Goal: Task Accomplishment & Management: Manage account settings

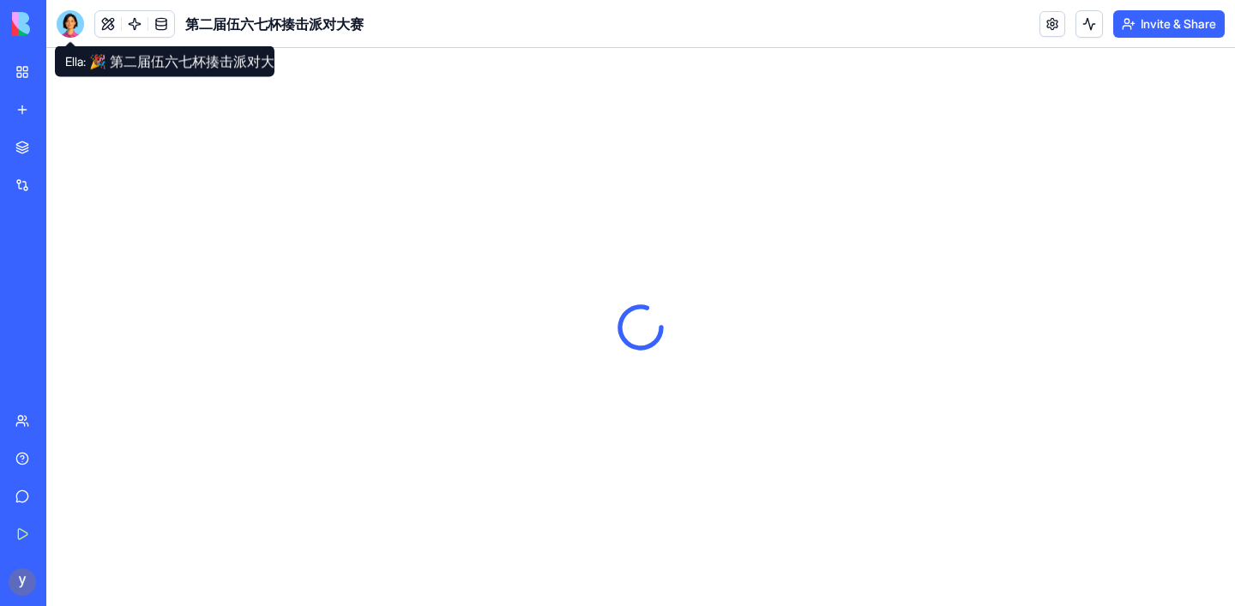
click at [68, 24] on div at bounding box center [70, 23] width 27 height 27
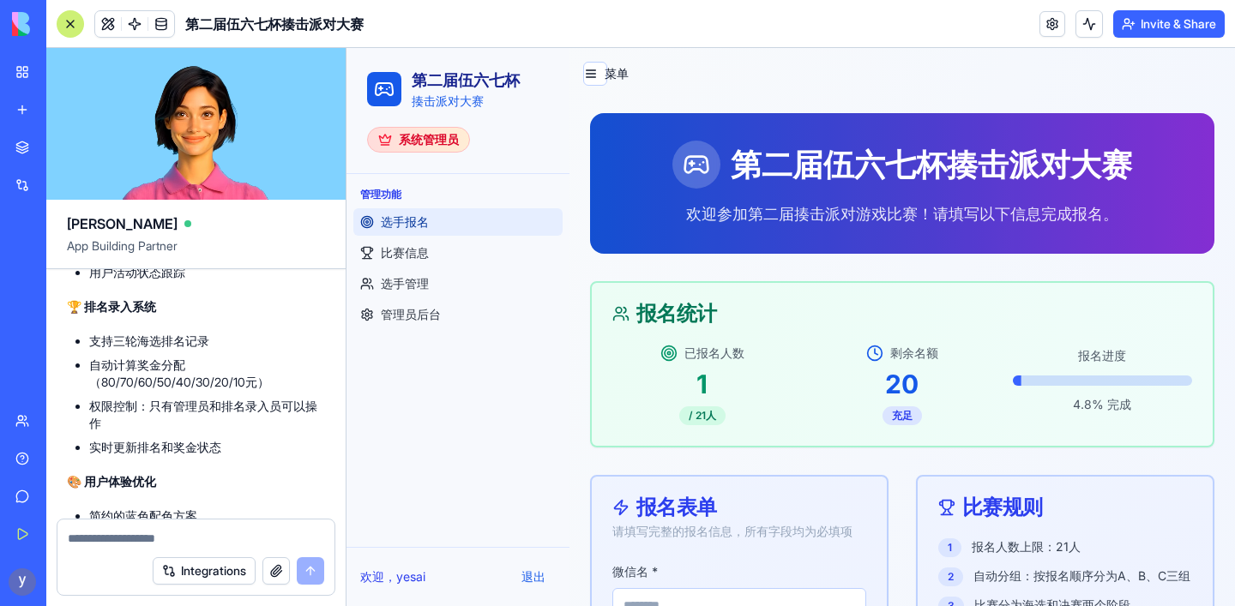
scroll to position [6970, 0]
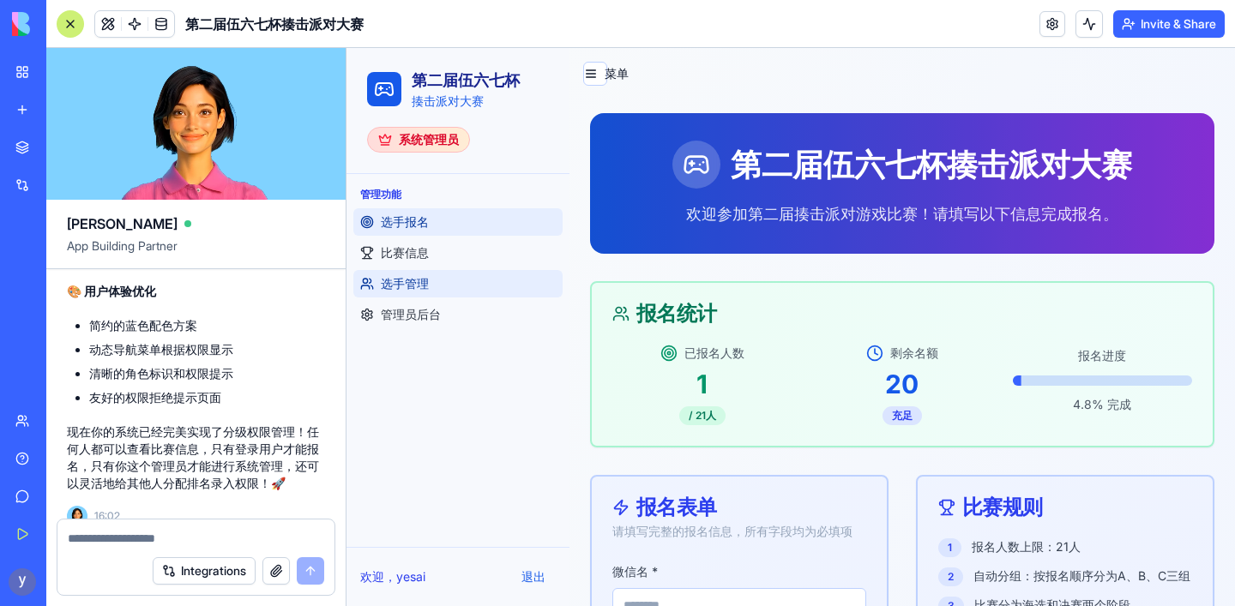
click at [405, 283] on span "选手管理" at bounding box center [405, 283] width 48 height 17
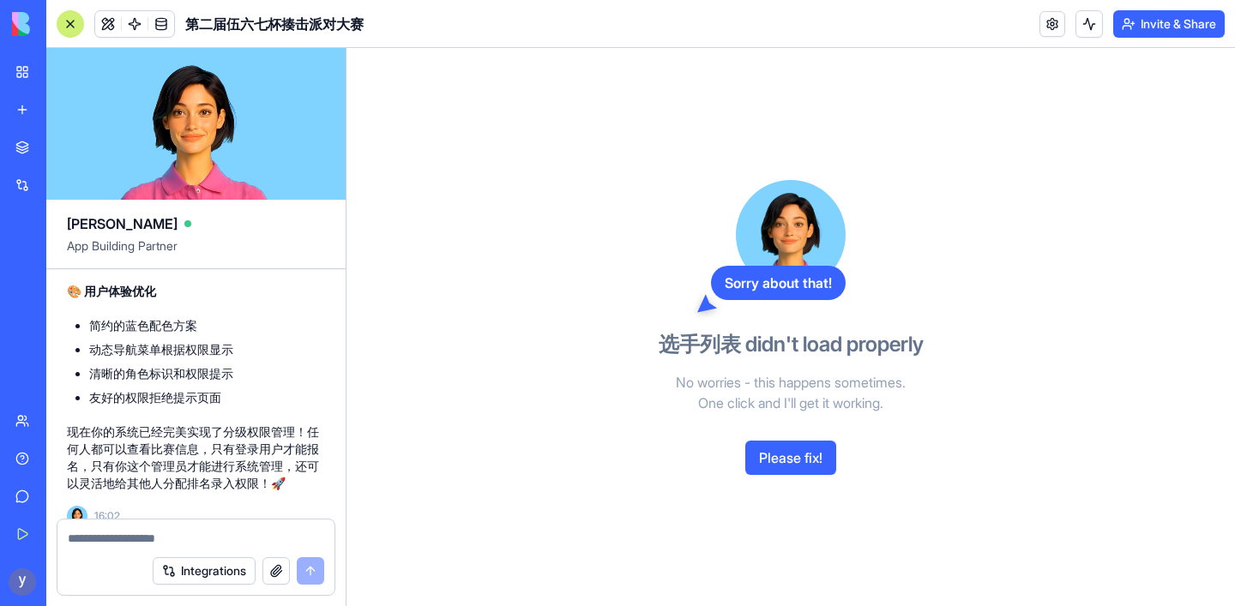
click at [787, 458] on button "Please fix!" at bounding box center [790, 458] width 91 height 34
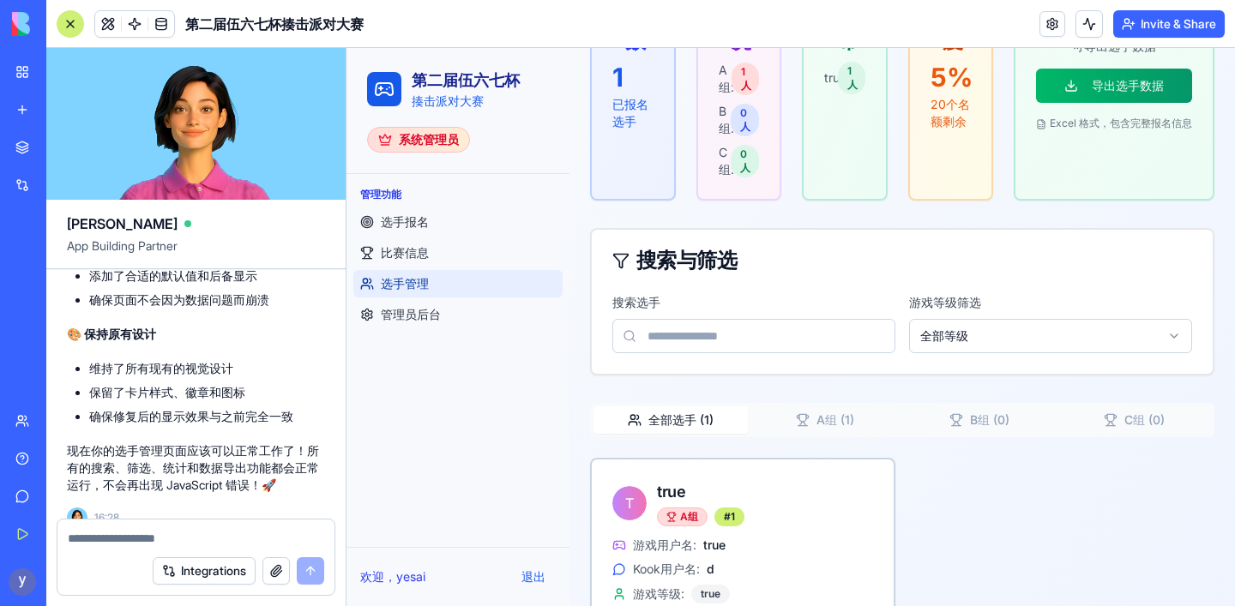
scroll to position [399, 0]
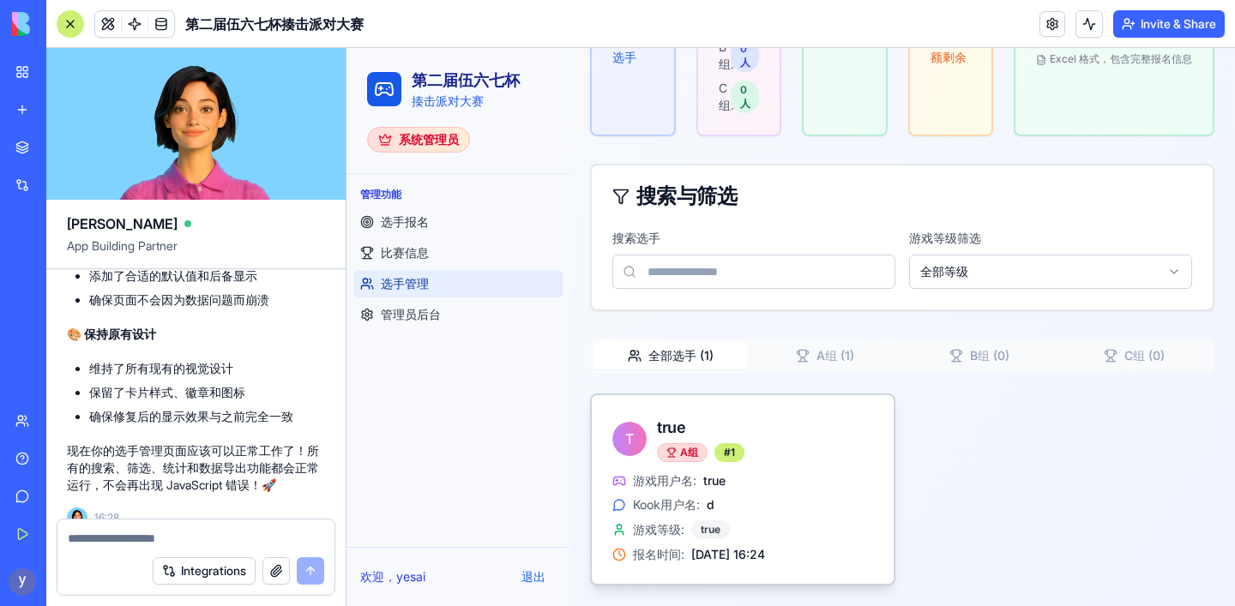
click at [744, 490] on div "游戏用户名: true Kook用户名: d 游戏等级: true 报名时间: [DATE] 16:24" at bounding box center [742, 517] width 261 height 91
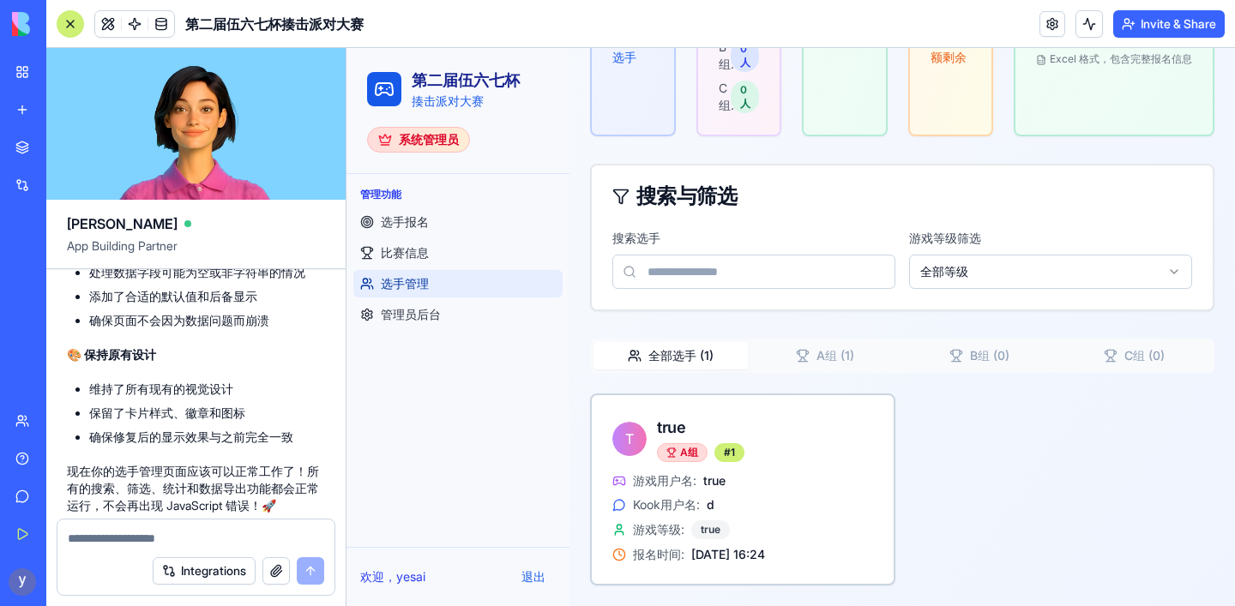
scroll to position [7798, 0]
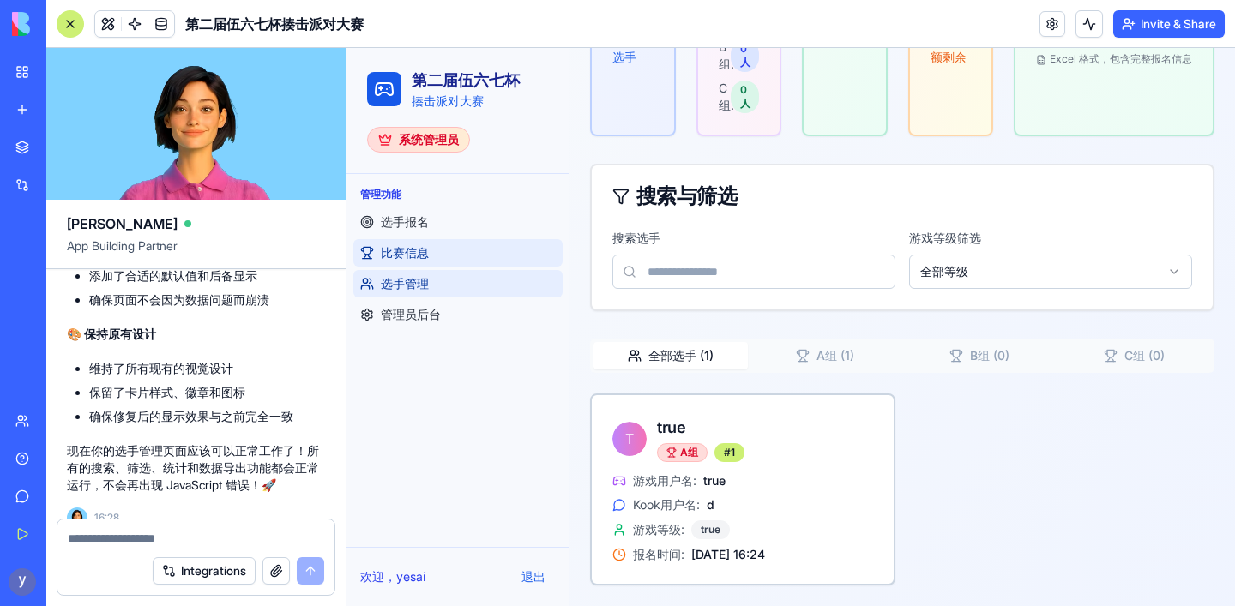
click at [412, 253] on span "比赛信息" at bounding box center [405, 252] width 48 height 17
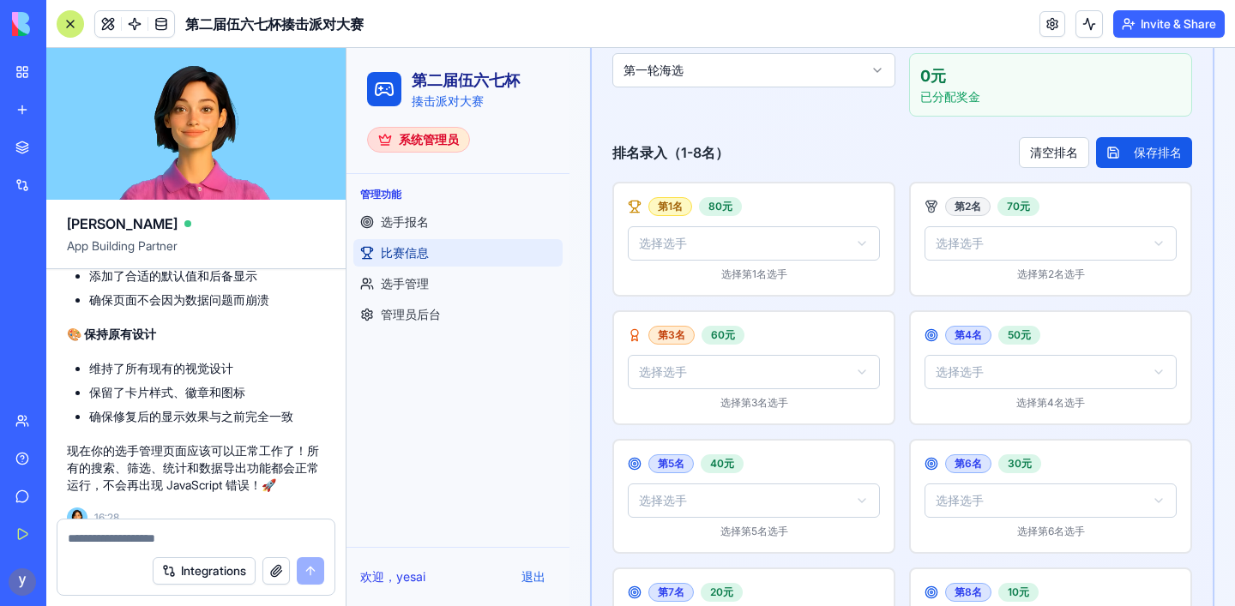
scroll to position [652, 0]
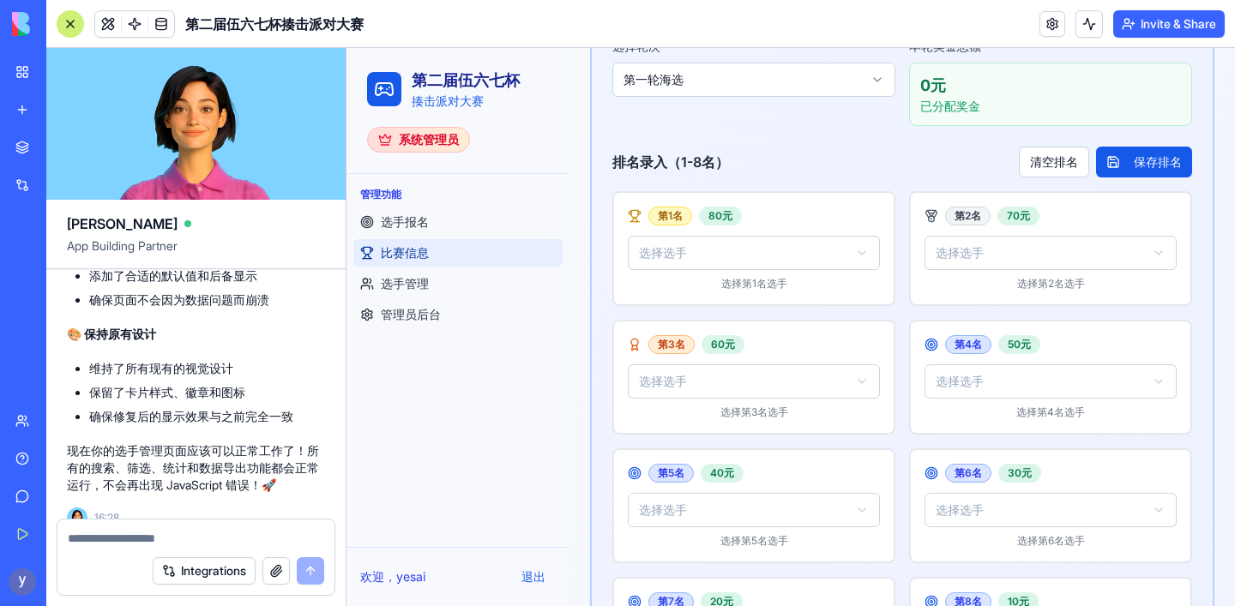
click at [778, 256] on html "第二届伍六七杯 揍击派对大赛 系统管理员 管理功能 选手报名 比赛信息 选手管理 管理员后台 欢迎， yesai 退出 菜单 第二届伍六七杯 - 比赛信息 管…" at bounding box center [790, 188] width 888 height 1584
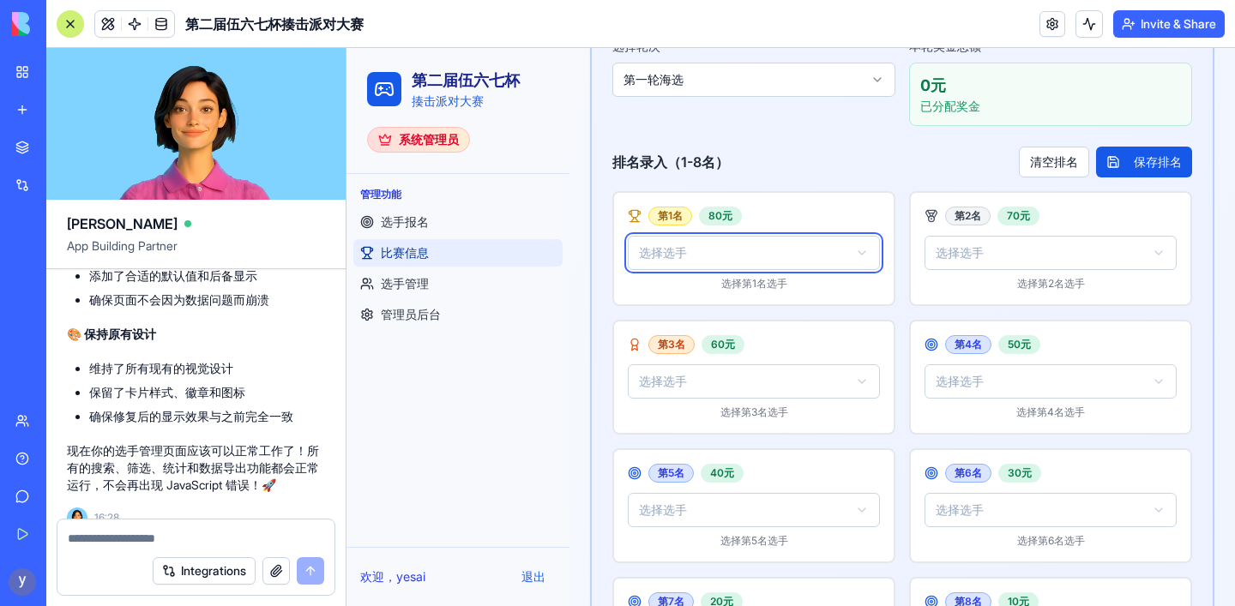
click at [781, 215] on html "第二届伍六七杯 揍击派对大赛 系统管理员 管理功能 选手报名 比赛信息 选手管理 管理员后台 欢迎， yesai 退出 菜单 第二届伍六七杯 - 比赛信息 管…" at bounding box center [790, 188] width 888 height 1584
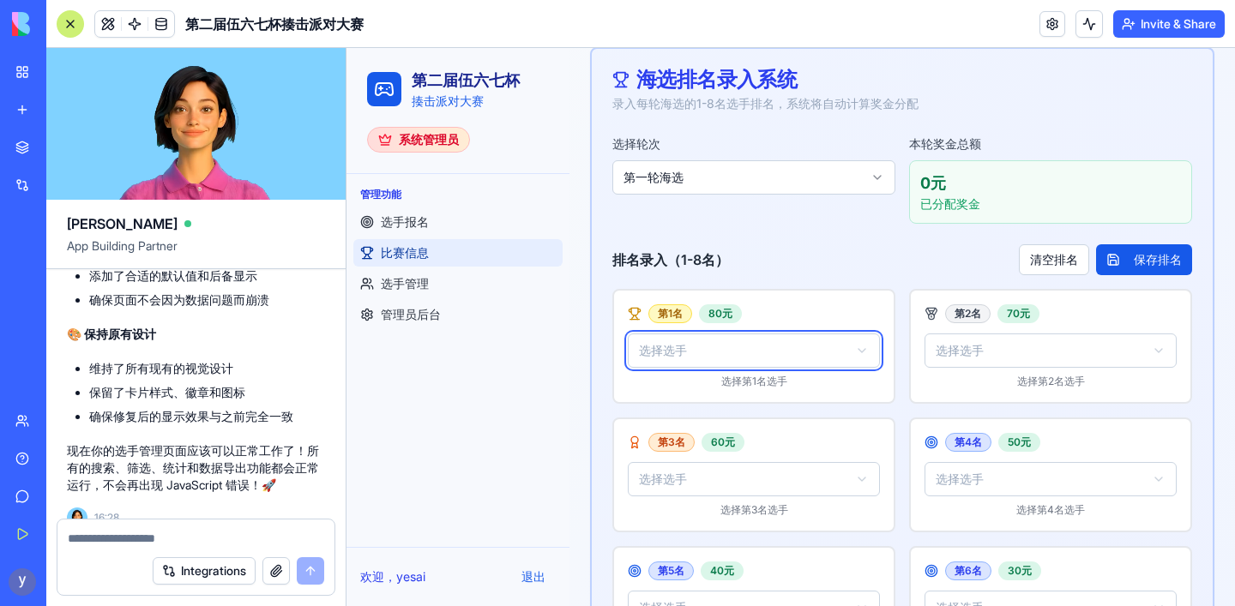
scroll to position [539, 0]
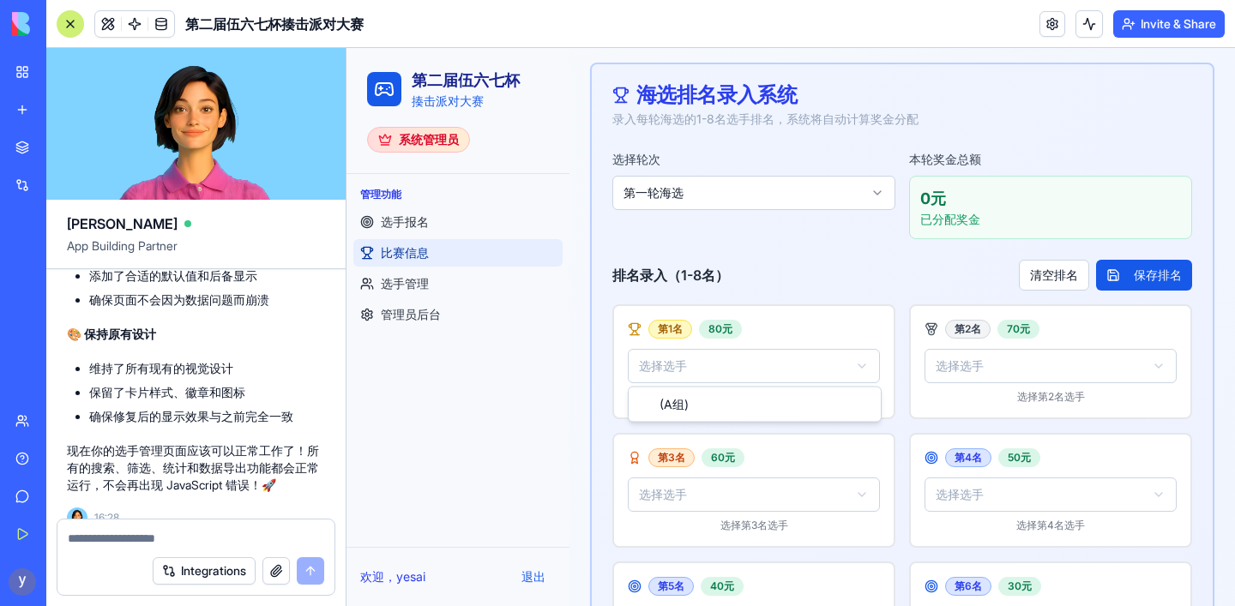
click at [733, 373] on html "第二届伍六七杯 揍击派对大赛 系统管理员 管理功能 选手报名 比赛信息 选手管理 管理员后台 欢迎， yesai 退出 菜单 第二届伍六七杯 - 比赛信息 管…" at bounding box center [790, 302] width 888 height 1584
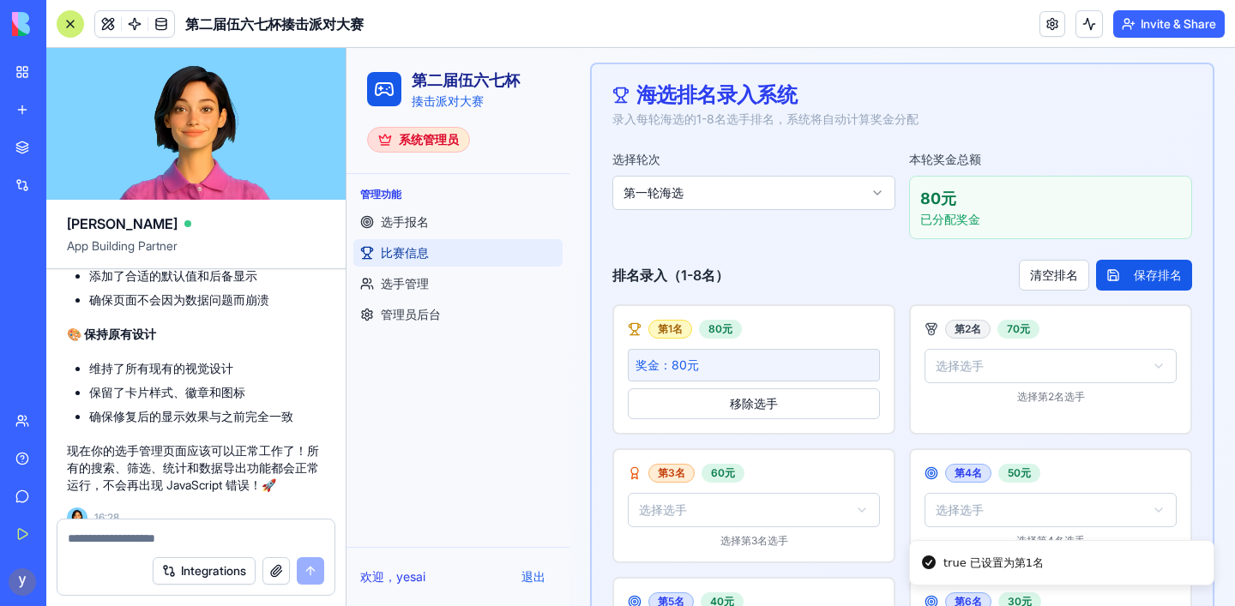
click at [737, 367] on div "奖金： 80 元" at bounding box center [753, 365] width 237 height 17
click at [740, 396] on button "移除选手" at bounding box center [754, 403] width 252 height 31
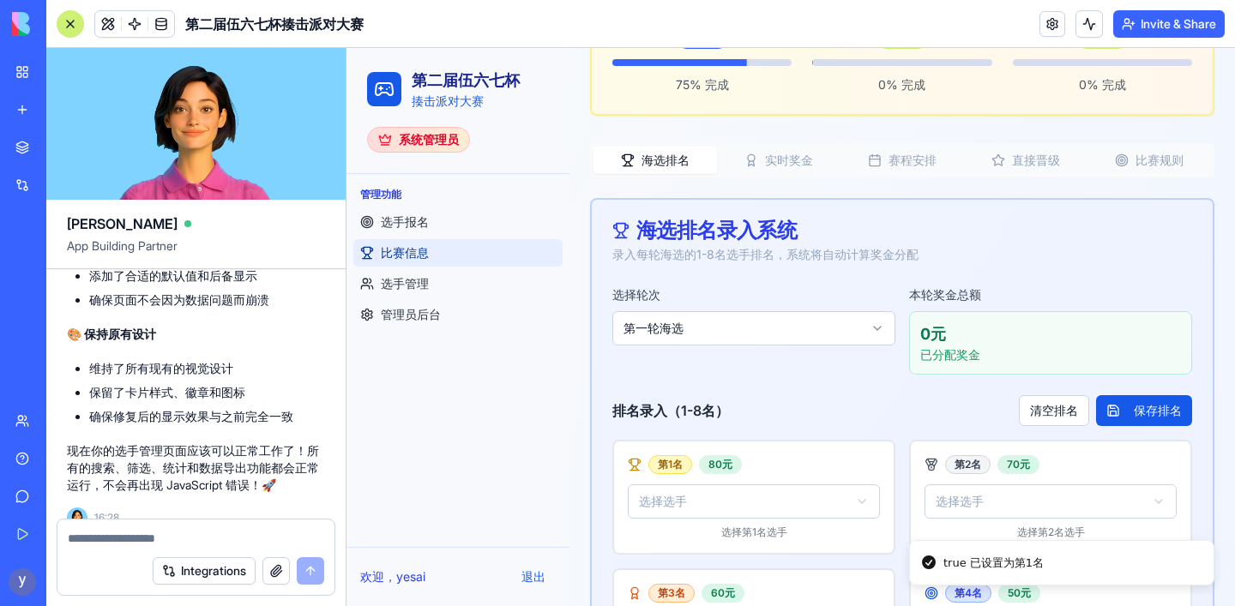
scroll to position [402, 0]
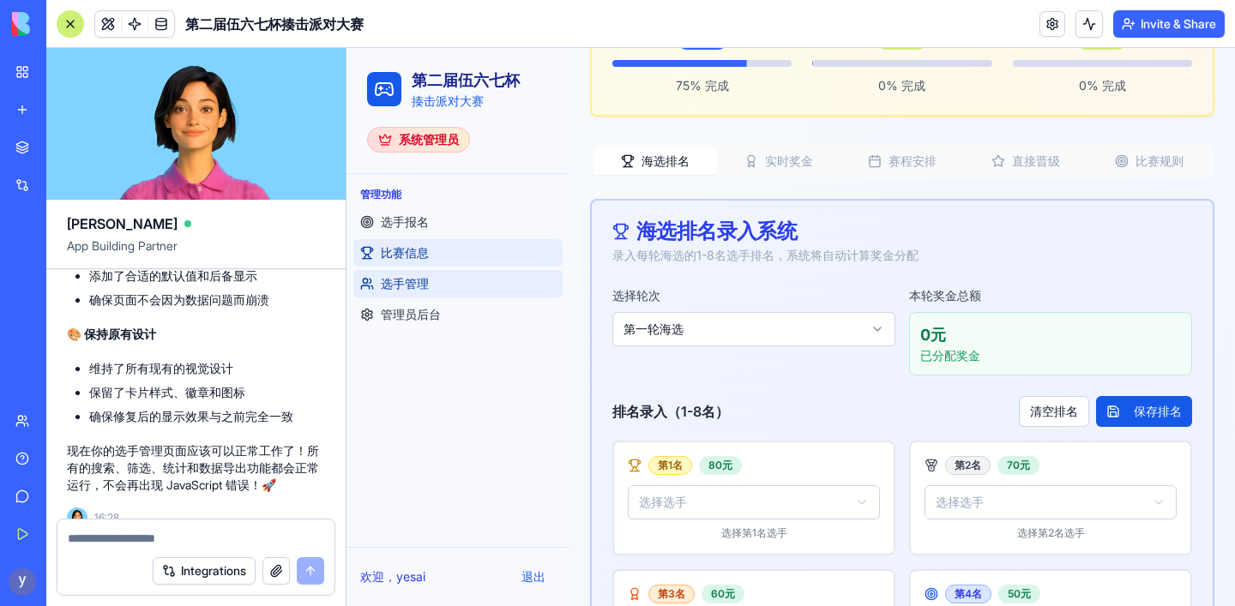
click at [440, 282] on link "选手管理" at bounding box center [457, 283] width 209 height 27
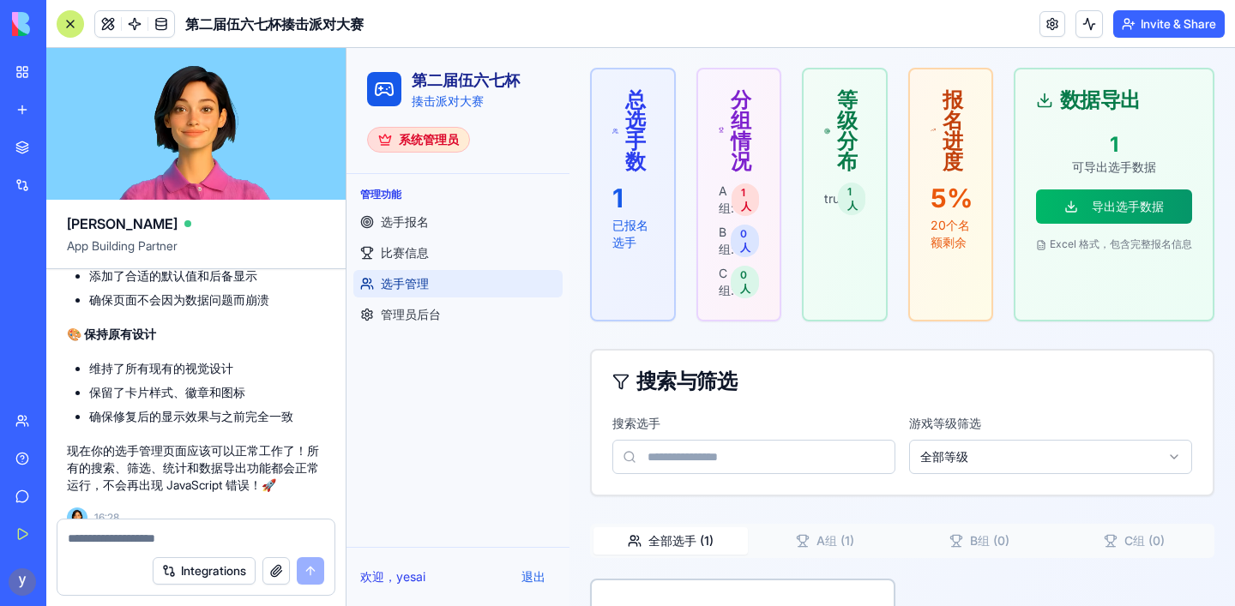
scroll to position [399, 0]
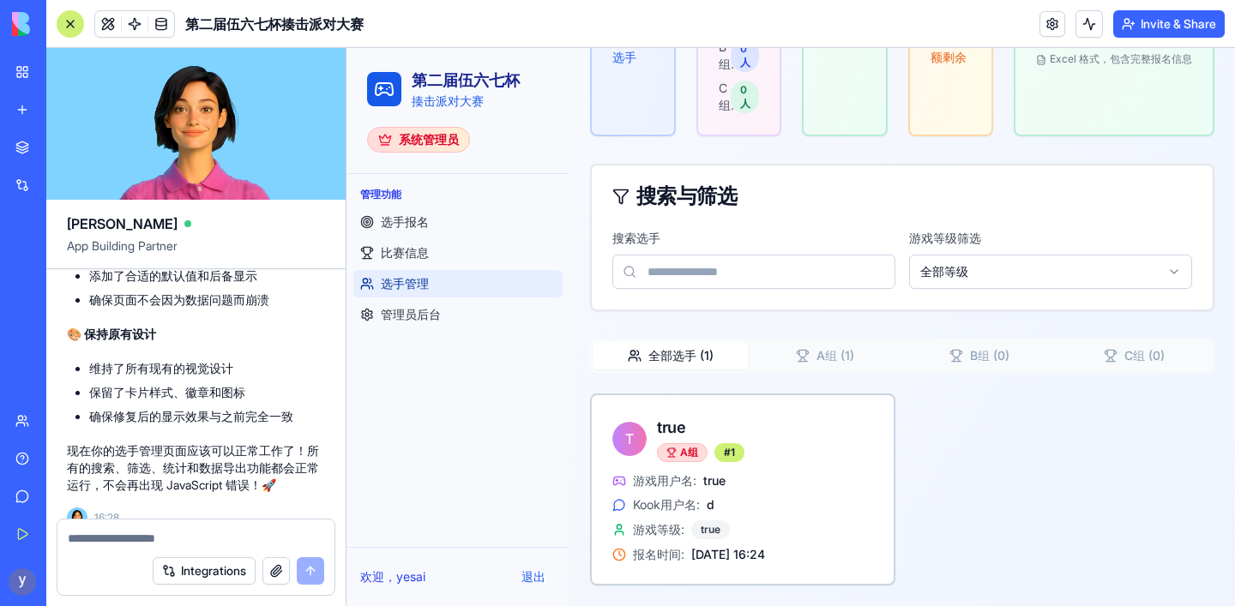
click at [190, 530] on textarea at bounding box center [196, 538] width 256 height 17
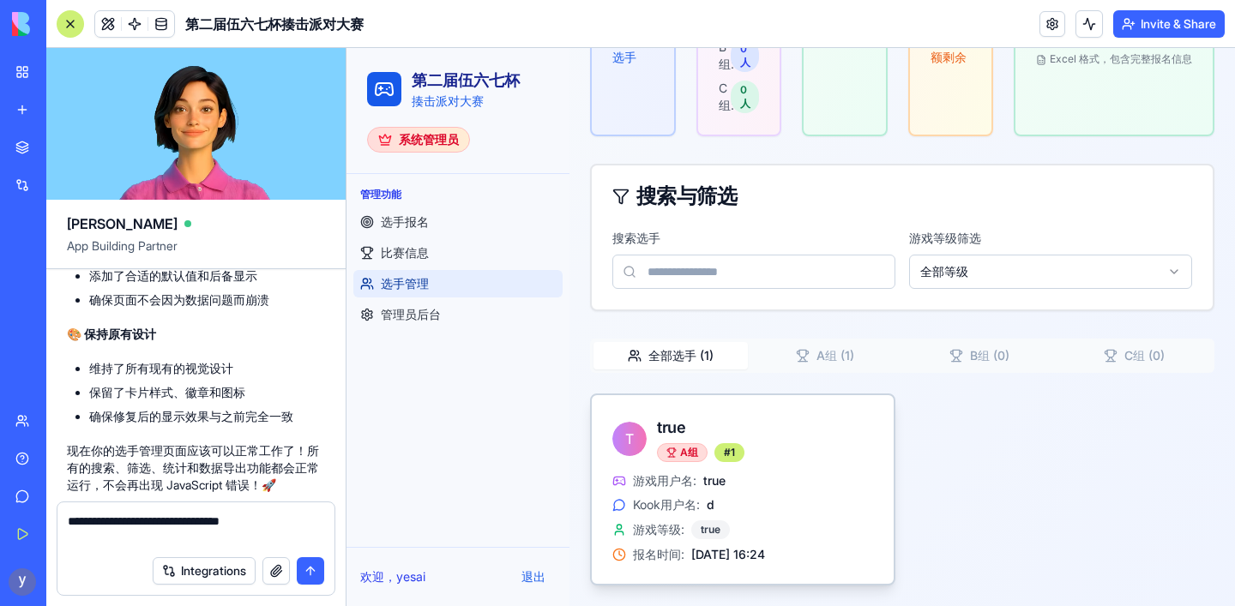
click at [754, 461] on div "T true A组 # 1" at bounding box center [742, 439] width 261 height 46
click at [235, 536] on textarea "**********" at bounding box center [196, 530] width 256 height 34
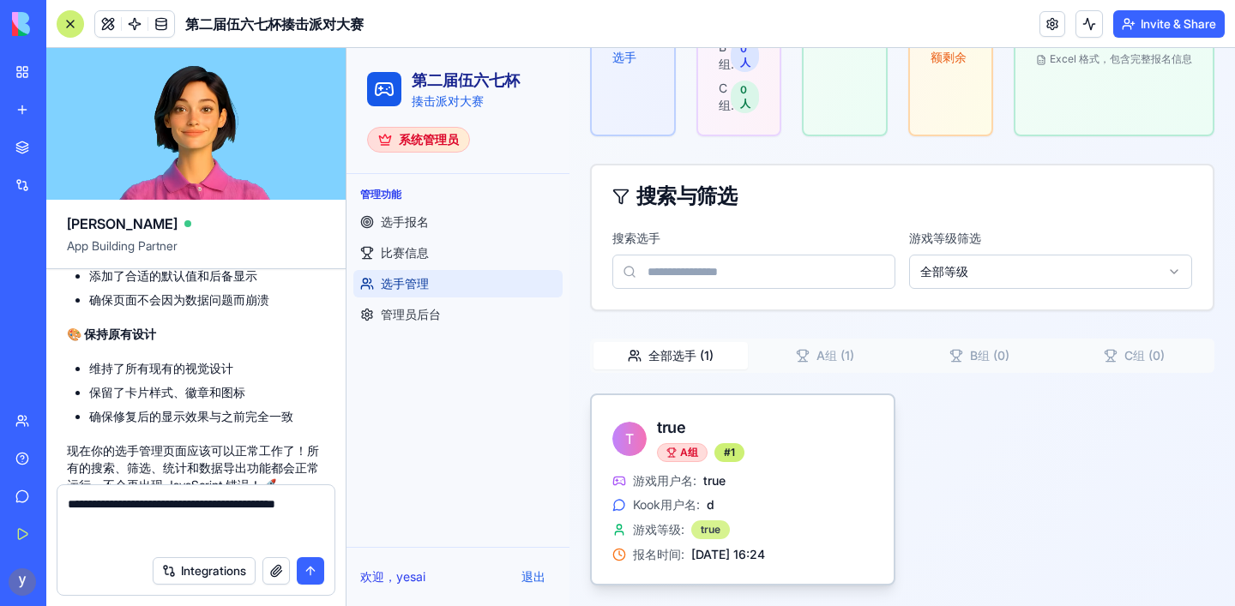
click at [704, 532] on div "true" at bounding box center [710, 530] width 39 height 19
click at [649, 534] on span "游戏等级:" at bounding box center [658, 529] width 51 height 17
click at [970, 423] on div "T true A组 # 1 游戏用户名: true Kook用户名: d 游戏等级: true 报名时间: 2025/09/19 16:24" at bounding box center [902, 490] width 624 height 192
click at [147, 539] on textarea "**********" at bounding box center [196, 521] width 256 height 51
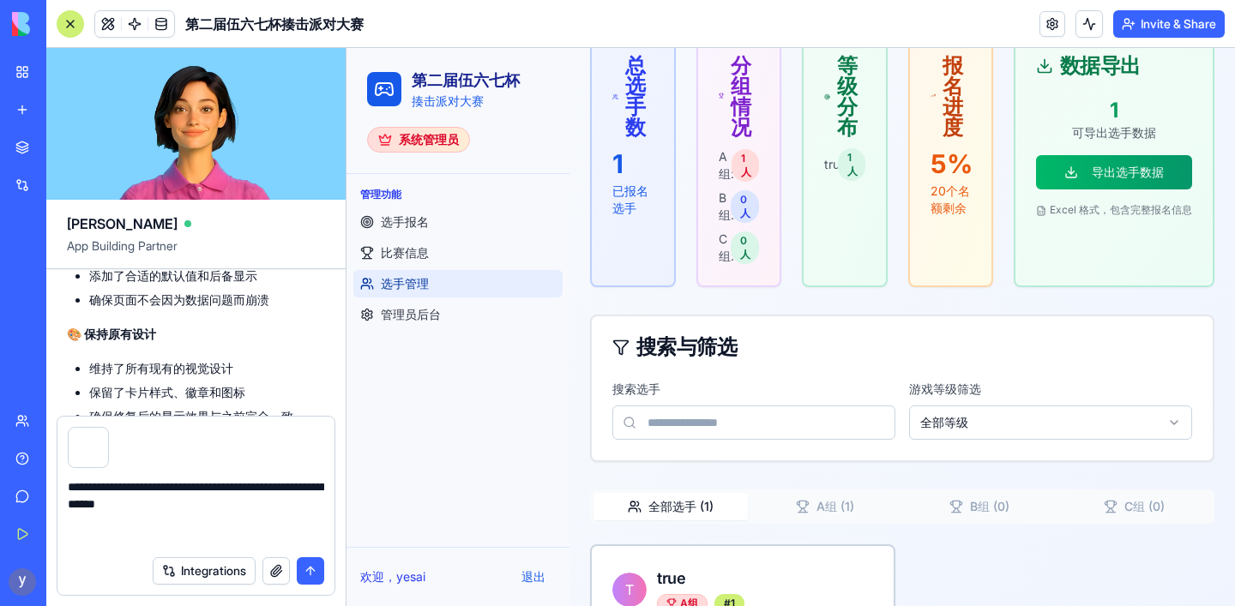
scroll to position [243, 0]
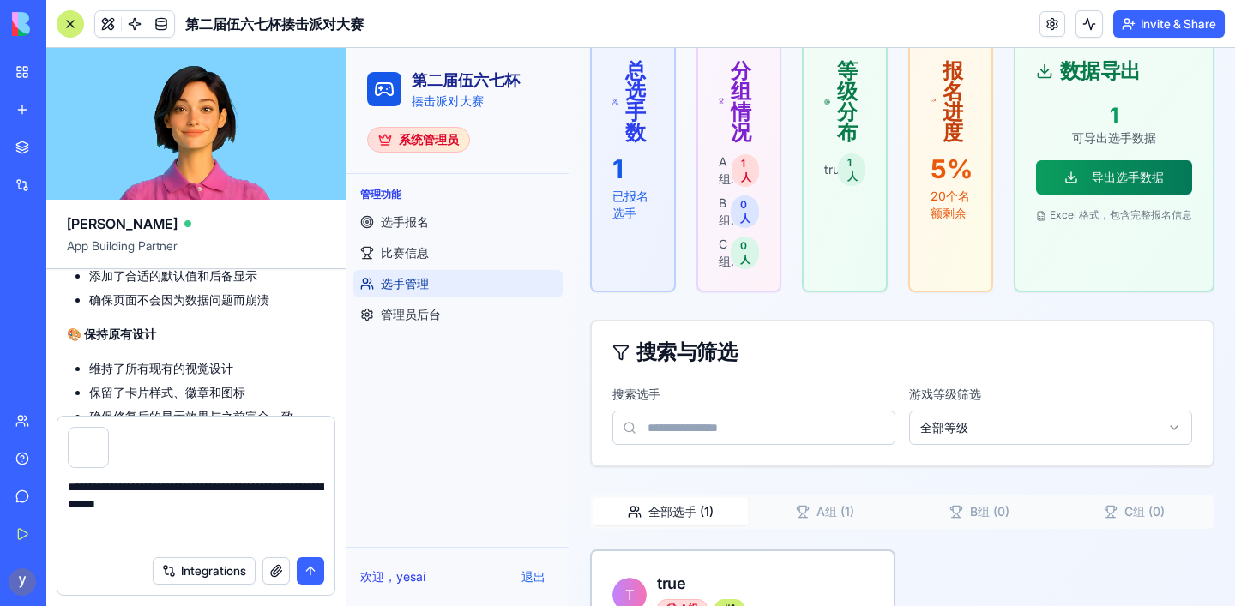
click at [1099, 177] on button "导出选手数据" at bounding box center [1114, 177] width 156 height 34
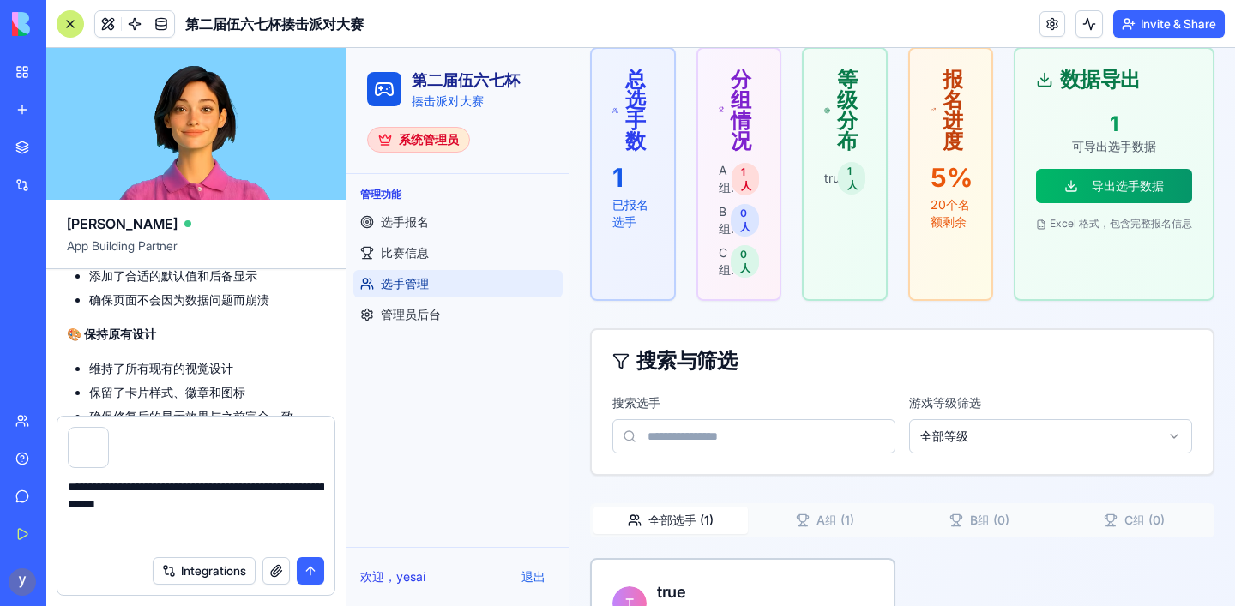
scroll to position [399, 0]
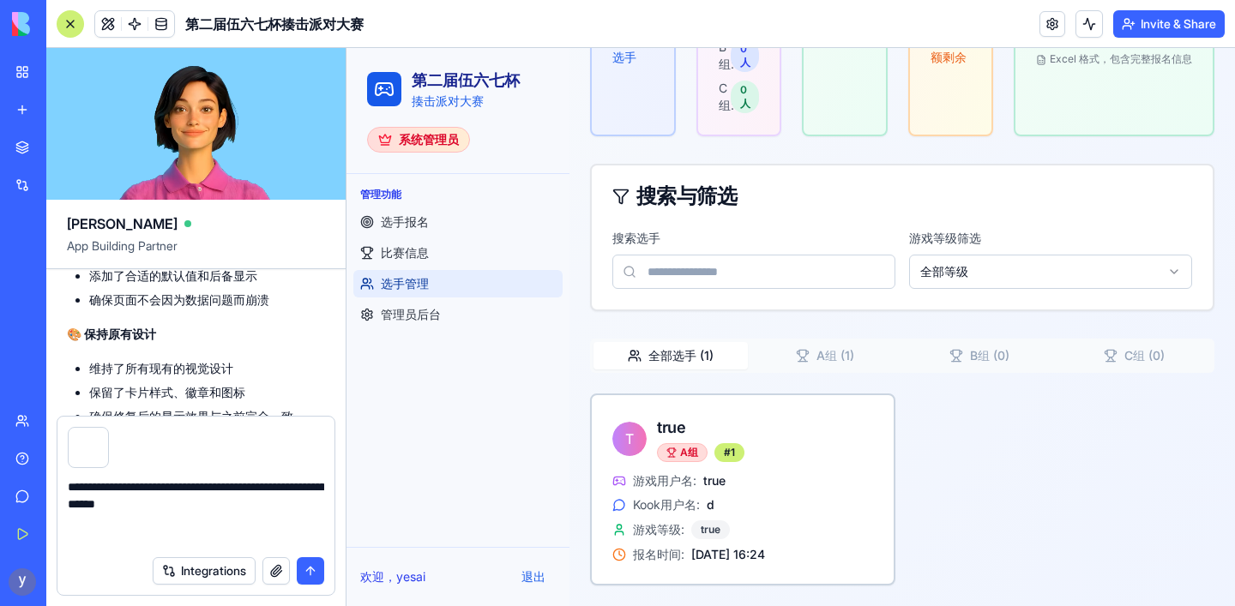
click at [96, 537] on textarea "**********" at bounding box center [196, 512] width 256 height 69
click at [226, 542] on textarea "**********" at bounding box center [196, 512] width 256 height 69
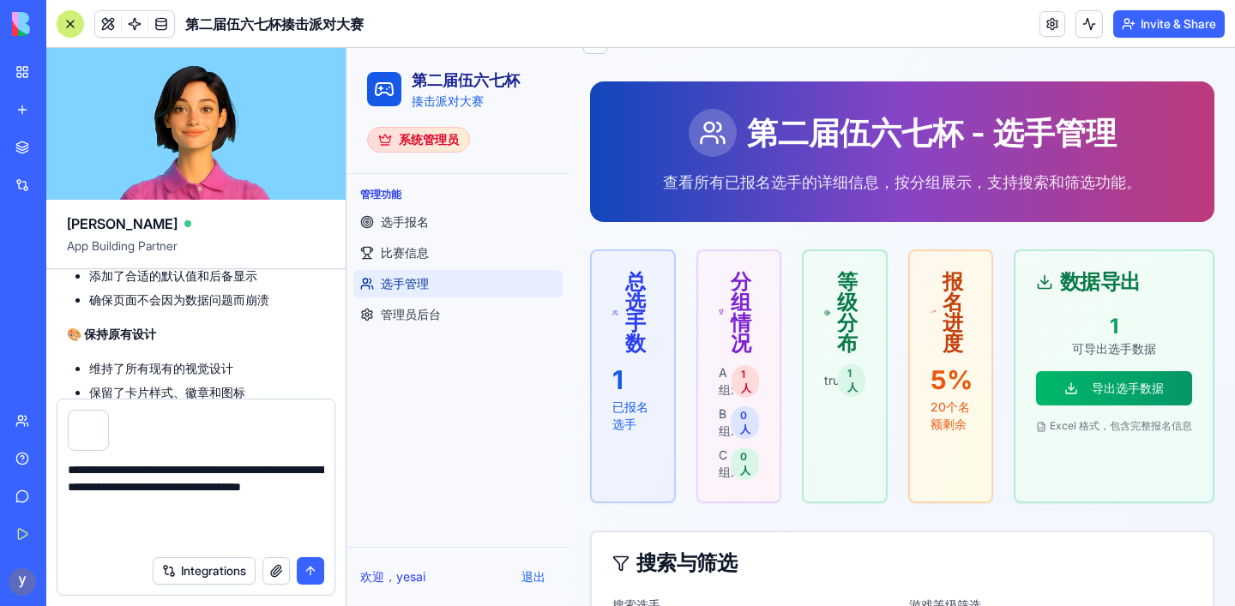
scroll to position [0, 0]
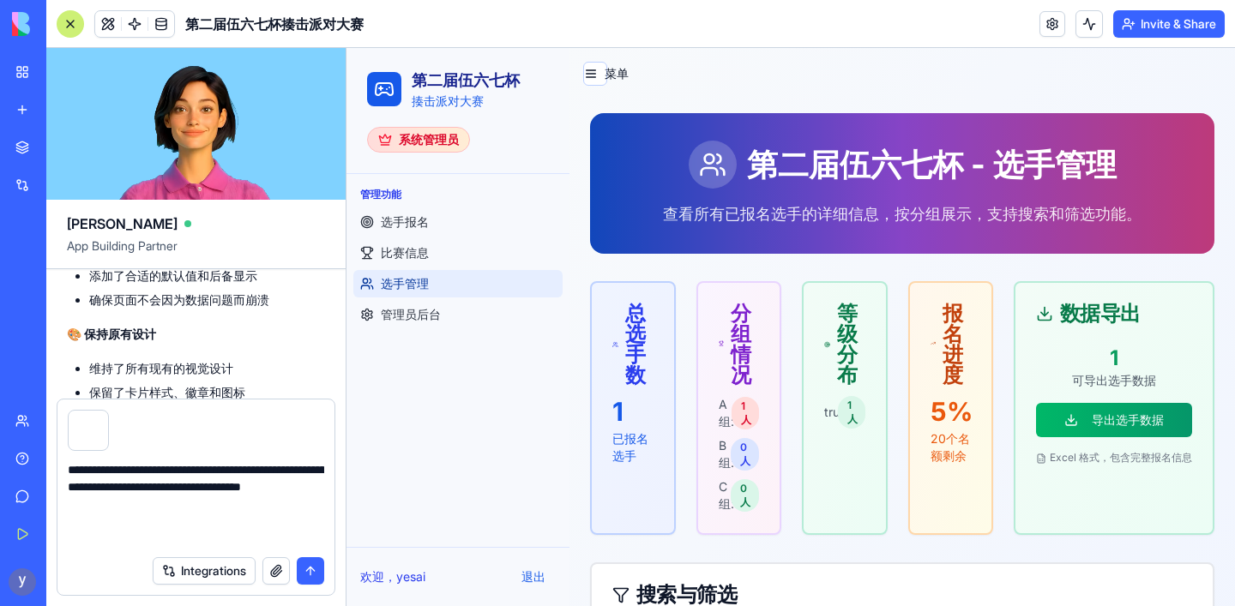
click at [254, 538] on textarea "**********" at bounding box center [196, 504] width 256 height 86
click at [175, 540] on textarea "**********" at bounding box center [196, 504] width 256 height 86
drag, startPoint x: 194, startPoint y: 538, endPoint x: 178, endPoint y: 539, distance: 16.4
click at [178, 539] on textarea "**********" at bounding box center [196, 504] width 256 height 86
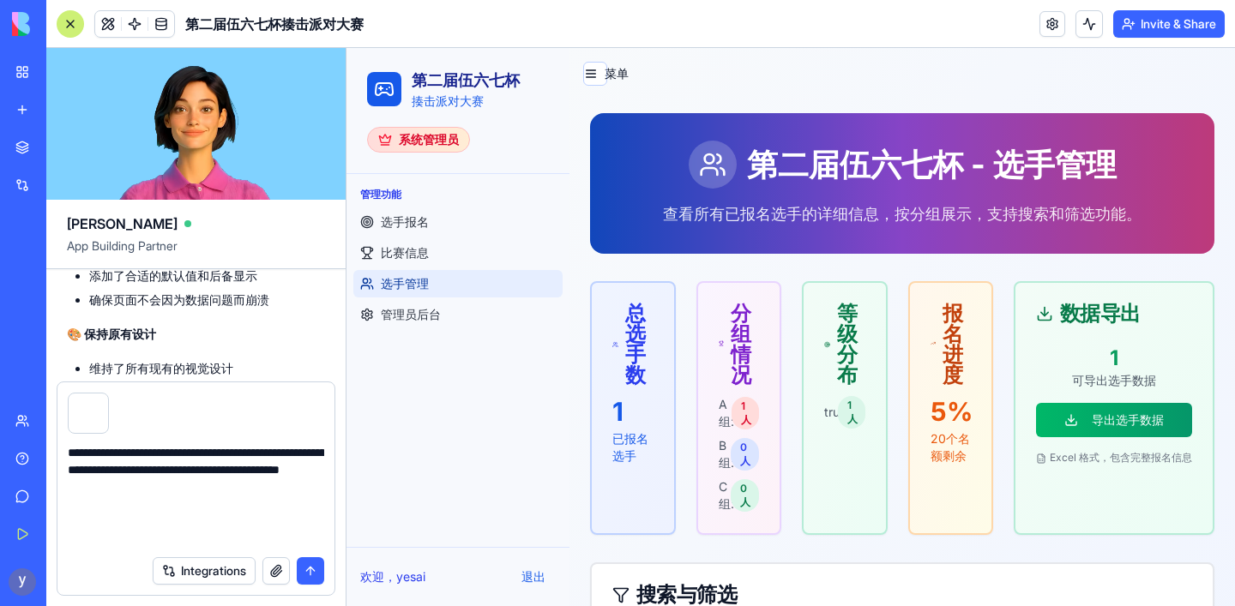
click at [115, 545] on textarea "**********" at bounding box center [196, 495] width 256 height 103
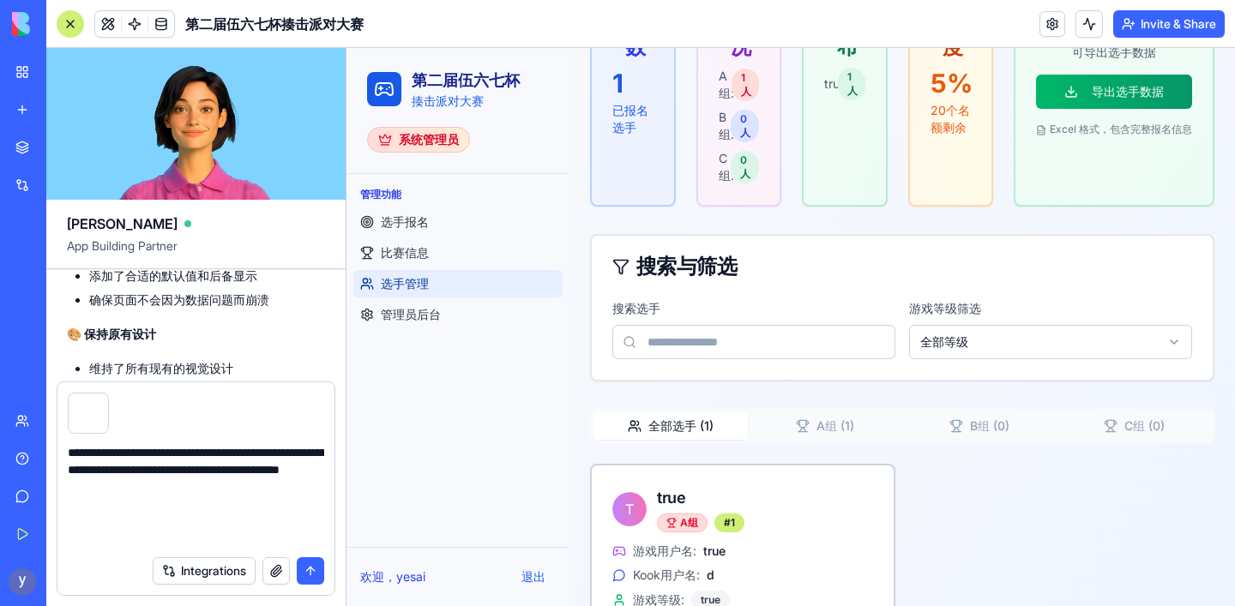
scroll to position [399, 0]
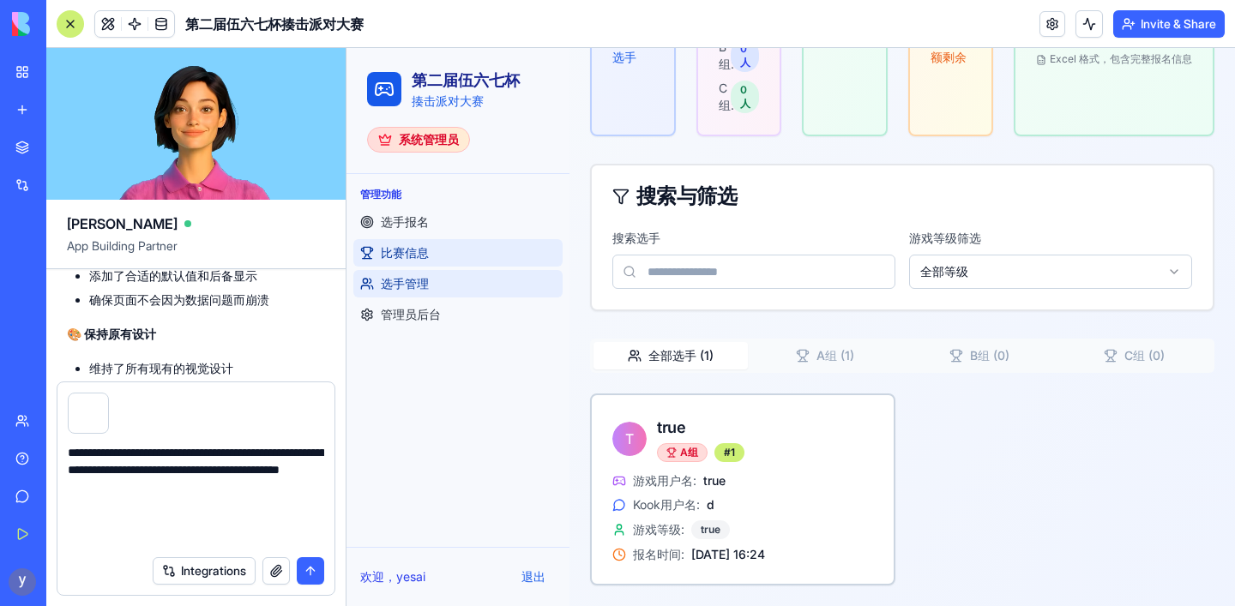
click at [416, 248] on span "比赛信息" at bounding box center [405, 252] width 48 height 17
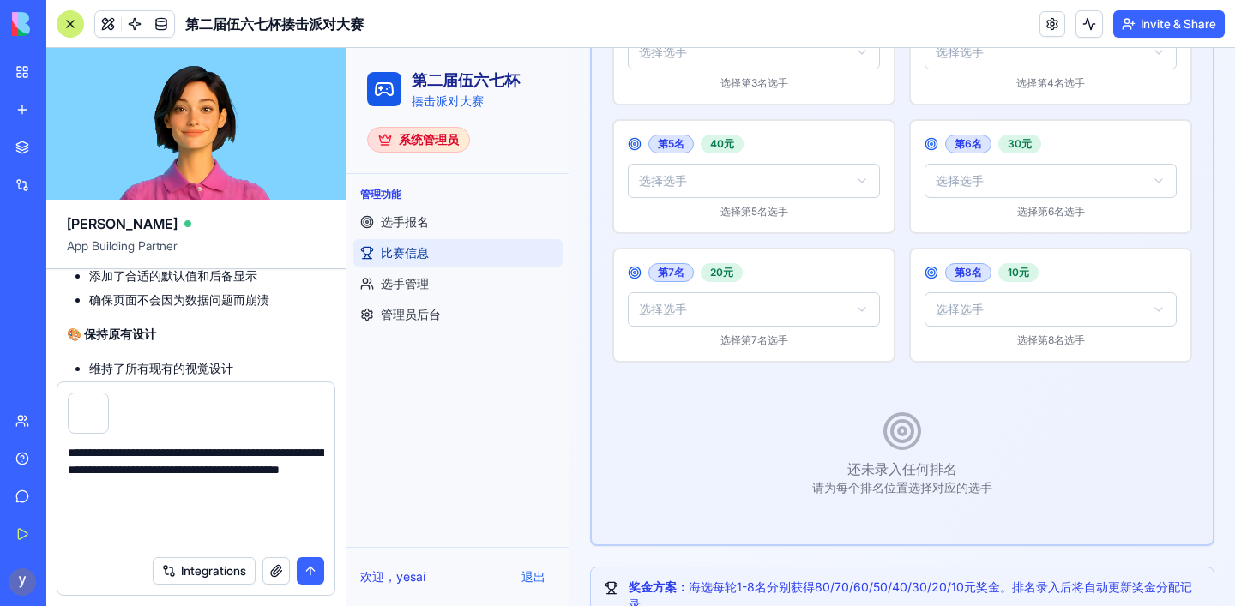
scroll to position [1025, 0]
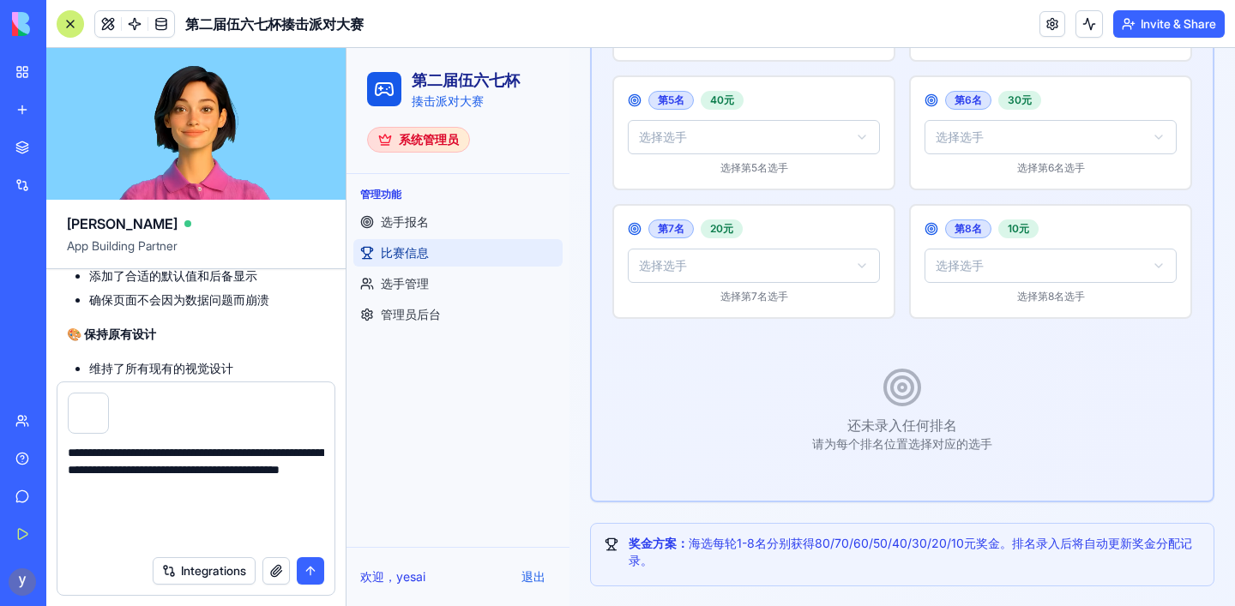
click at [70, 452] on textarea "**********" at bounding box center [196, 495] width 256 height 103
click at [268, 488] on textarea "**********" at bounding box center [196, 495] width 256 height 103
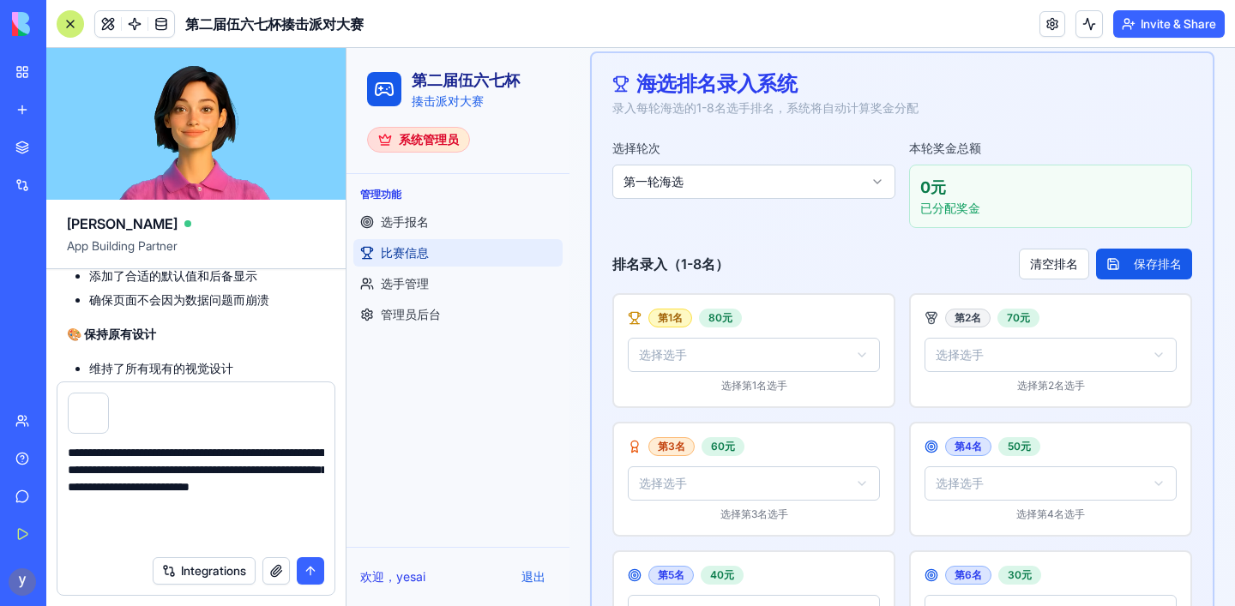
scroll to position [528, 0]
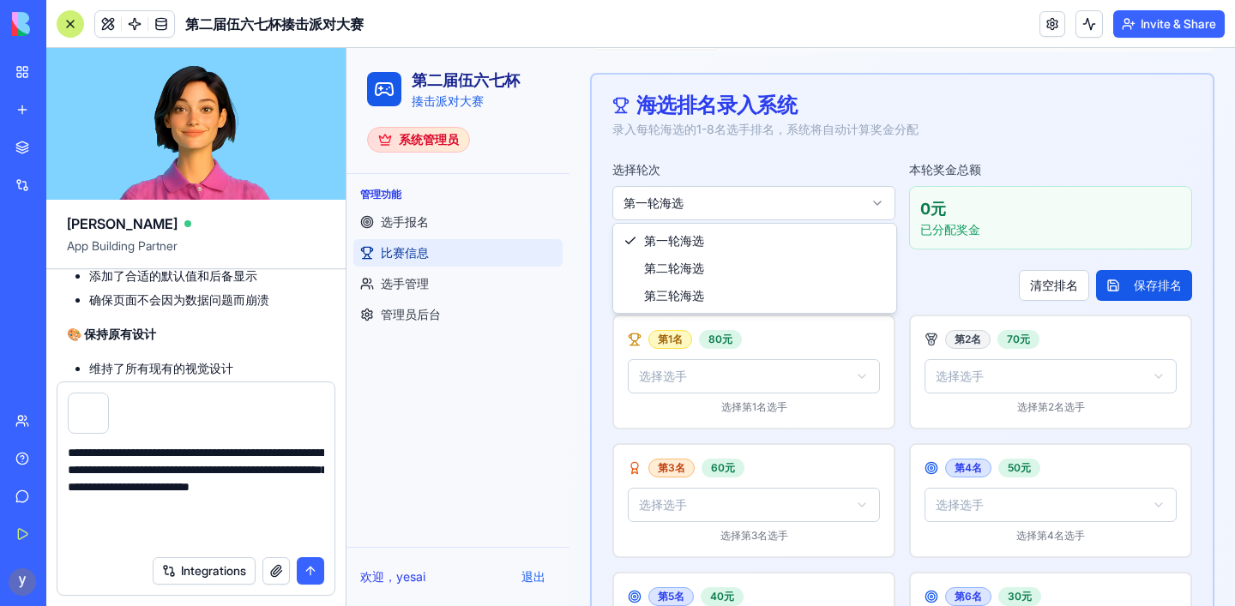
click at [850, 206] on html "第二届伍六七杯 揍击派对大赛 系统管理员 管理功能 选手报名 比赛信息 选手管理 管理员后台 欢迎， yesai 退出 菜单 第二届伍六七杯 - 比赛信息 管…" at bounding box center [790, 312] width 888 height 1584
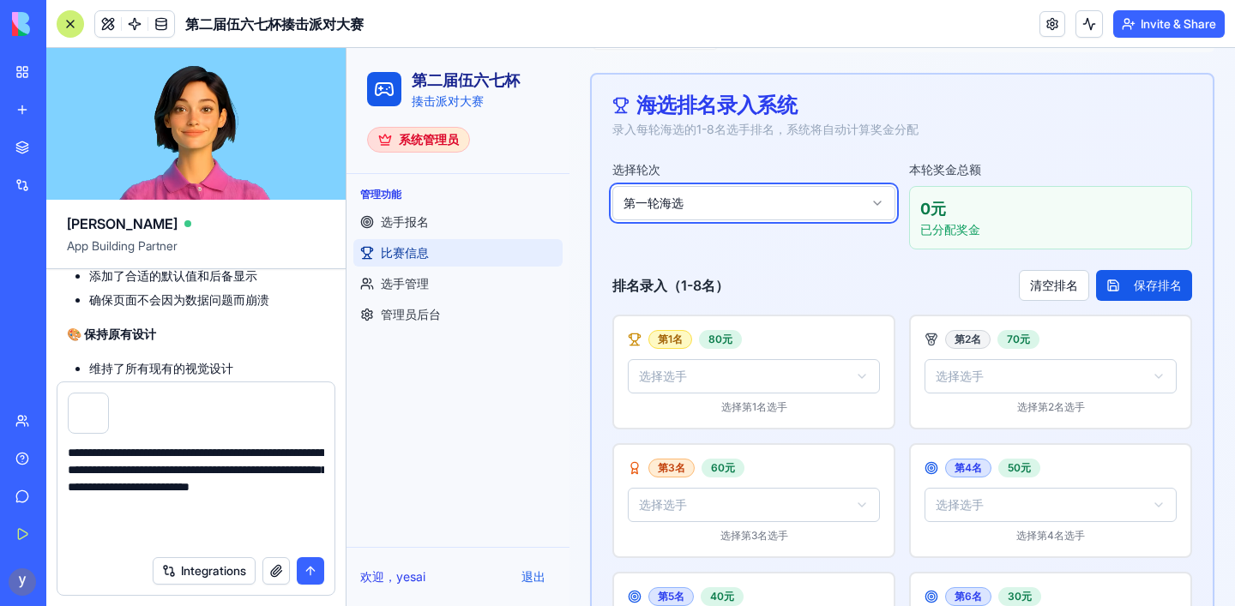
click at [806, 164] on html "第二届伍六七杯 揍击派对大赛 系统管理员 管理功能 选手报名 比赛信息 选手管理 管理员后台 欢迎， yesai 退出 菜单 第二届伍六七杯 - 比赛信息 管…" at bounding box center [790, 312] width 888 height 1584
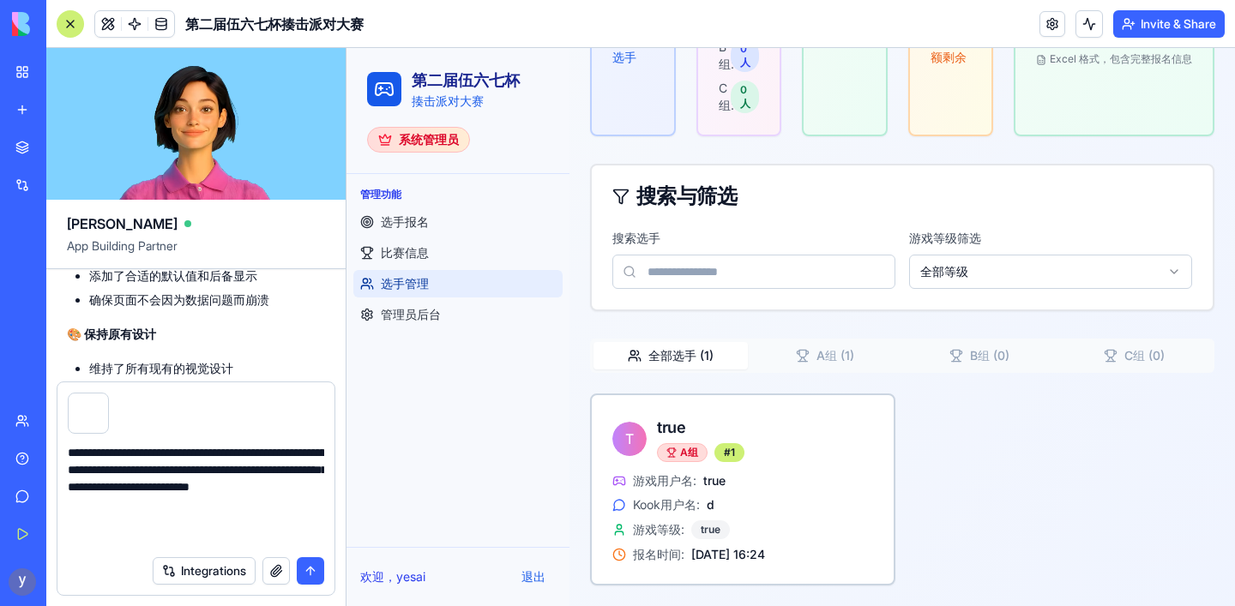
click at [92, 521] on textarea "**********" at bounding box center [196, 495] width 256 height 103
click at [270, 489] on textarea "**********" at bounding box center [196, 495] width 256 height 103
type textarea "**********"
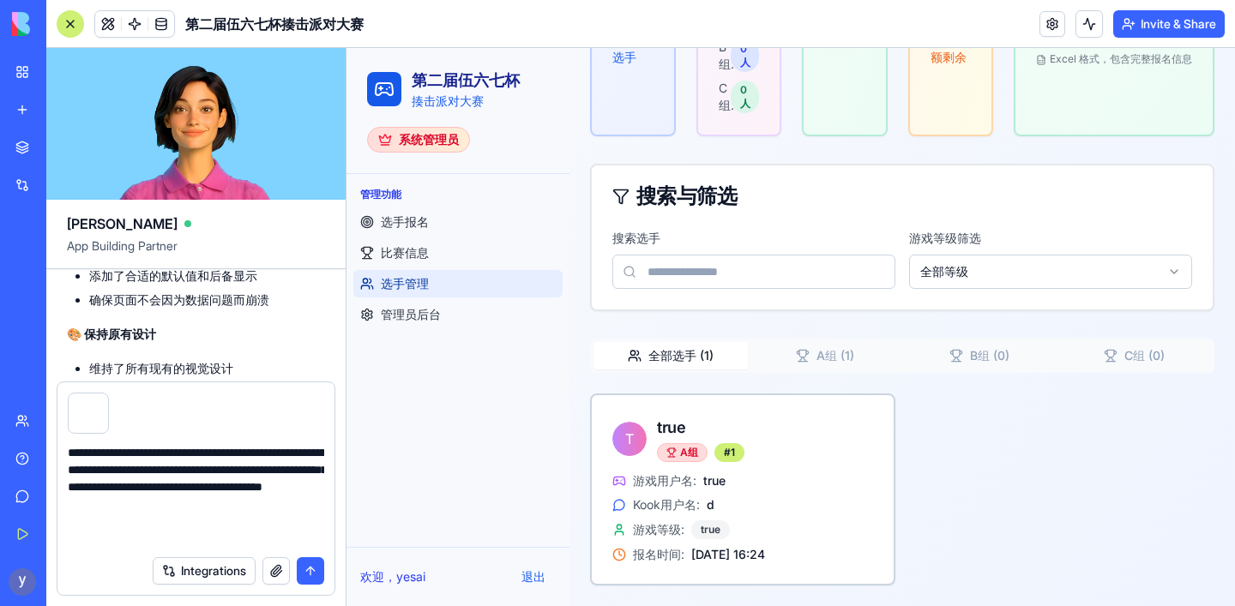
scroll to position [34, 0]
click at [279, 536] on textarea "**********" at bounding box center [196, 495] width 256 height 103
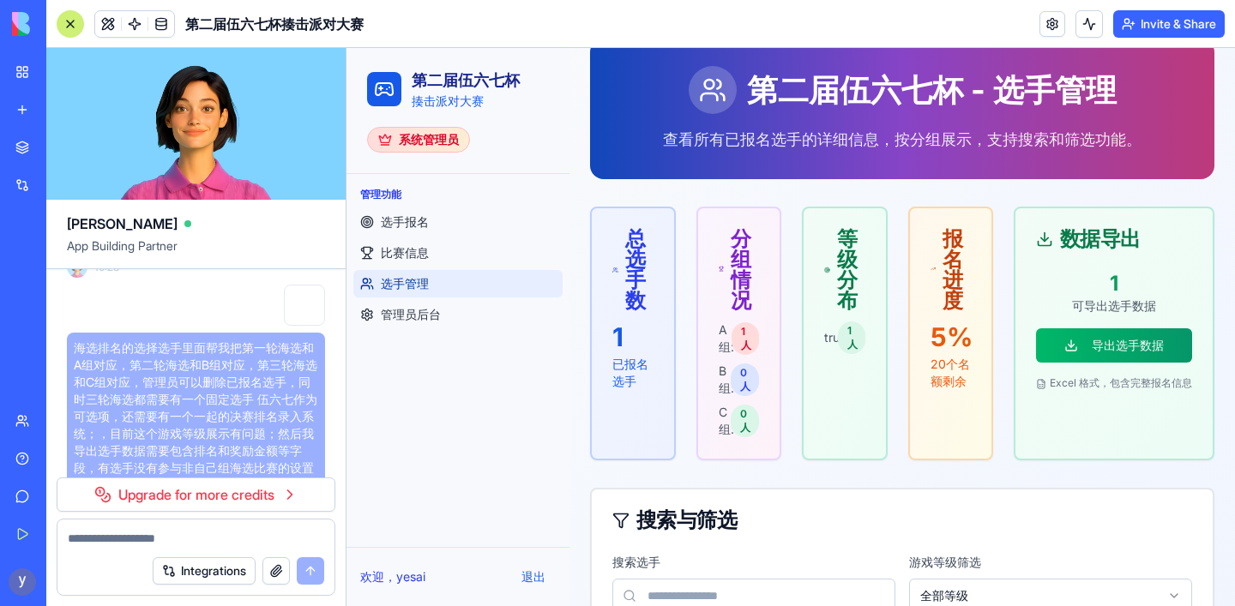
scroll to position [0, 0]
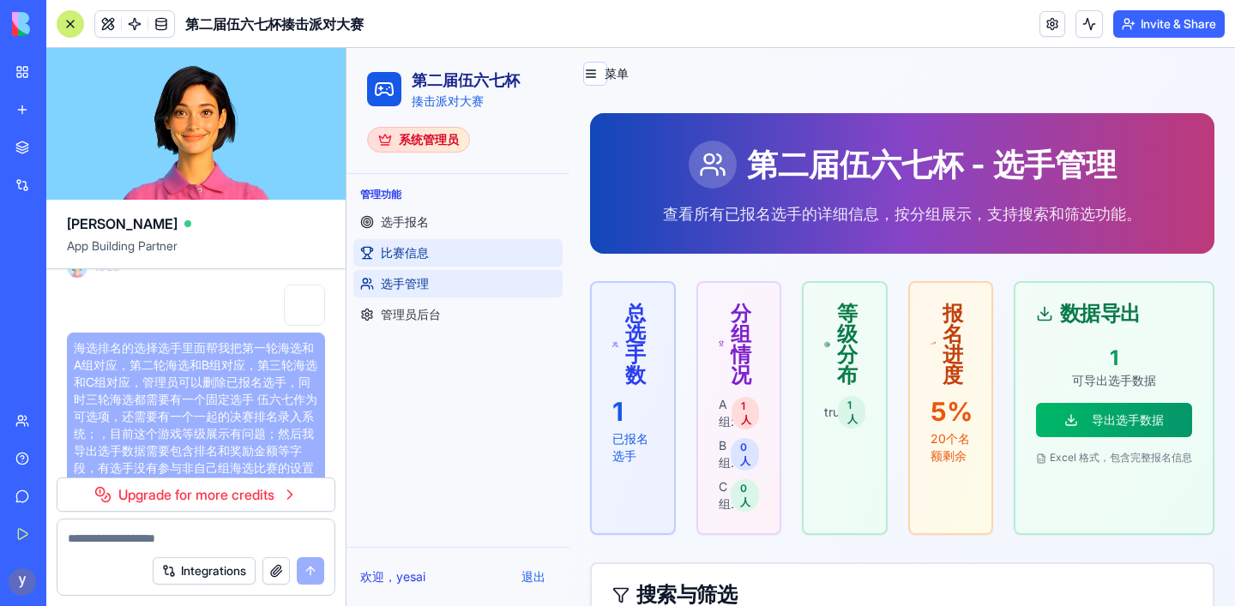
click at [406, 255] on span "比赛信息" at bounding box center [405, 252] width 48 height 17
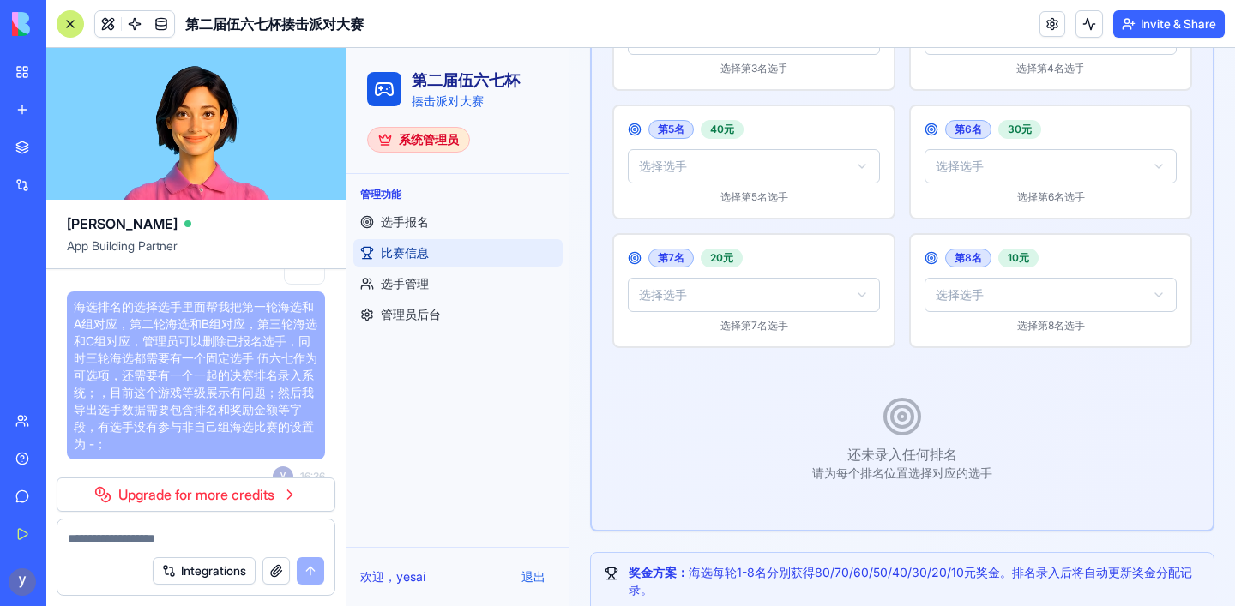
scroll to position [1025, 0]
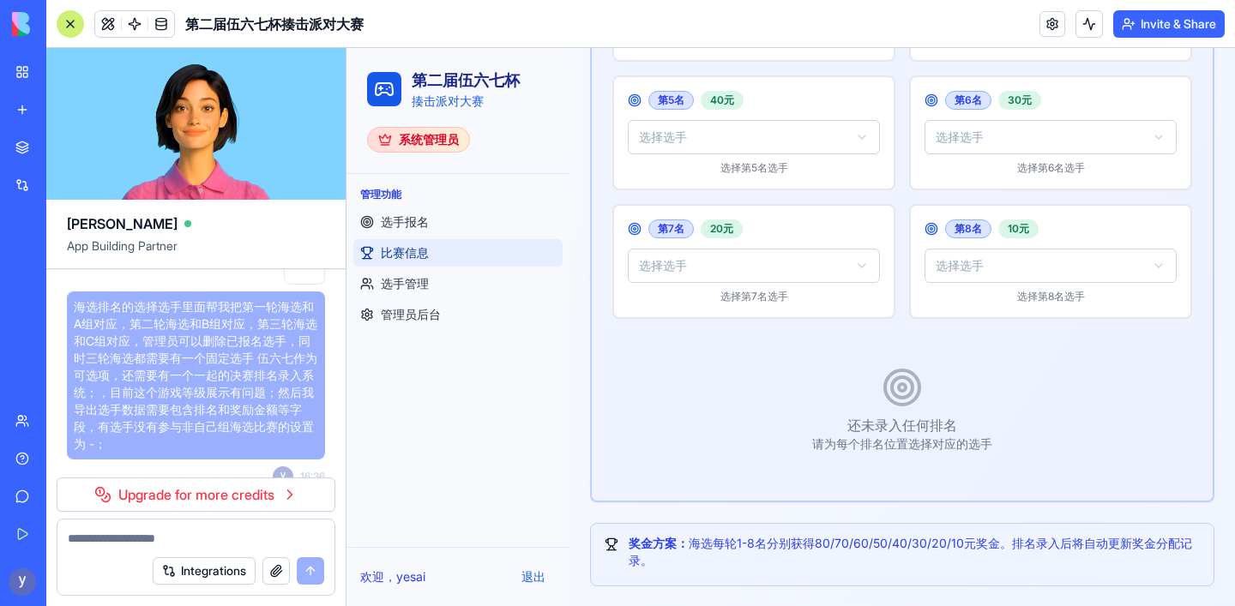
click at [262, 497] on link "Upgrade for more credits" at bounding box center [196, 495] width 279 height 34
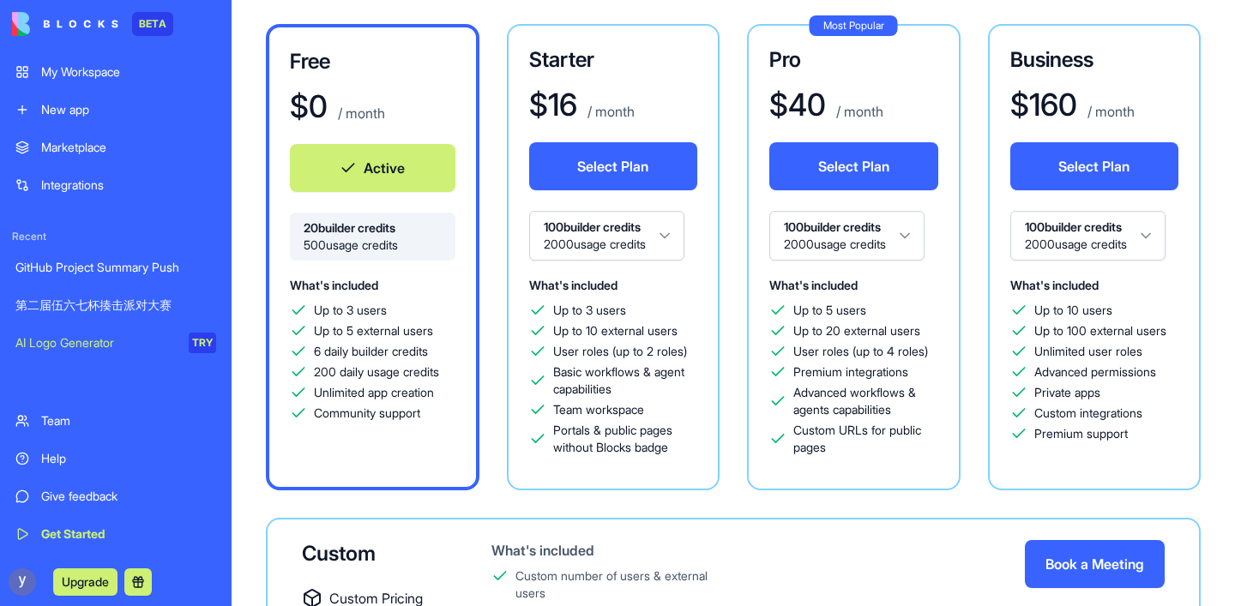
scroll to position [145, 0]
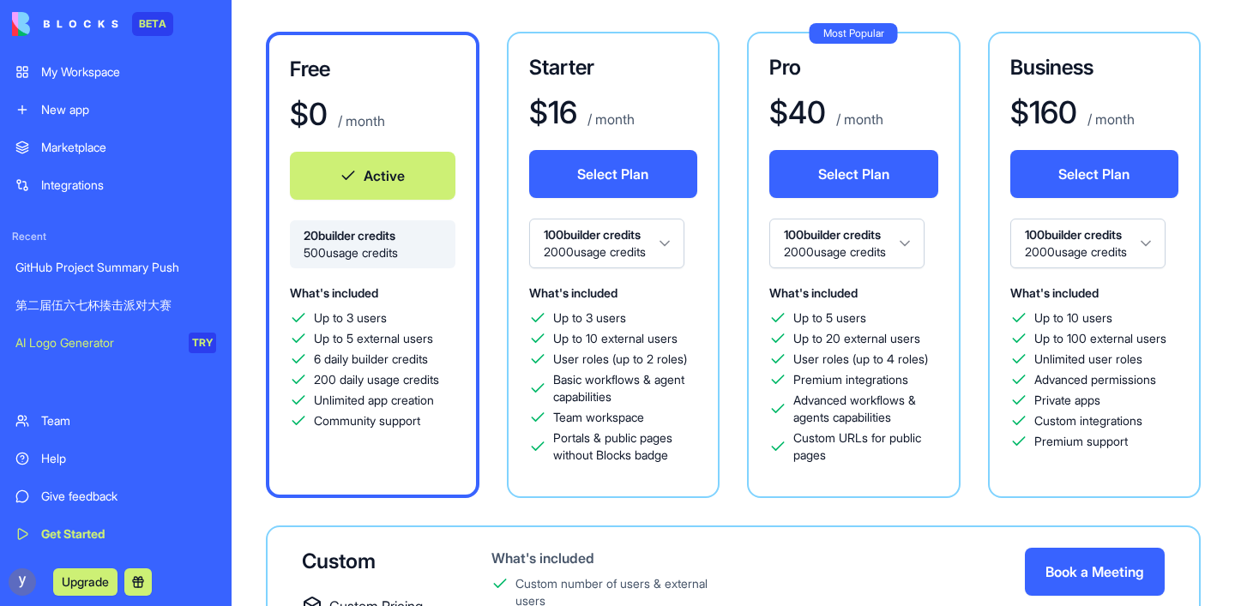
click at [643, 239] on html "BETA My Workspace New app Marketplace Integrations Recent GitHub Project Summar…" at bounding box center [617, 303] width 1235 height 606
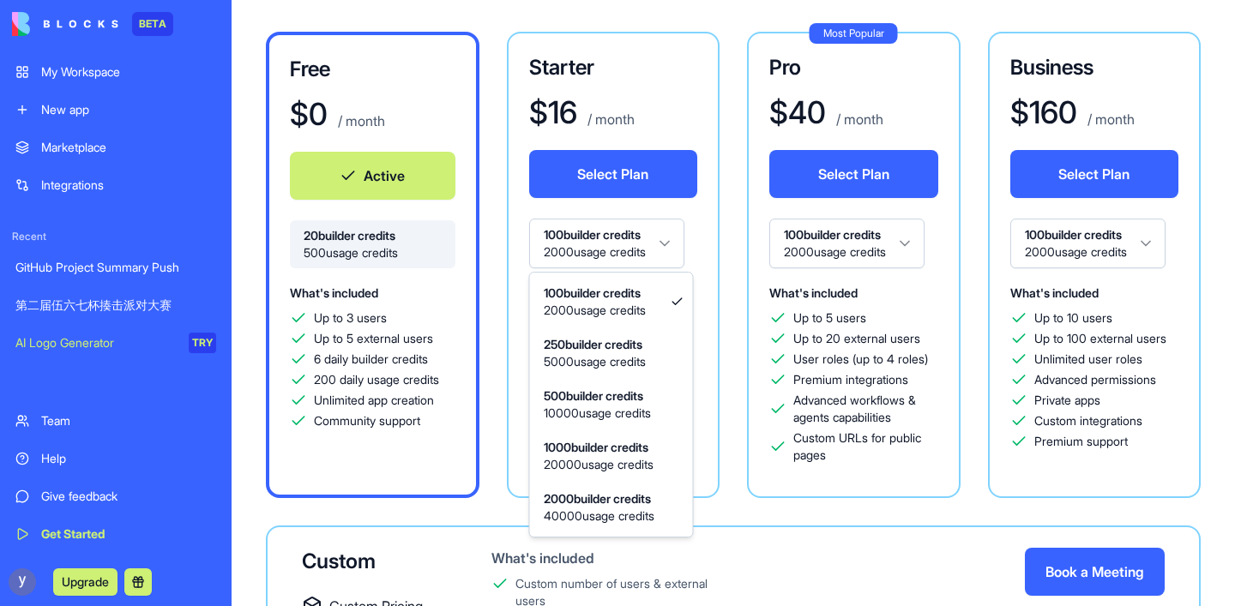
click at [643, 239] on html "BETA My Workspace New app Marketplace Integrations Recent GitHub Project Summar…" at bounding box center [617, 303] width 1235 height 606
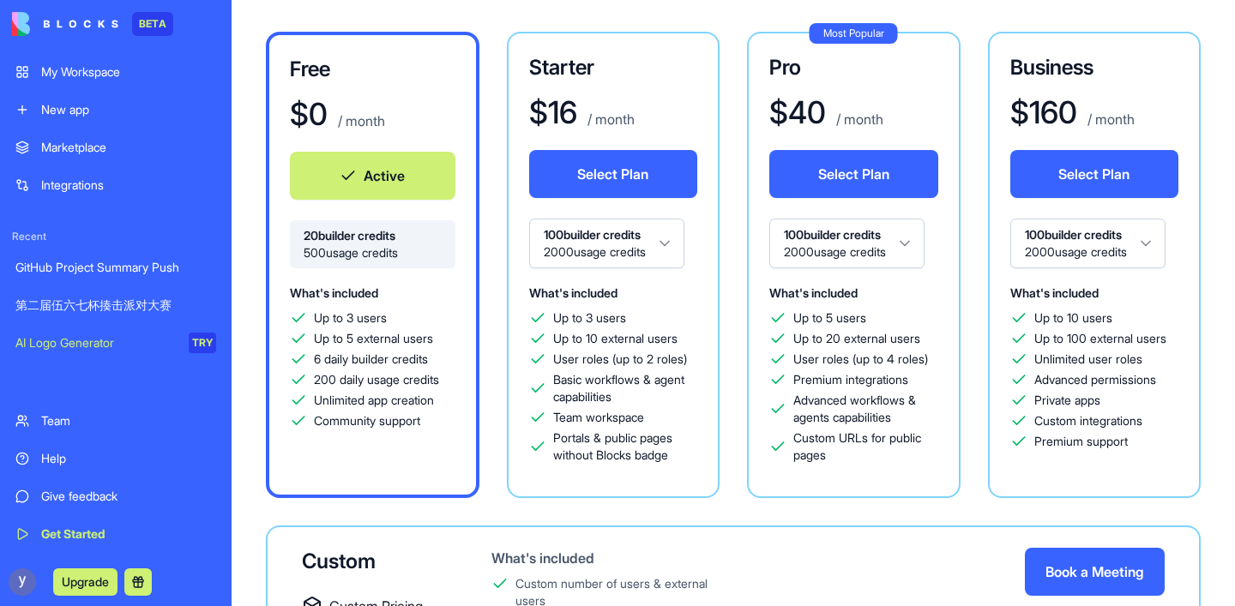
click at [607, 179] on button "Select Plan" at bounding box center [613, 174] width 169 height 48
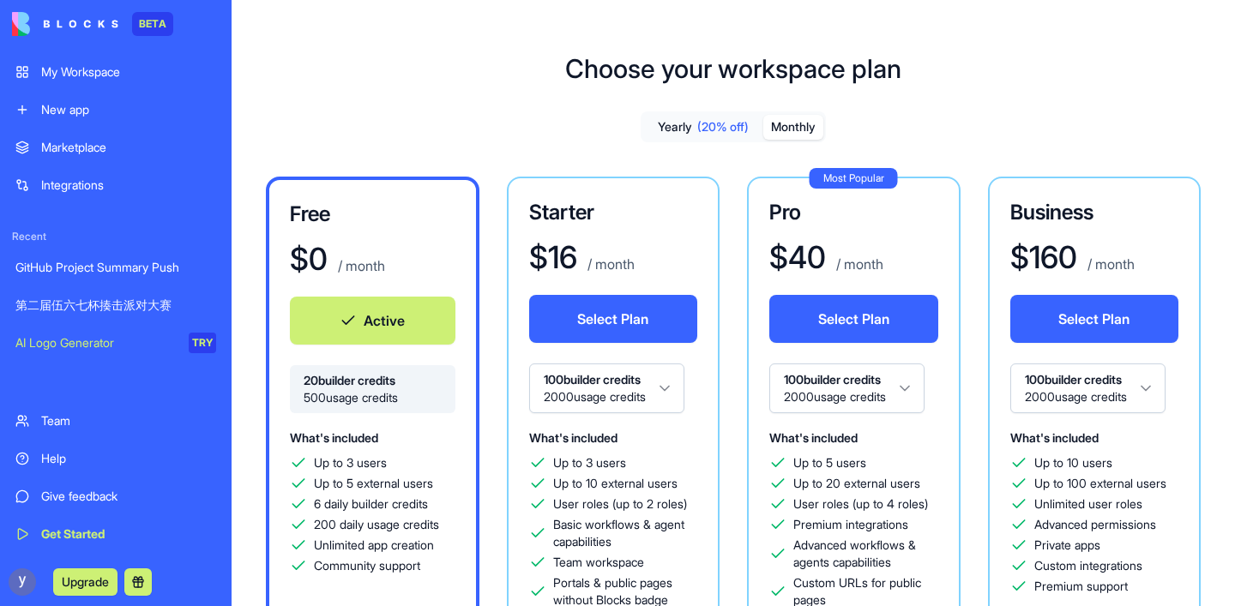
click at [801, 124] on button "Monthly" at bounding box center [793, 127] width 60 height 25
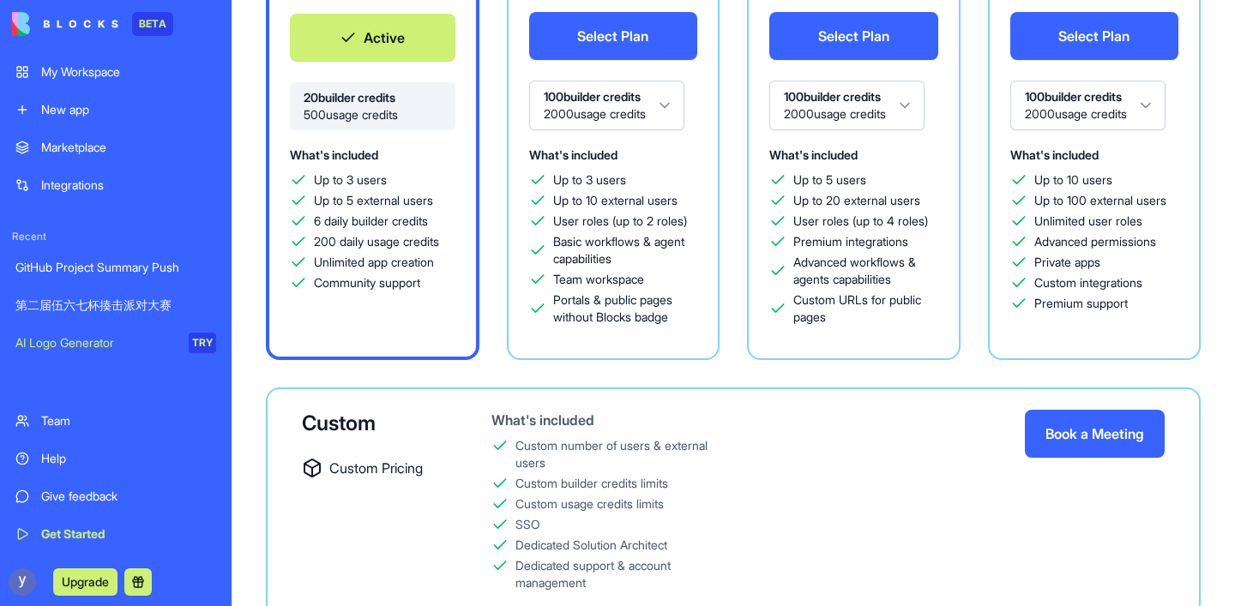
scroll to position [286, 0]
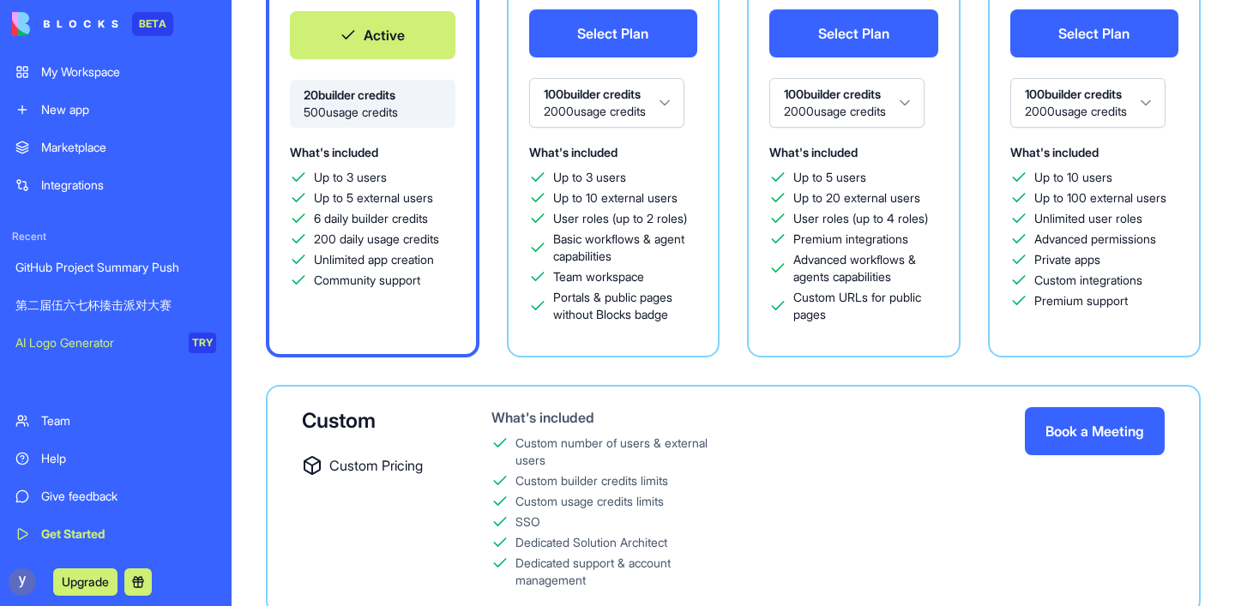
click at [612, 39] on button "Select Plan" at bounding box center [613, 33] width 169 height 48
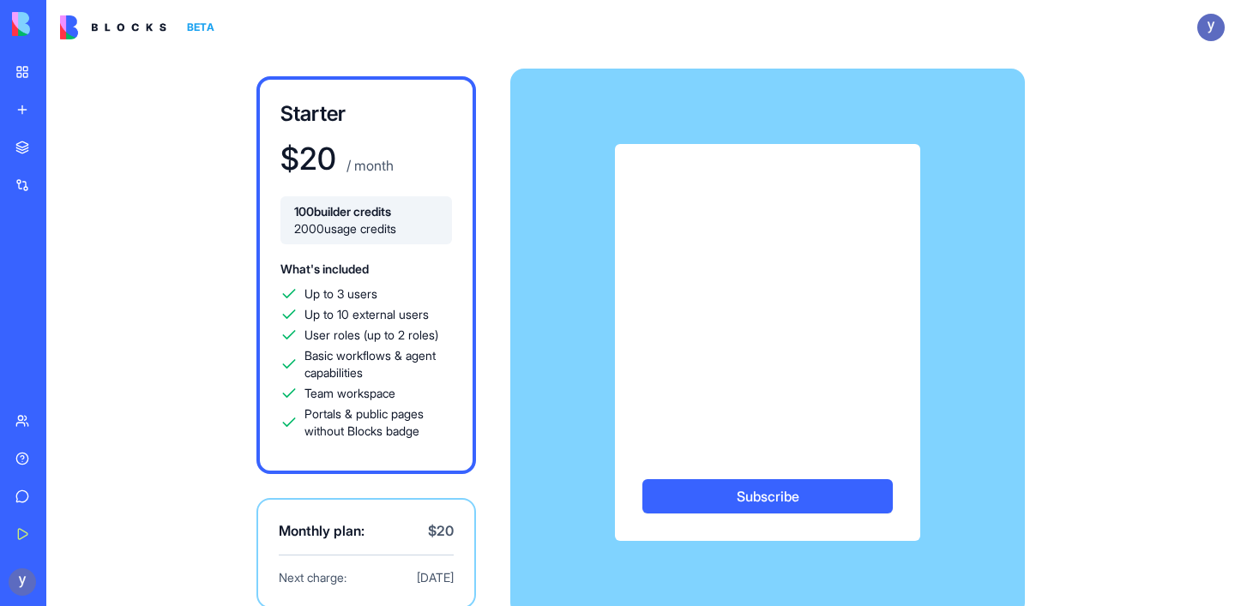
scroll to position [23, 0]
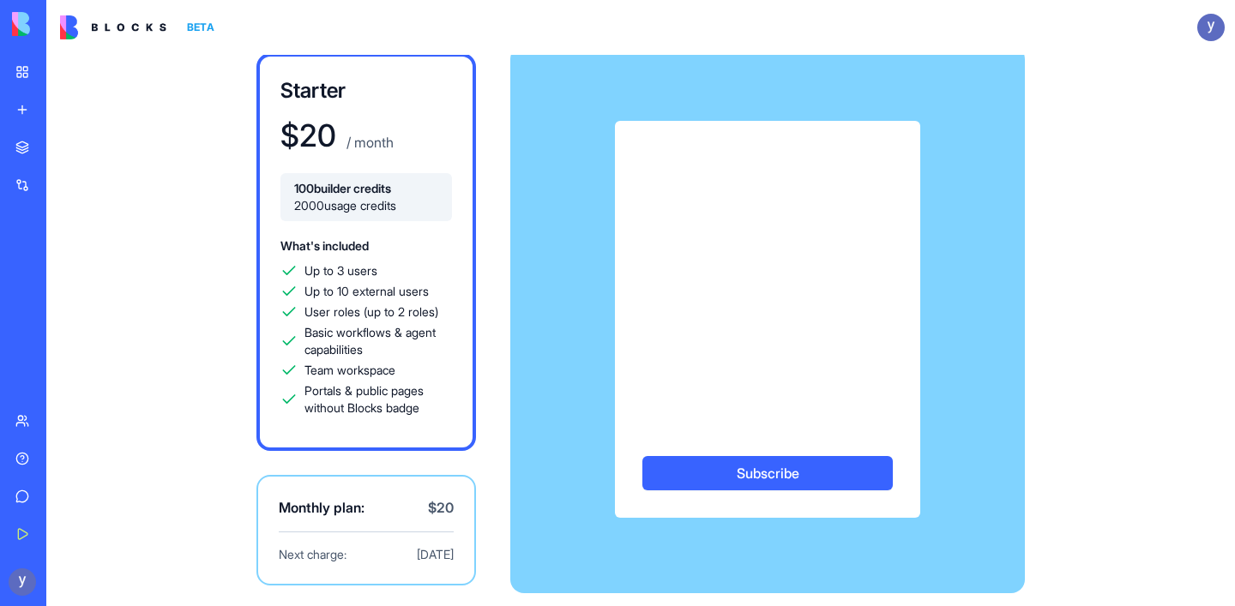
click at [761, 128] on div "Subscribe" at bounding box center [767, 319] width 305 height 397
click at [858, 67] on div "Subscribe" at bounding box center [767, 319] width 515 height 548
click at [18, 78] on link "My Workspace" at bounding box center [39, 72] width 69 height 34
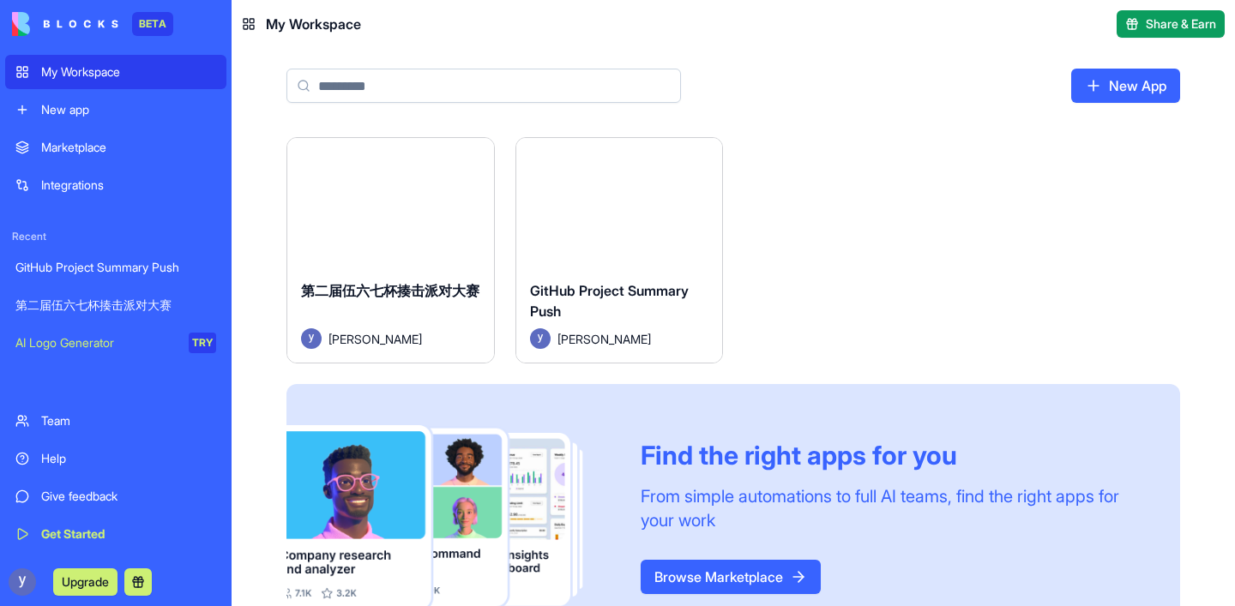
click at [356, 256] on div "Launch" at bounding box center [390, 202] width 207 height 129
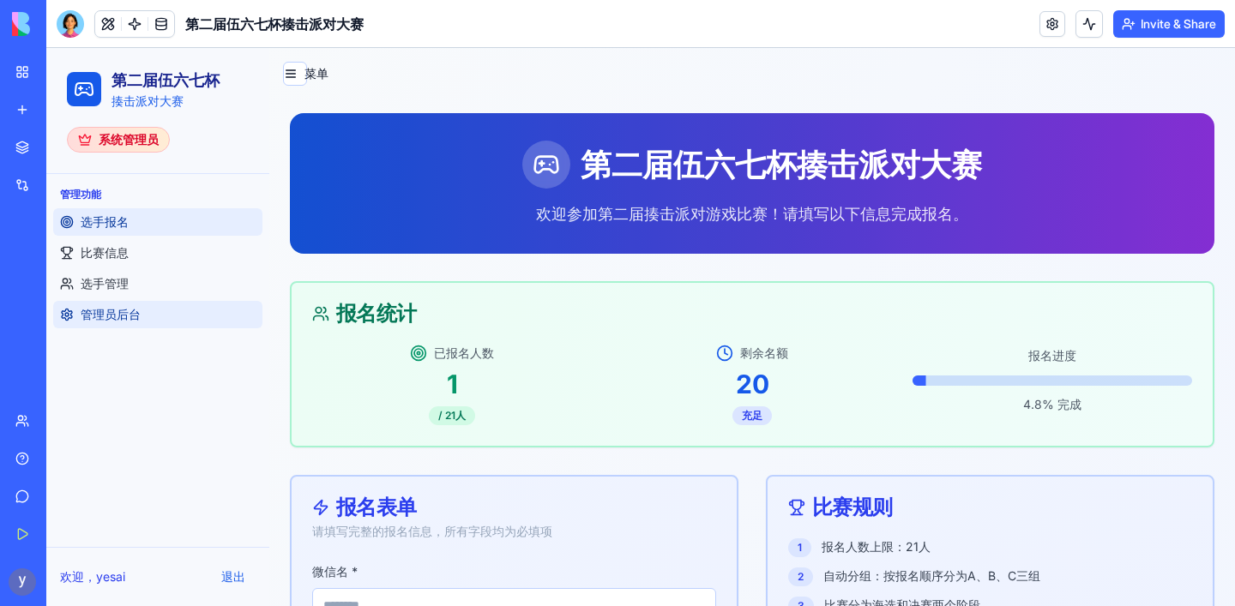
click at [135, 314] on span "管理员后台" at bounding box center [111, 314] width 60 height 17
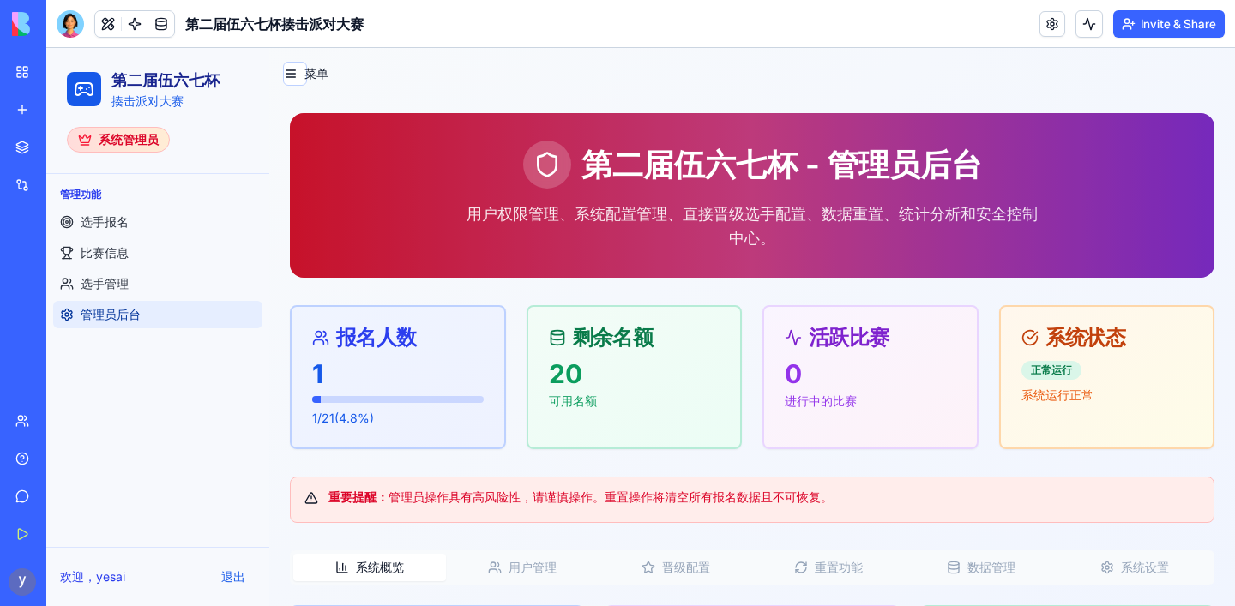
scroll to position [219, 0]
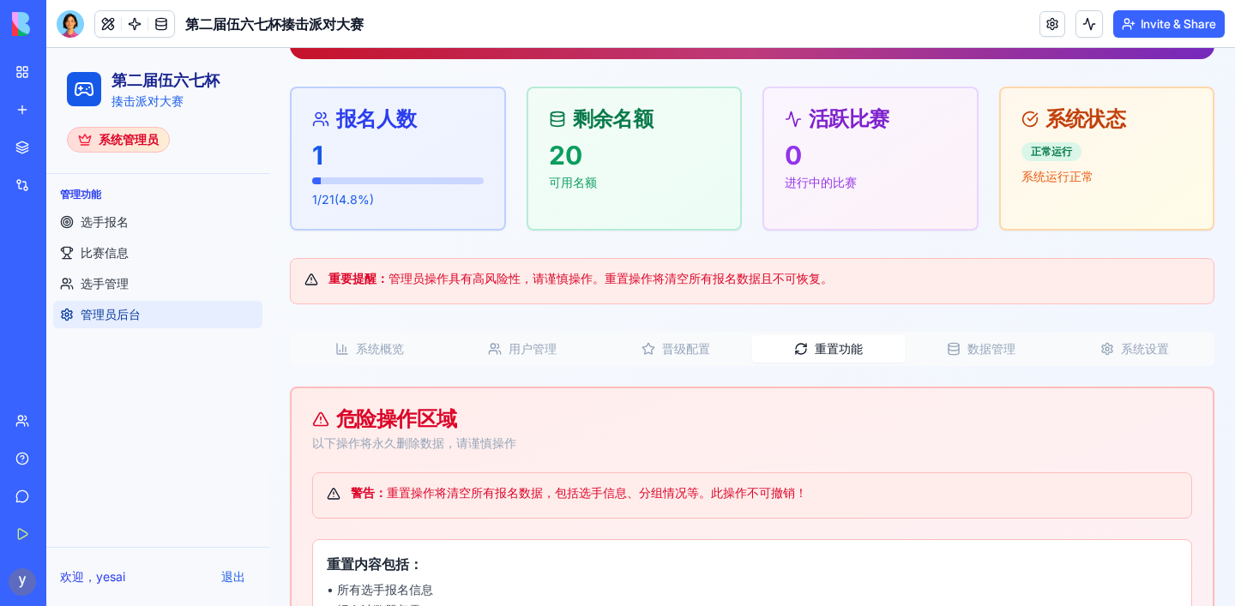
click at [825, 342] on button "重置功能" at bounding box center [828, 348] width 153 height 27
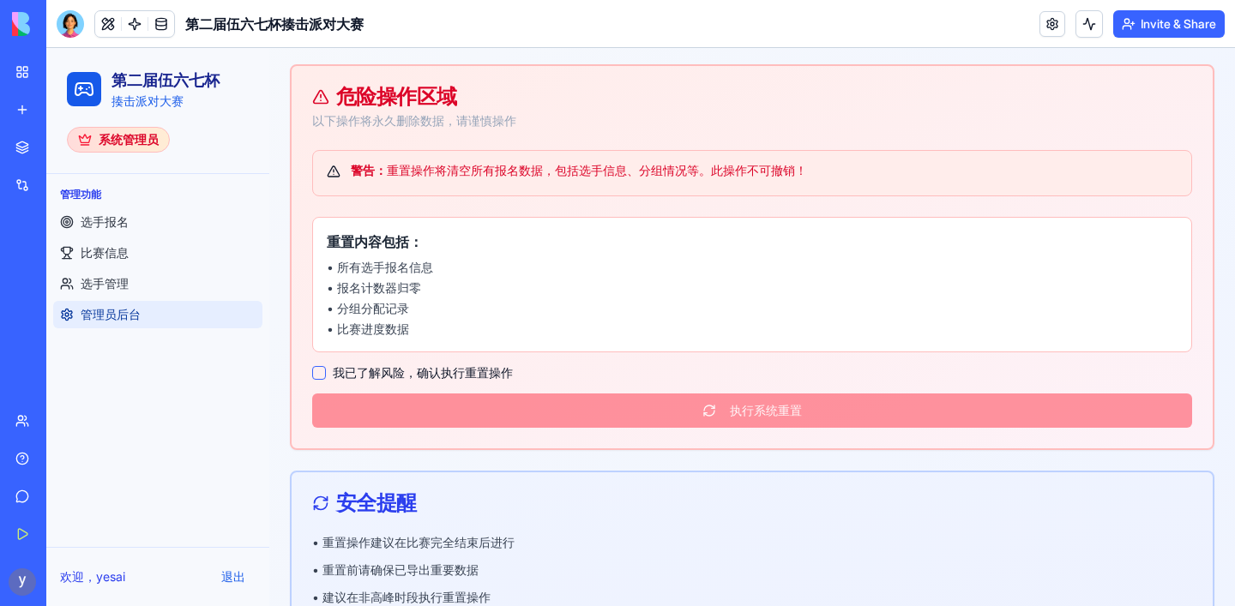
scroll to position [539, 0]
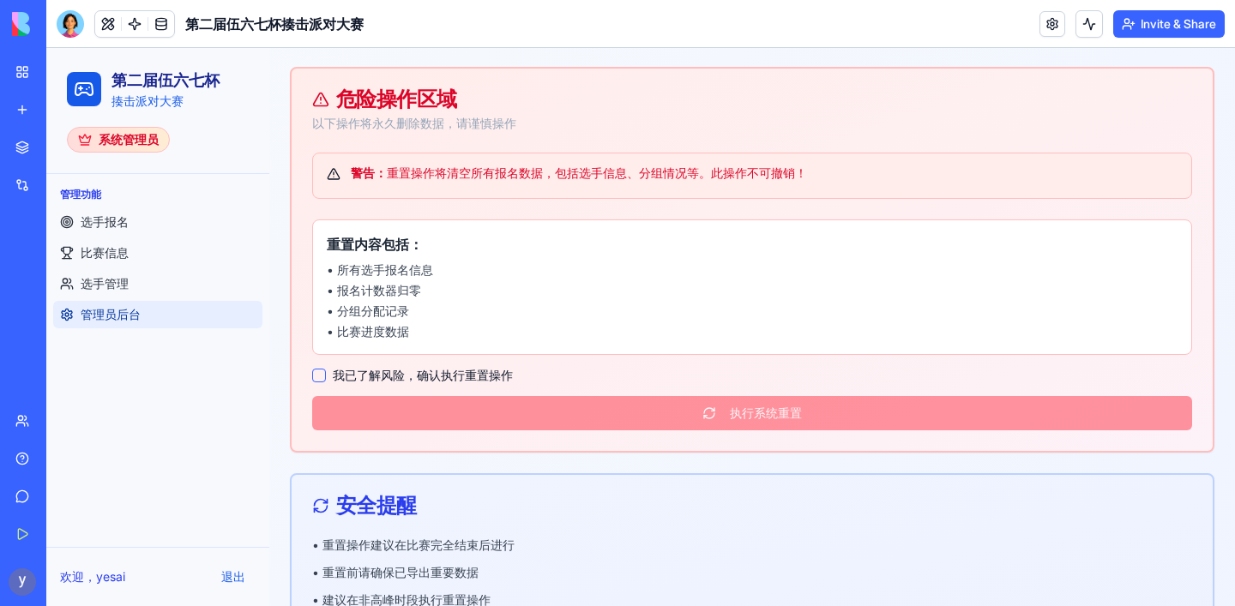
click at [317, 375] on button "我已了解风险，确认执行重置操作" at bounding box center [319, 376] width 14 height 14
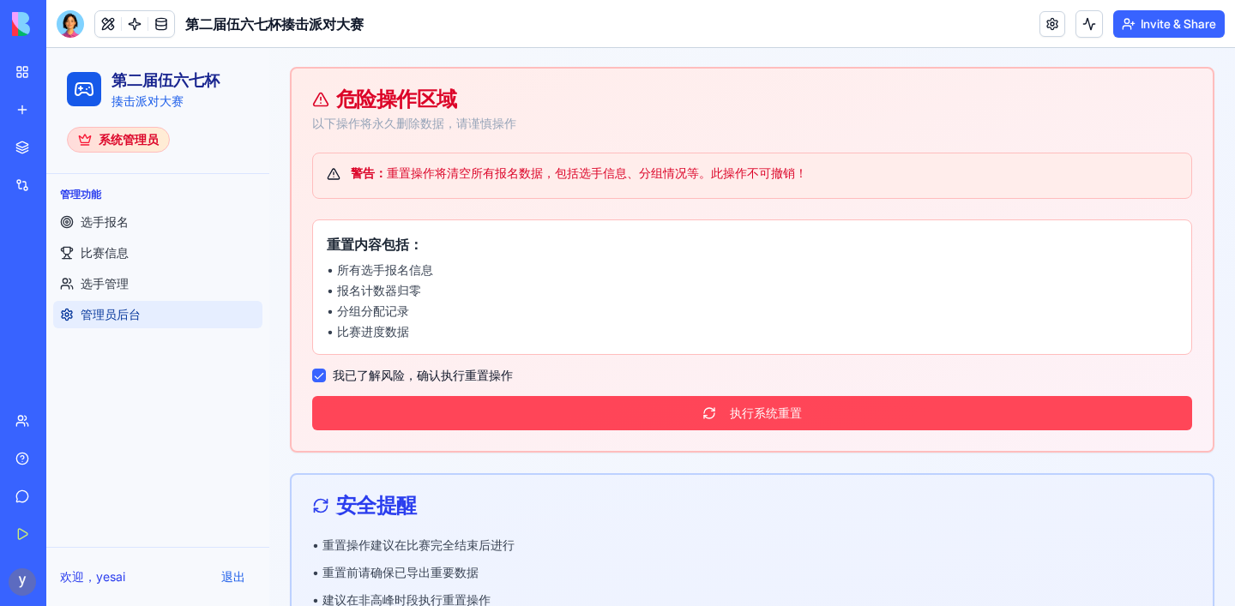
click at [616, 413] on button "执行系统重置" at bounding box center [752, 413] width 880 height 34
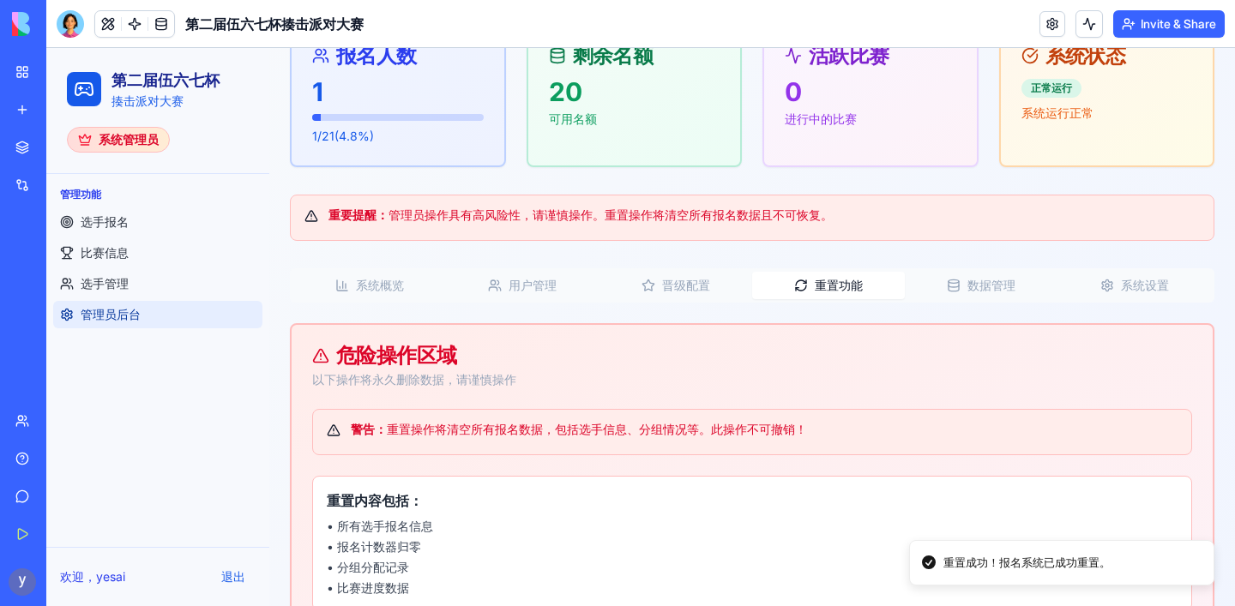
scroll to position [0, 0]
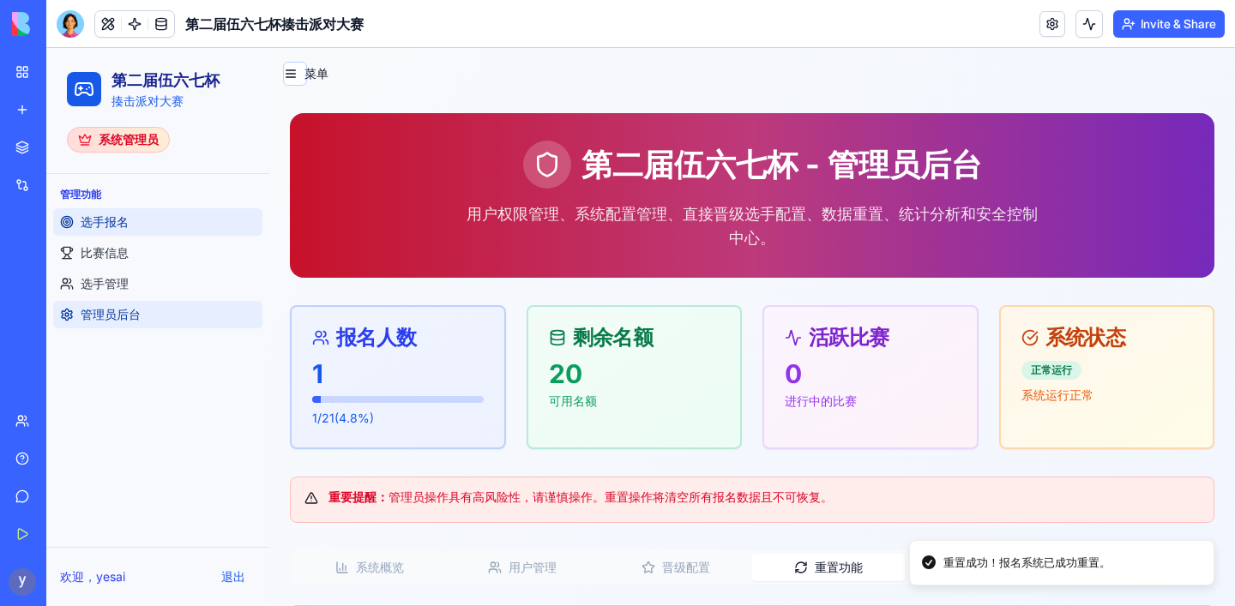
click at [157, 224] on link "选手报名" at bounding box center [157, 221] width 209 height 27
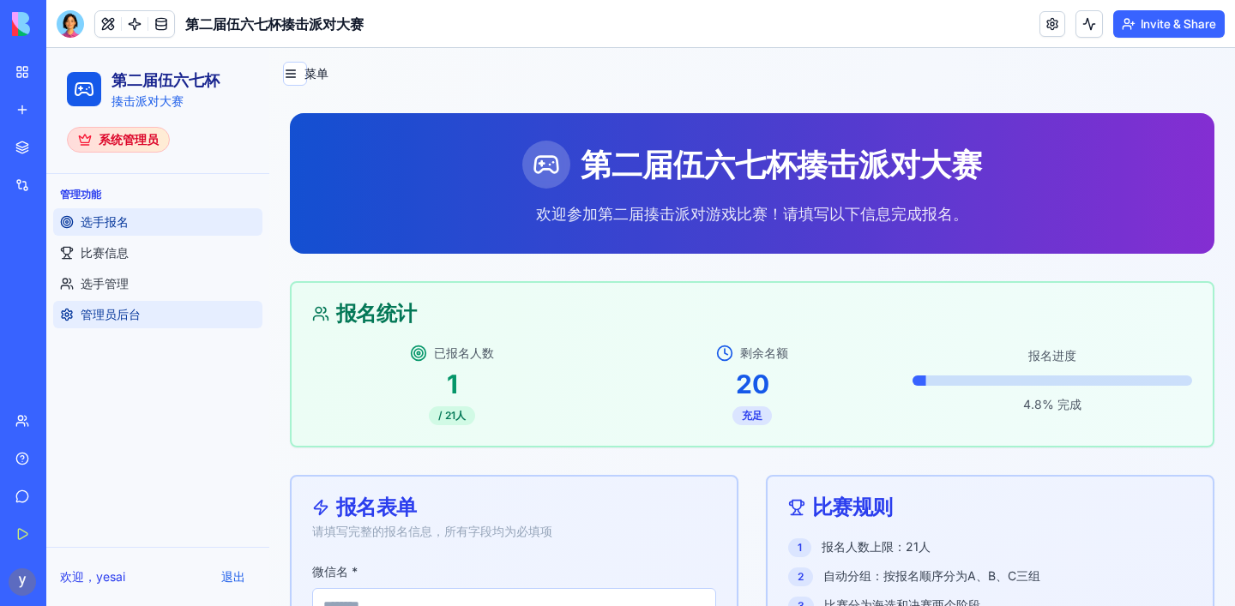
click at [151, 315] on link "管理员后台" at bounding box center [157, 314] width 209 height 27
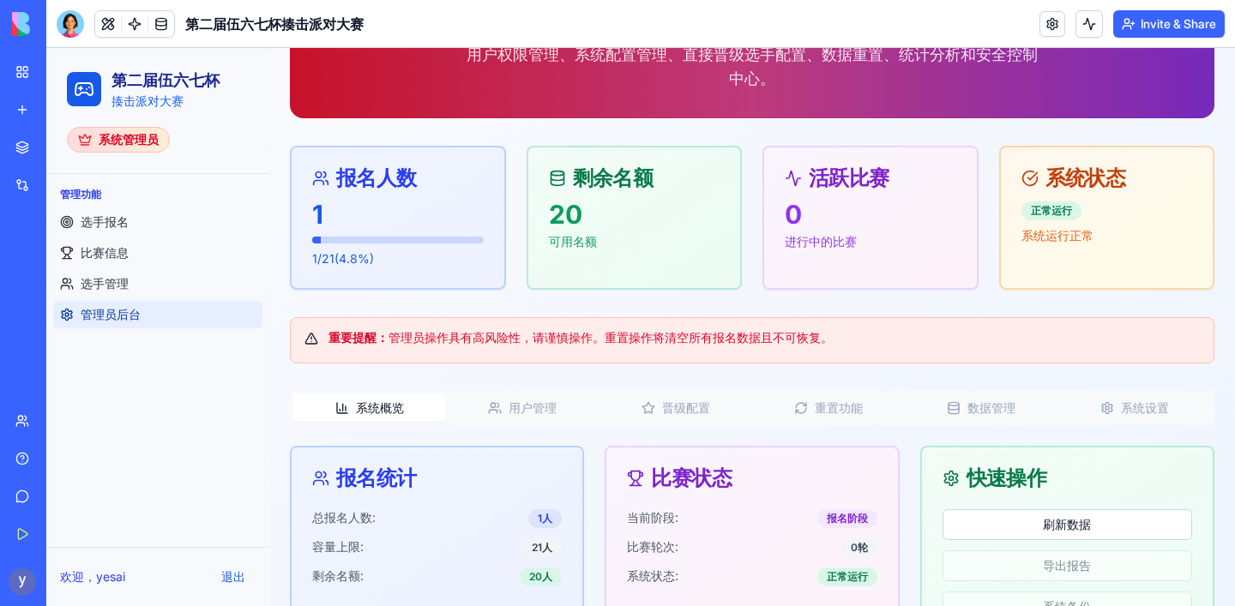
scroll to position [219, 0]
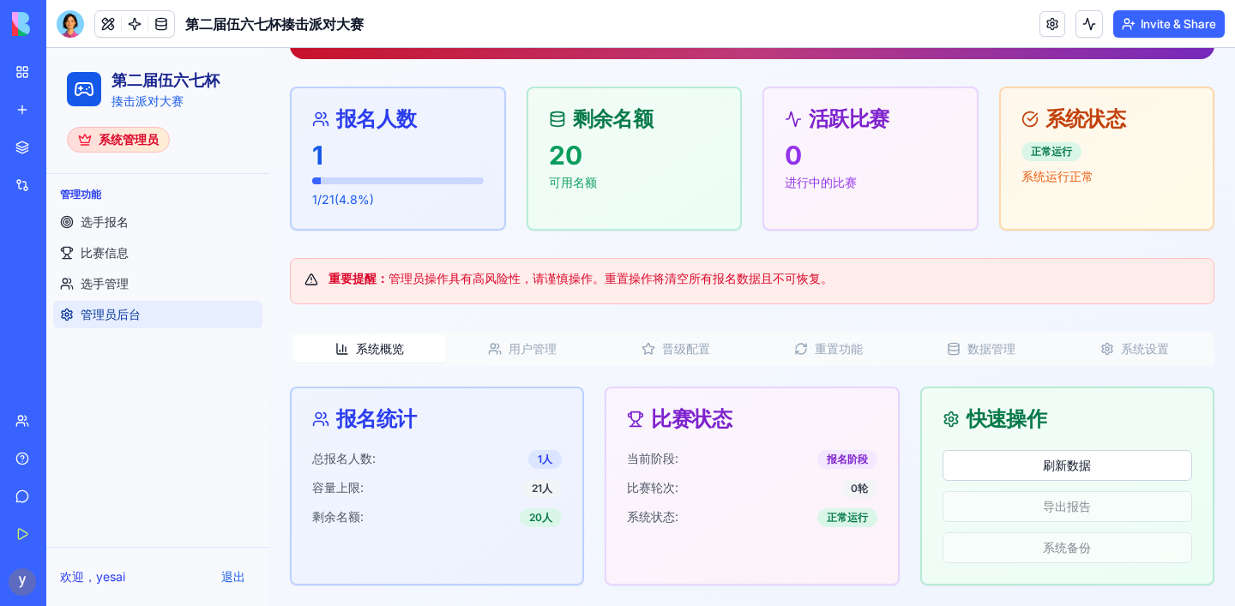
click at [521, 353] on button "用户管理" at bounding box center [522, 348] width 153 height 27
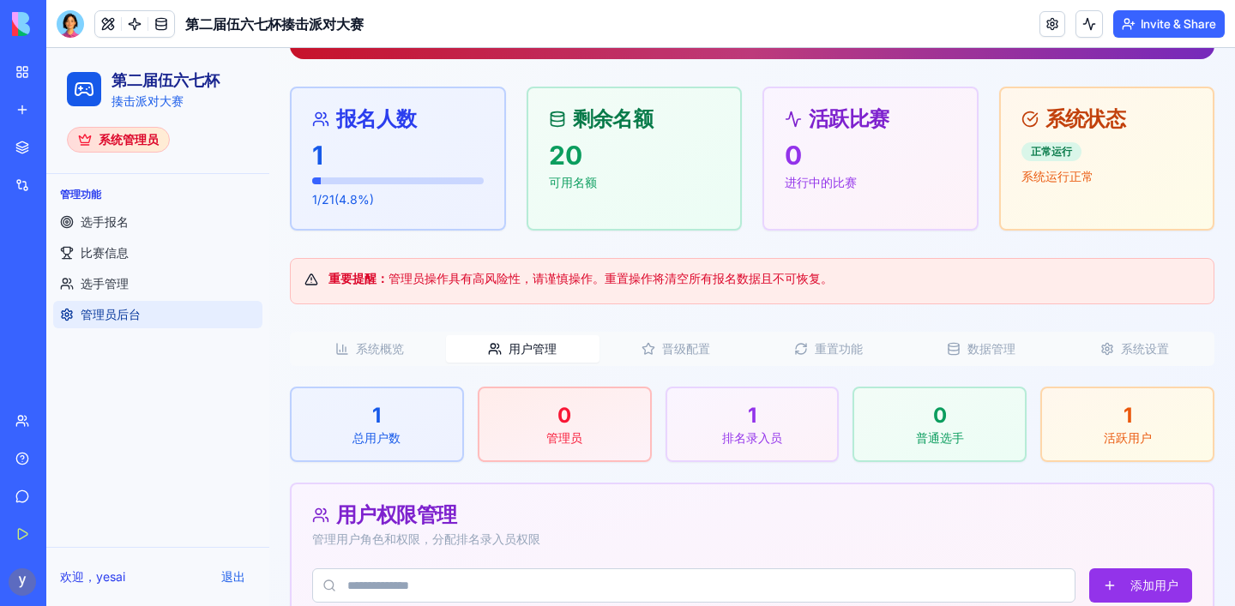
scroll to position [450, 0]
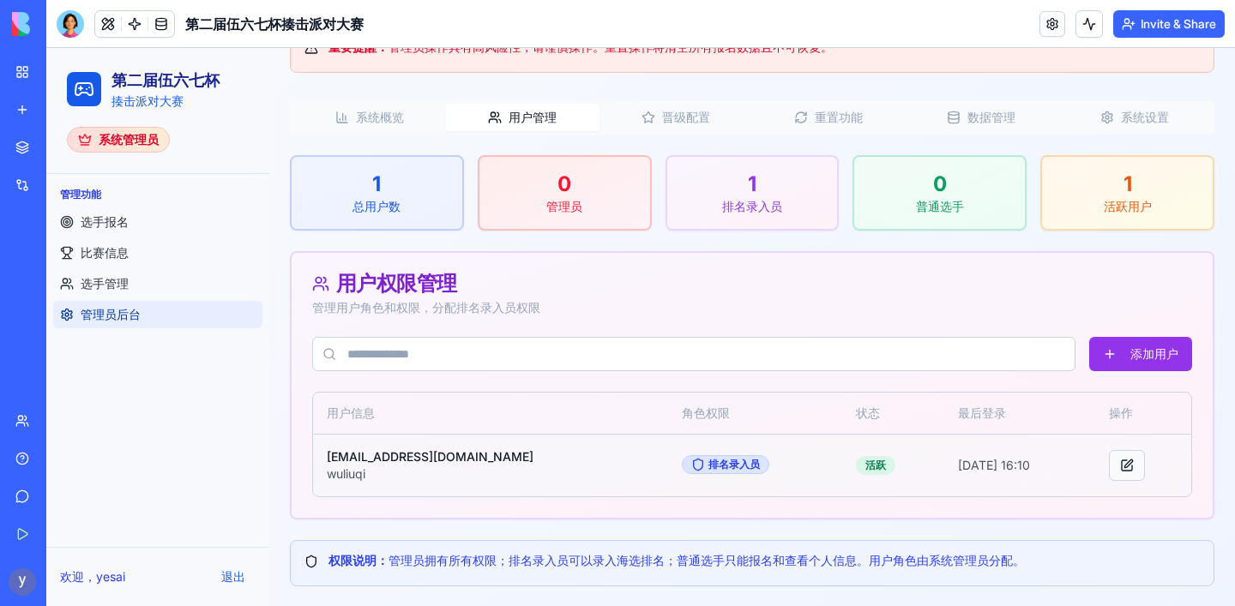
click at [1110, 462] on button at bounding box center [1127, 465] width 36 height 31
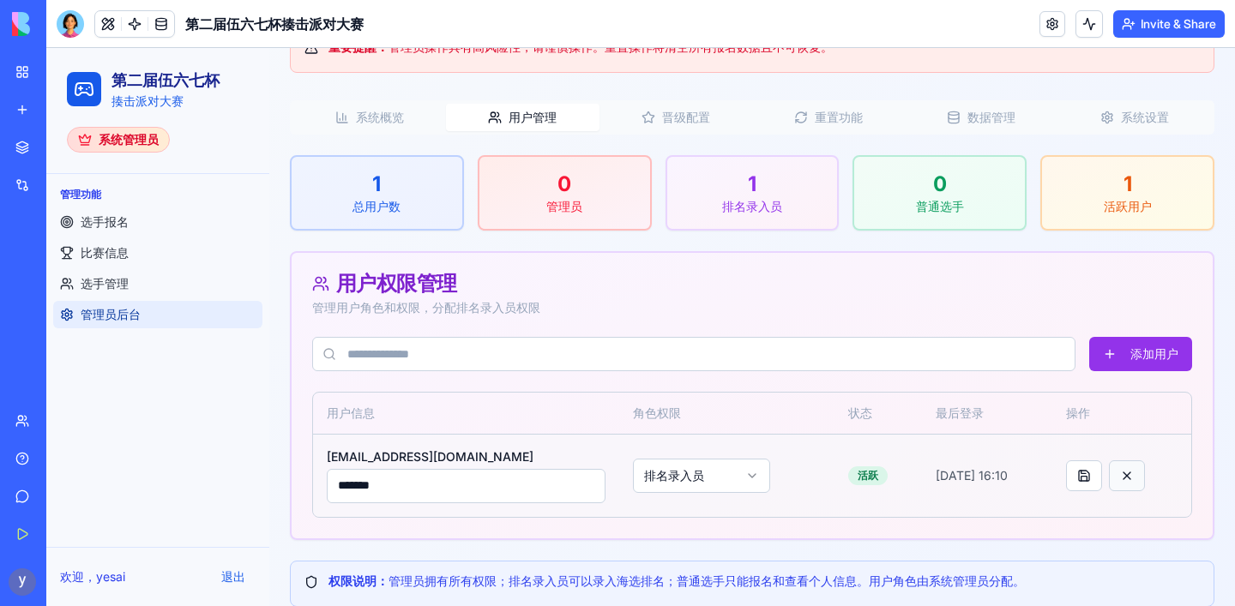
click at [1117, 478] on button at bounding box center [1127, 475] width 36 height 31
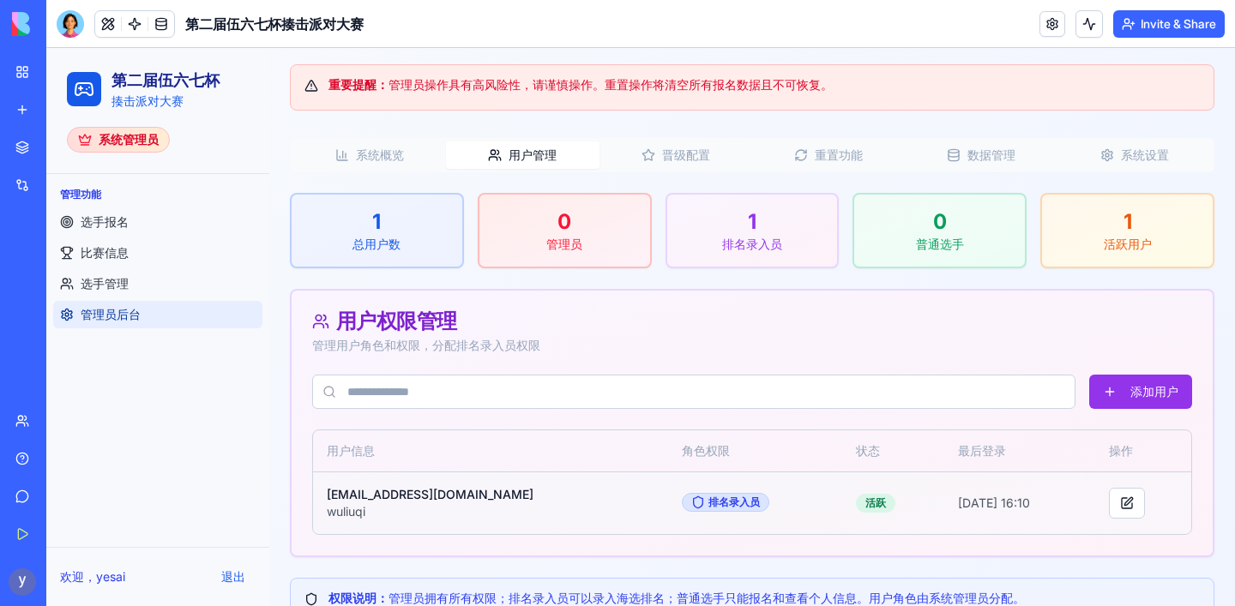
scroll to position [409, 0]
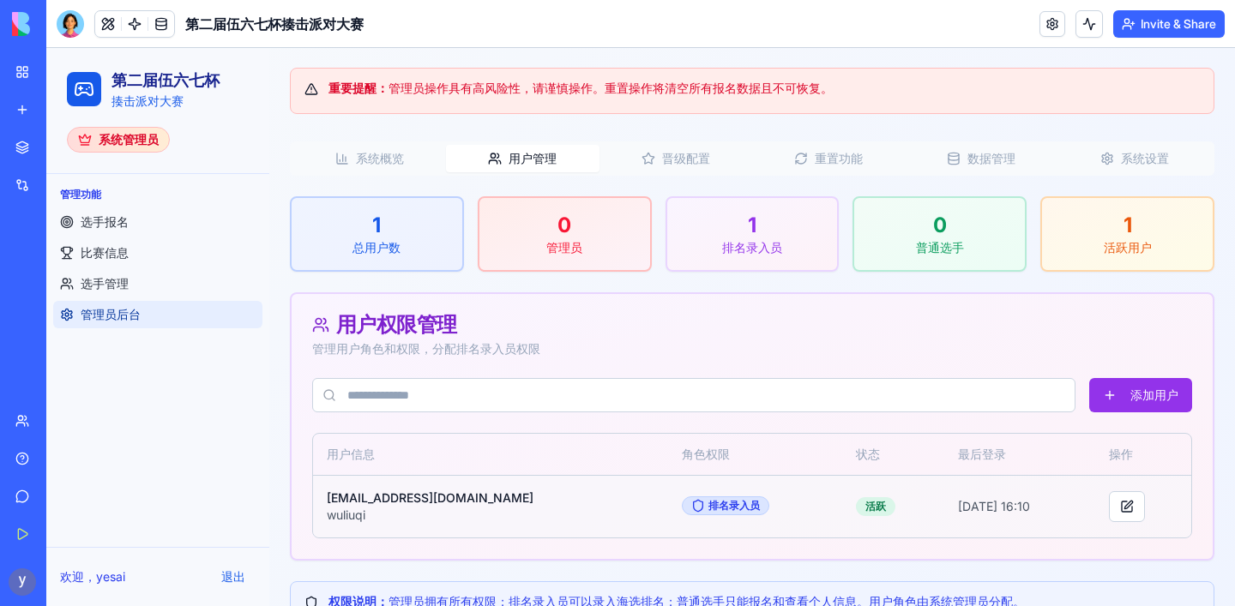
click at [661, 166] on button "晋级配置" at bounding box center [675, 158] width 153 height 27
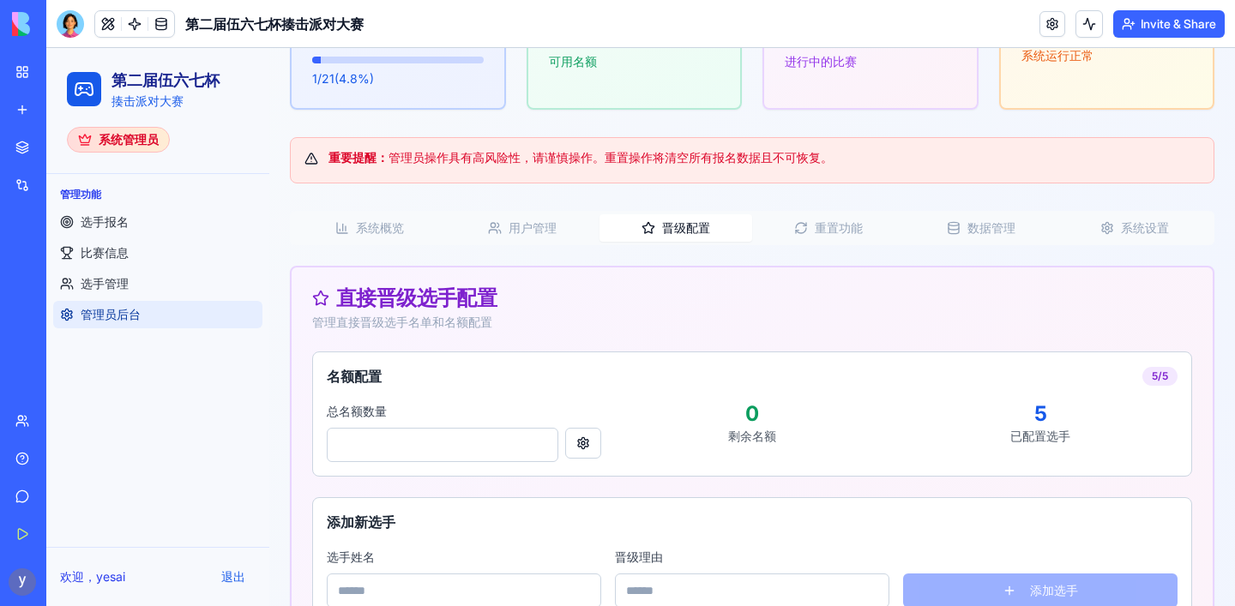
scroll to position [357, 0]
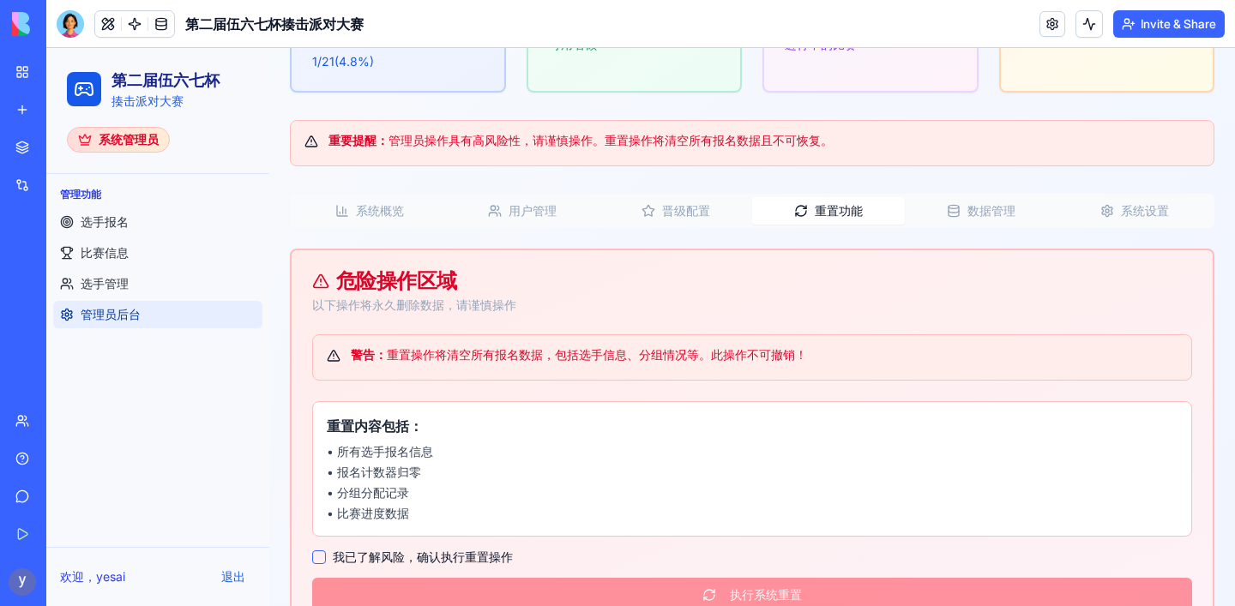
click at [827, 211] on button "重置功能" at bounding box center [828, 210] width 153 height 27
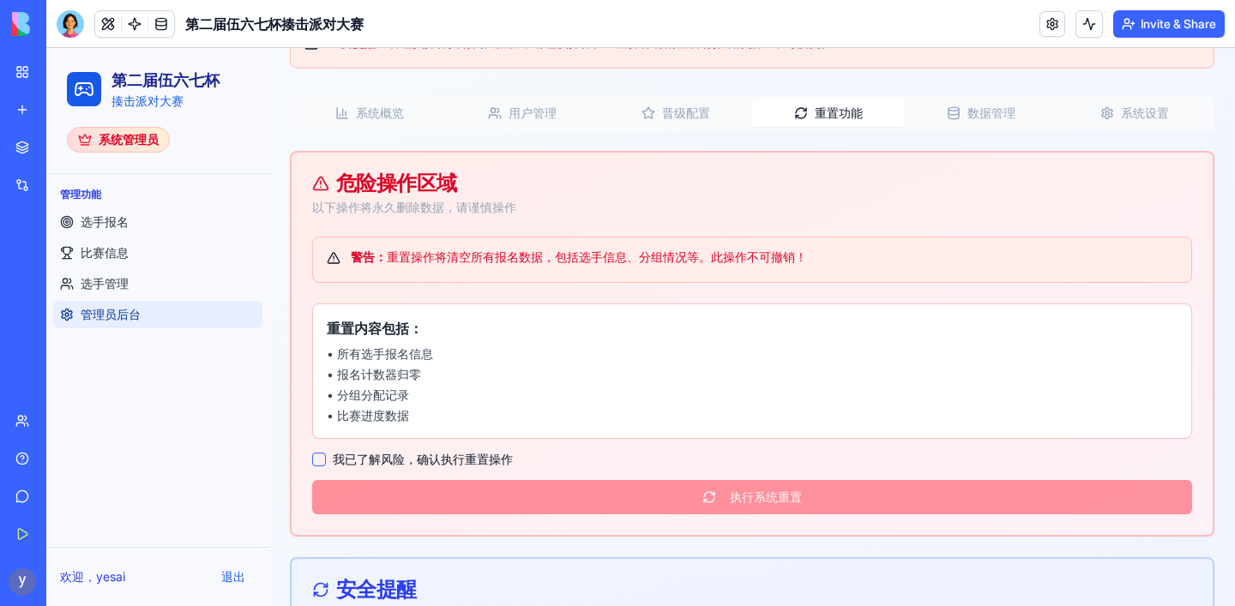
scroll to position [422, 0]
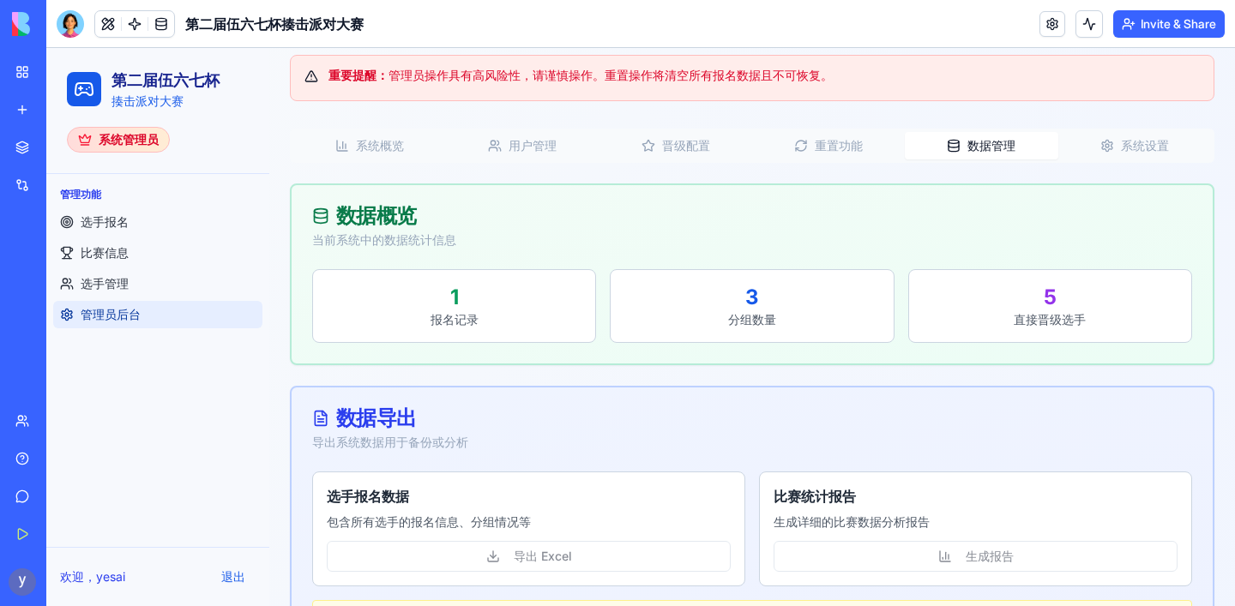
click at [981, 134] on button "数据管理" at bounding box center [981, 145] width 153 height 27
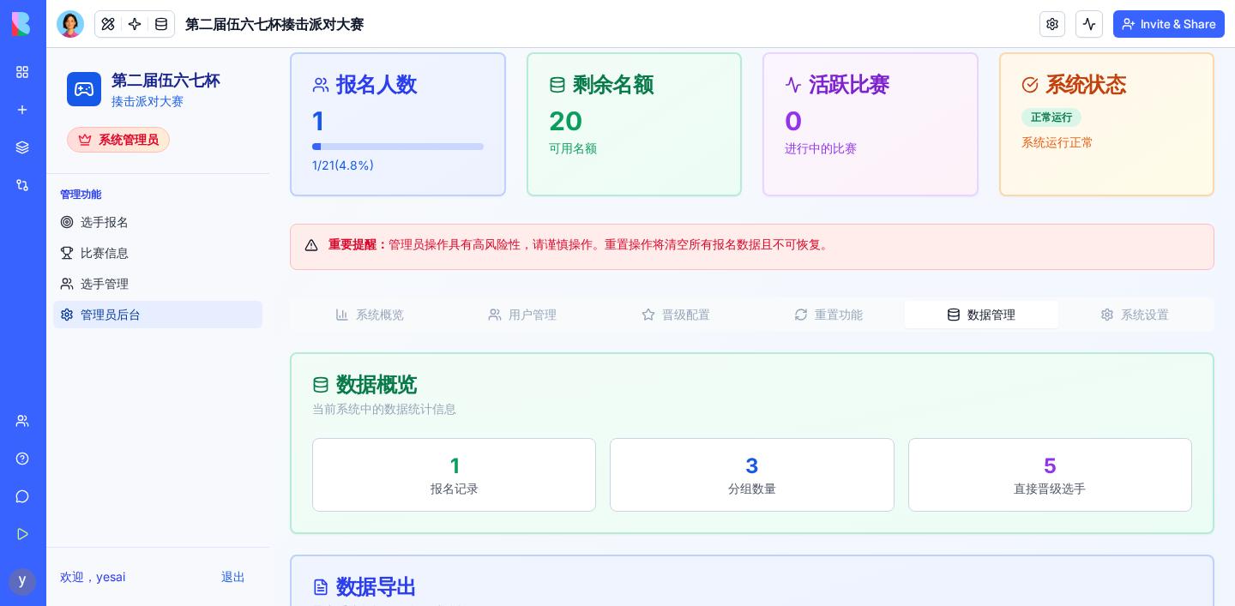
scroll to position [238, 0]
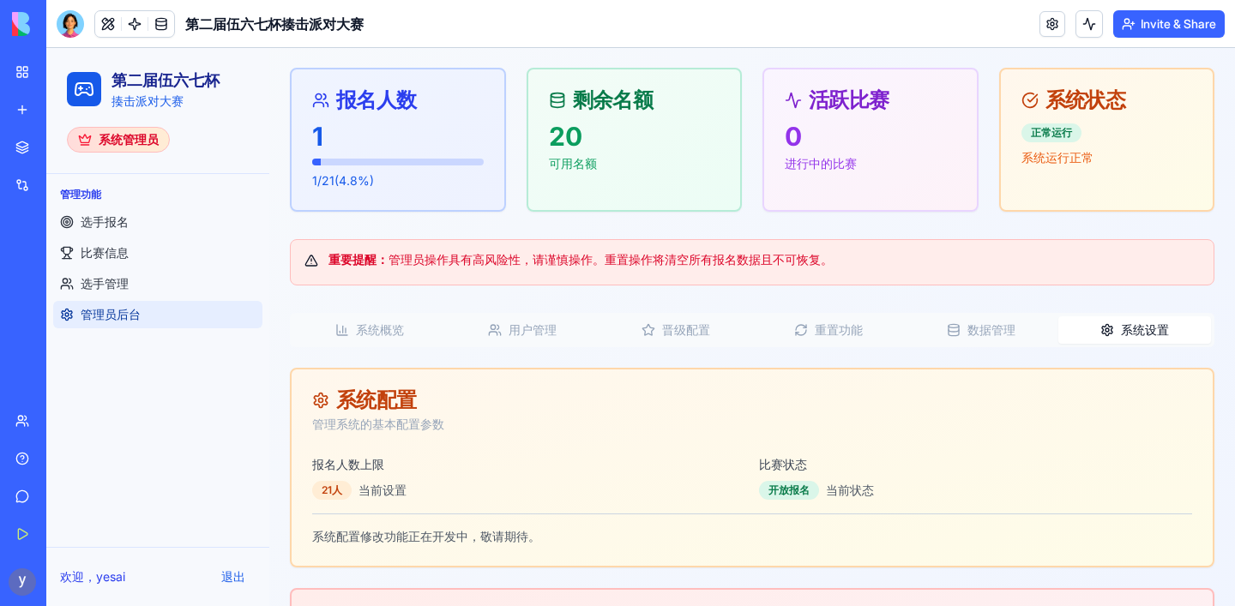
click at [1146, 335] on button "系统设置" at bounding box center [1134, 329] width 153 height 27
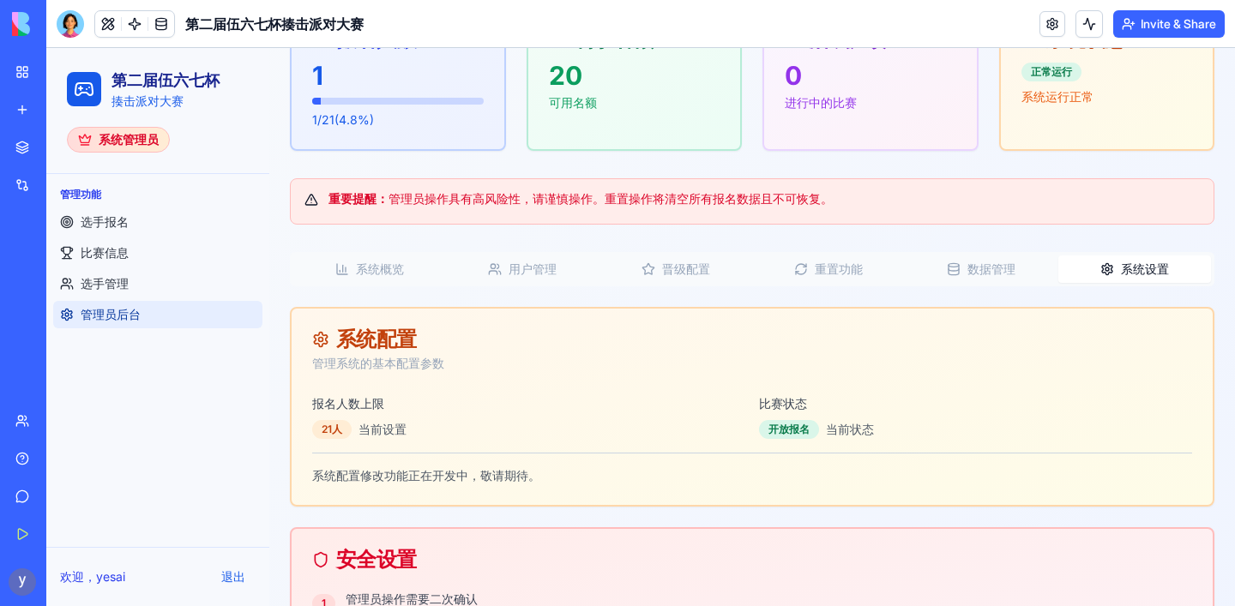
scroll to position [289, 0]
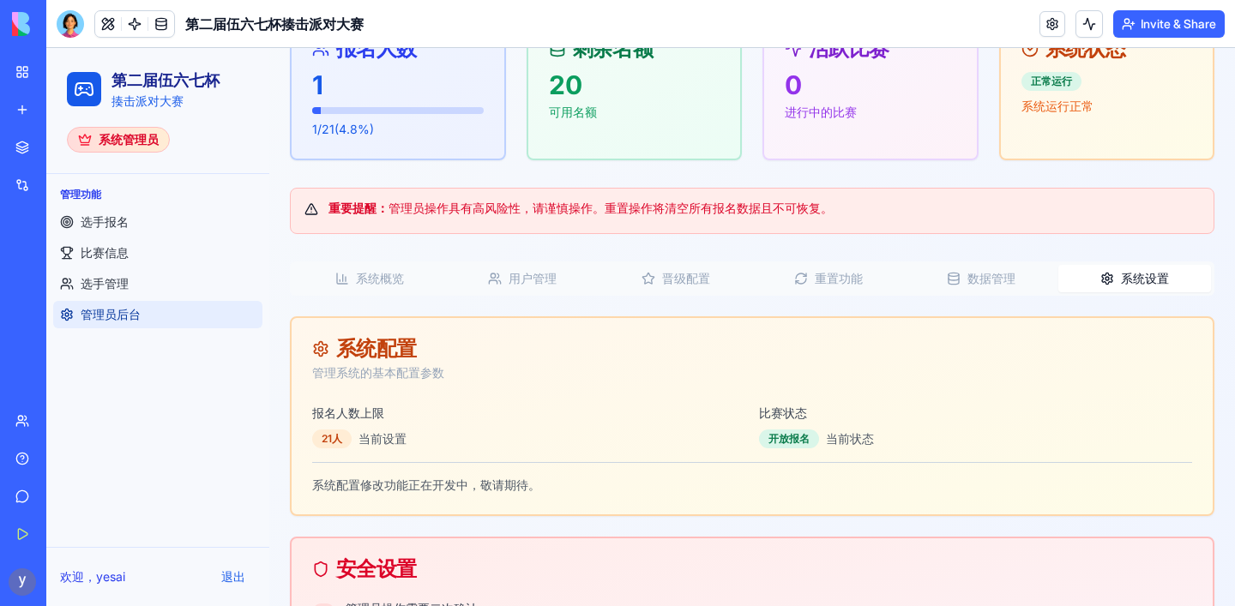
click at [690, 274] on button "晋级配置" at bounding box center [675, 278] width 153 height 27
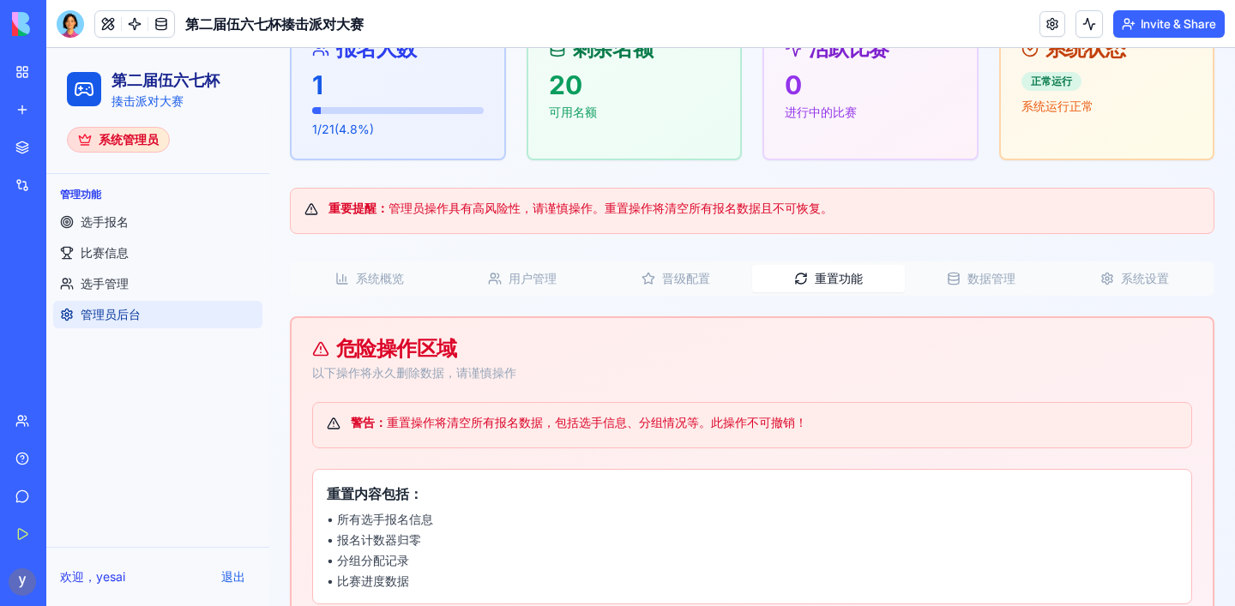
click at [809, 283] on button "重置功能" at bounding box center [828, 278] width 153 height 27
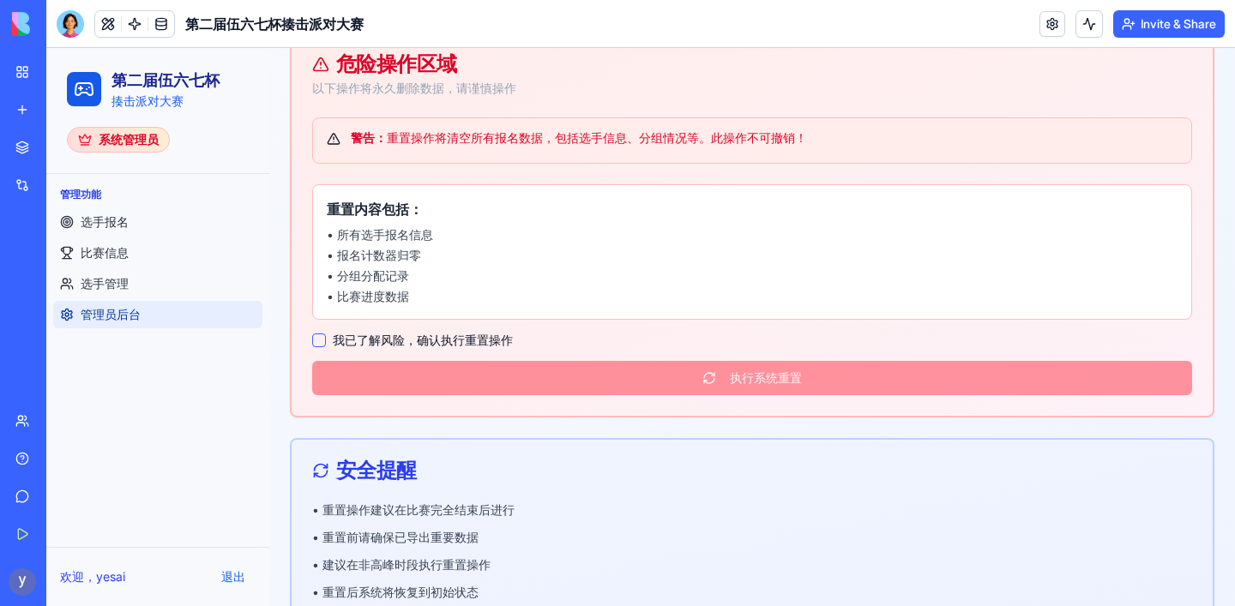
scroll to position [569, 0]
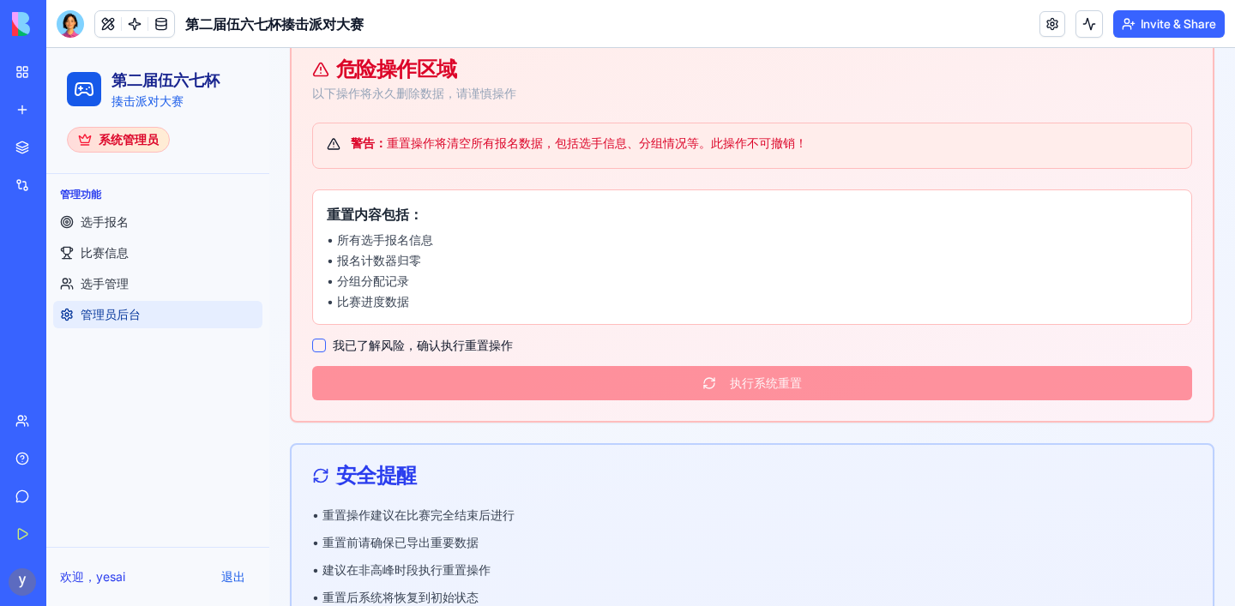
click at [321, 346] on button "我已了解风险，确认执行重置操作" at bounding box center [319, 346] width 14 height 14
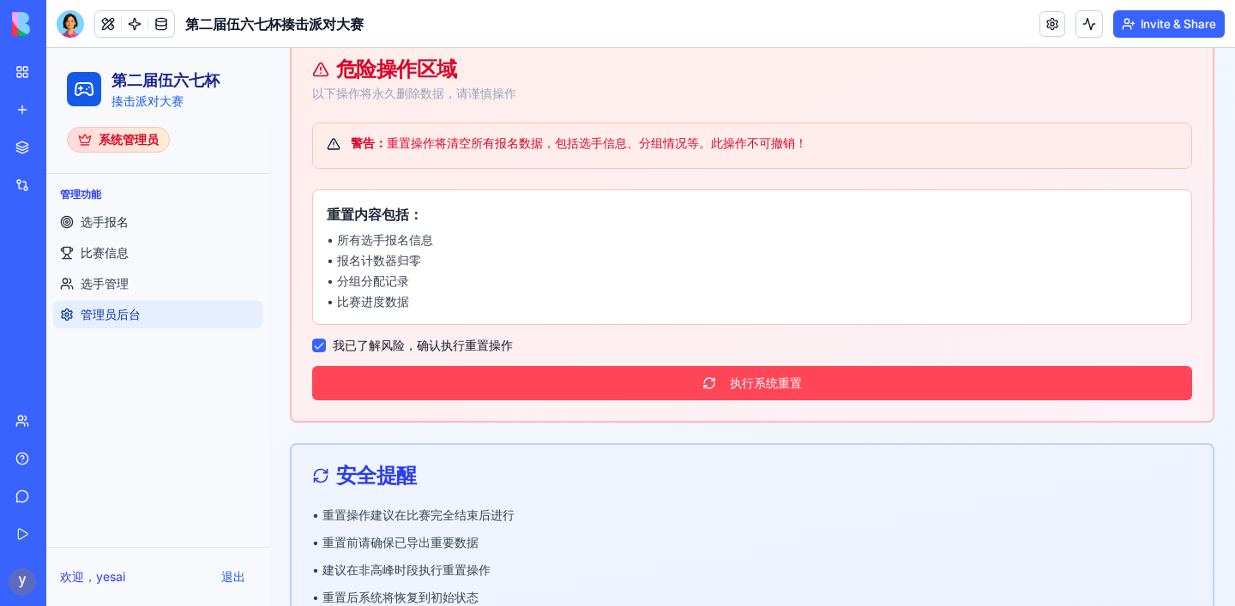
click at [564, 389] on button "执行系统重置" at bounding box center [752, 383] width 880 height 34
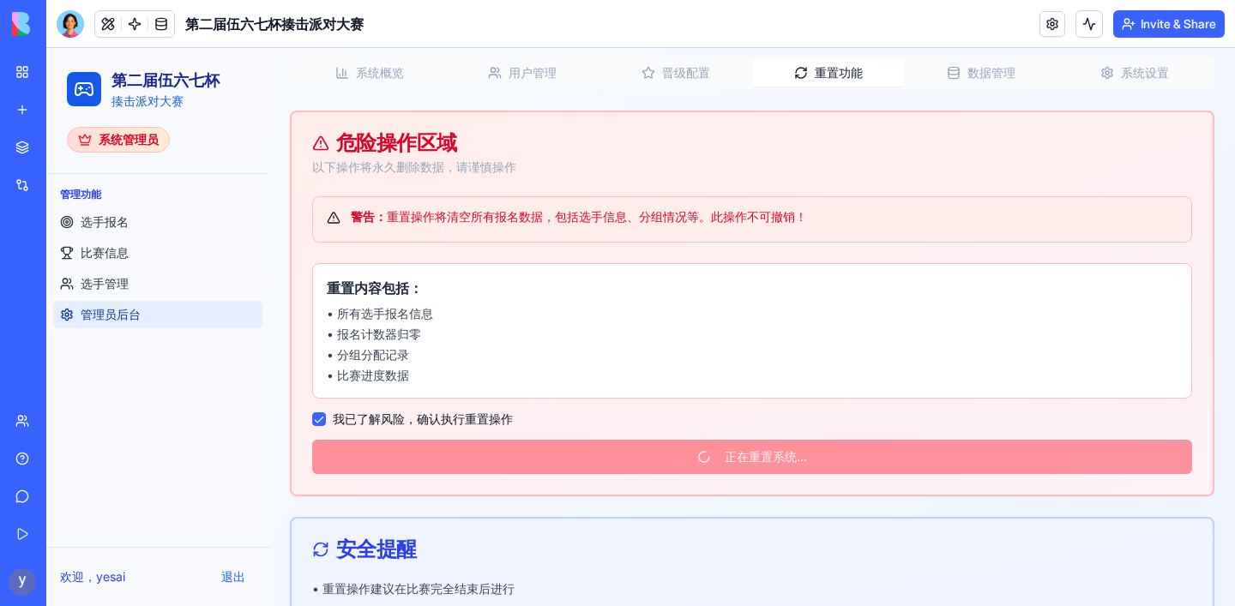
scroll to position [611, 0]
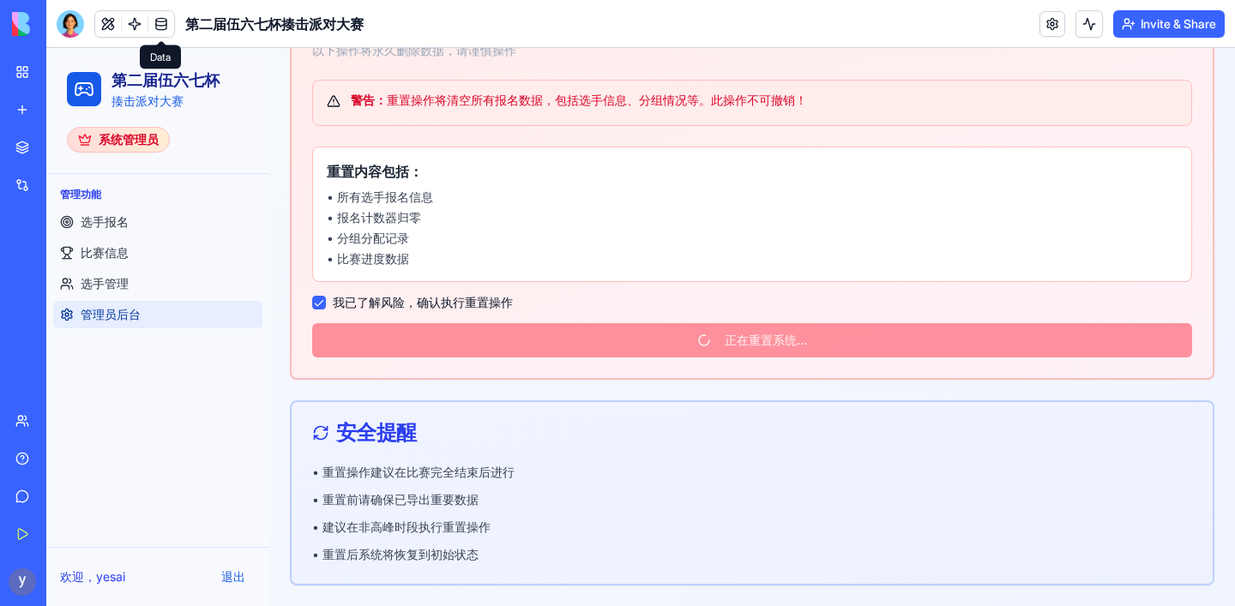
click at [159, 21] on link at bounding box center [161, 24] width 26 height 26
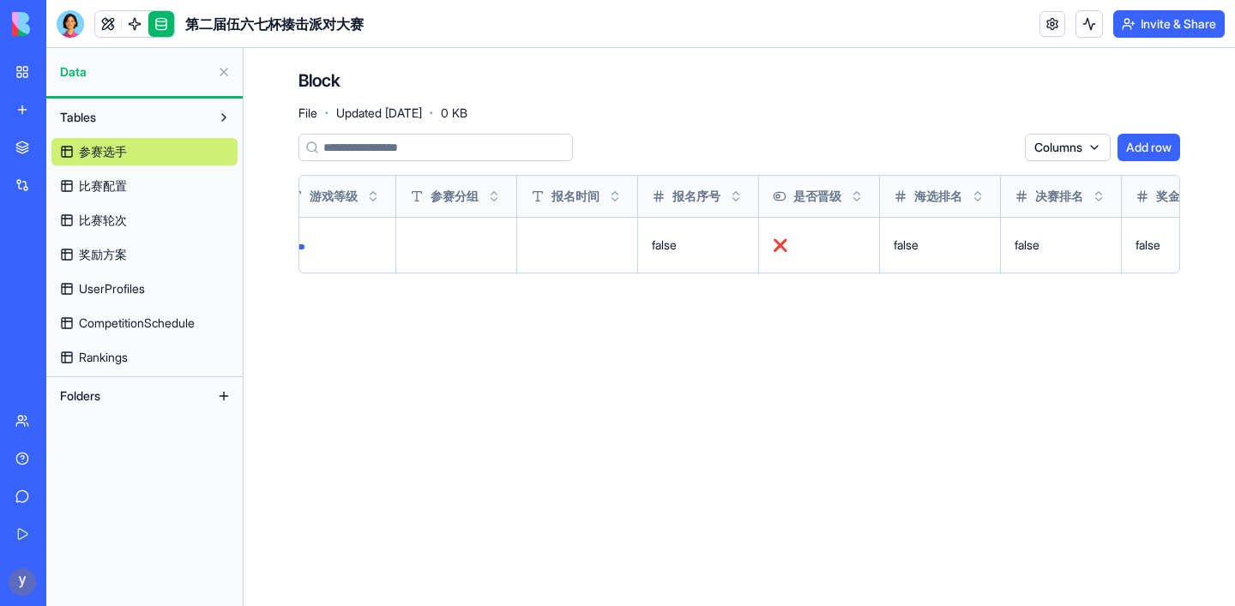
scroll to position [0, 537]
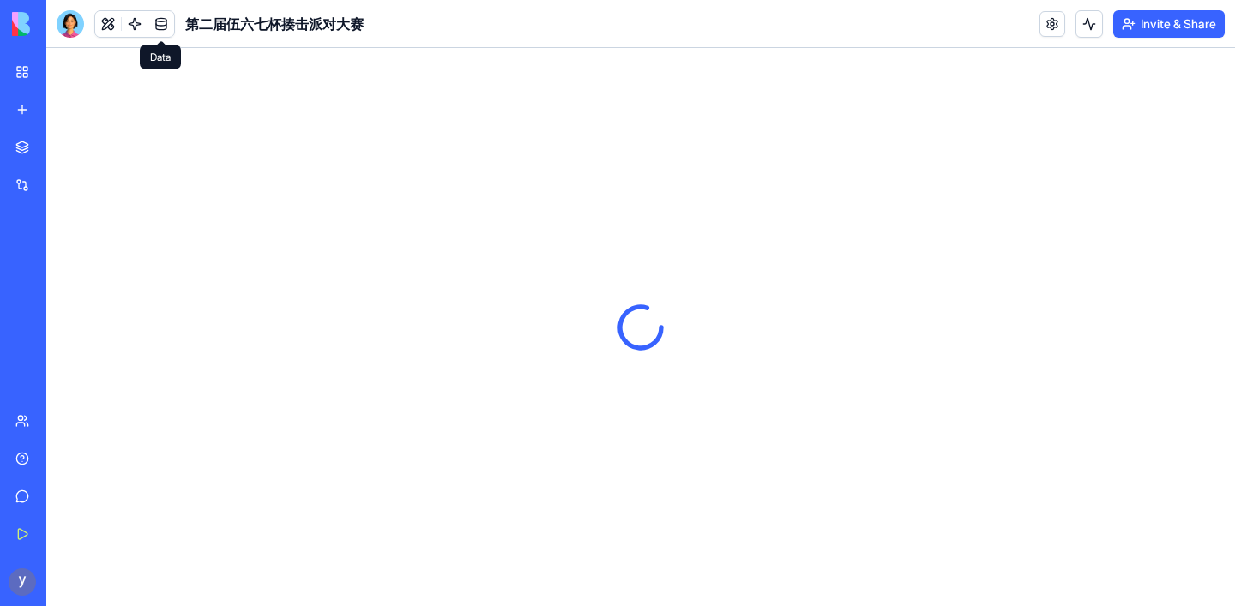
click at [164, 27] on link at bounding box center [161, 24] width 26 height 26
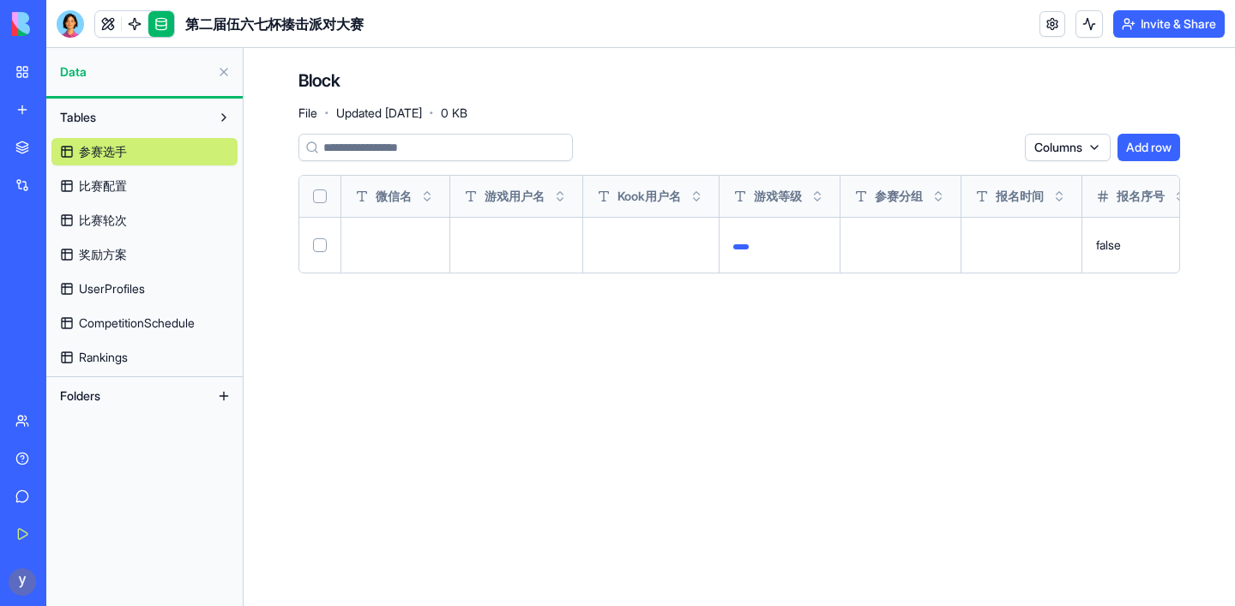
click at [150, 191] on link "比赛配置" at bounding box center [144, 185] width 186 height 27
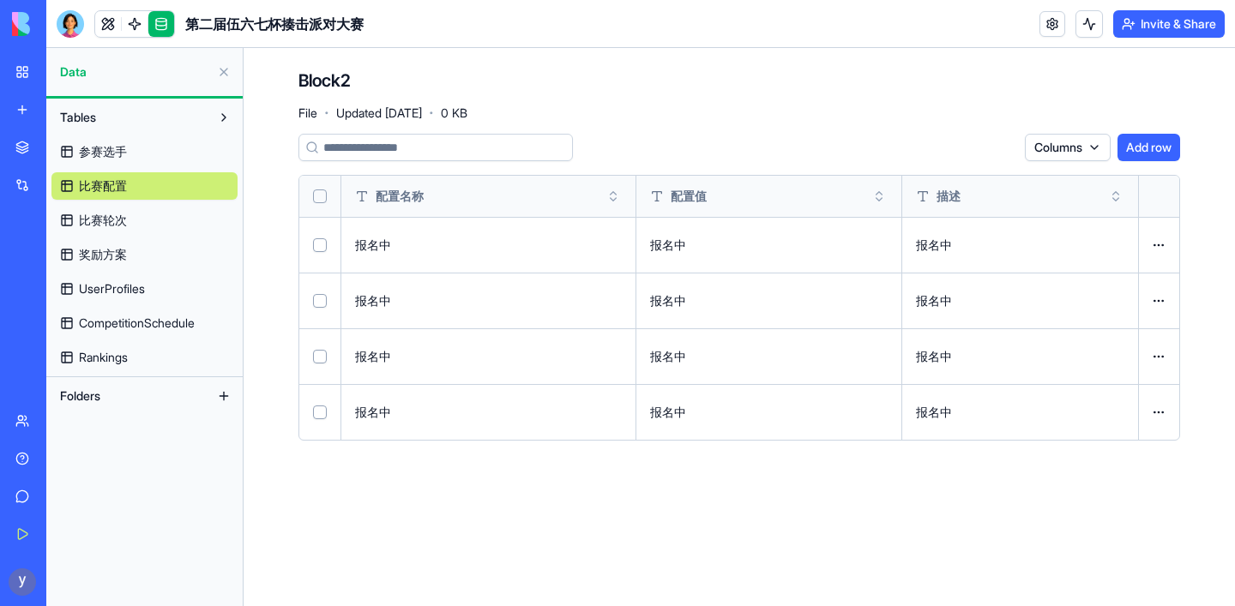
click at [145, 212] on link "比赛轮次" at bounding box center [144, 220] width 186 height 27
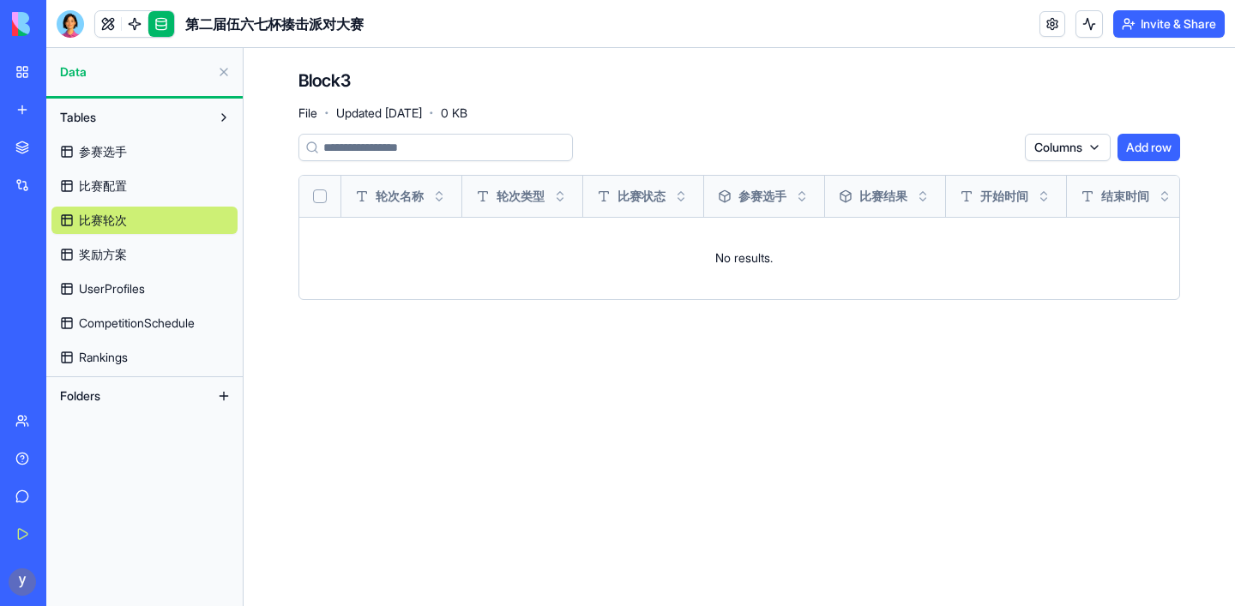
click at [147, 188] on link "比赛配置" at bounding box center [144, 185] width 186 height 27
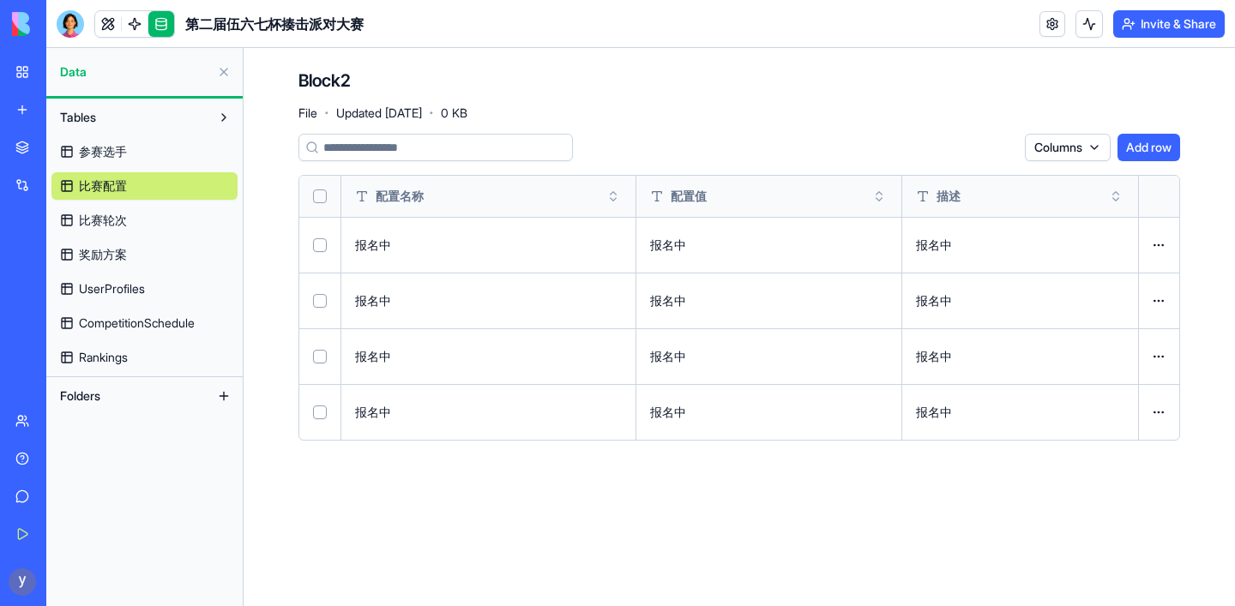
click at [120, 250] on span "奖励方案" at bounding box center [103, 254] width 48 height 17
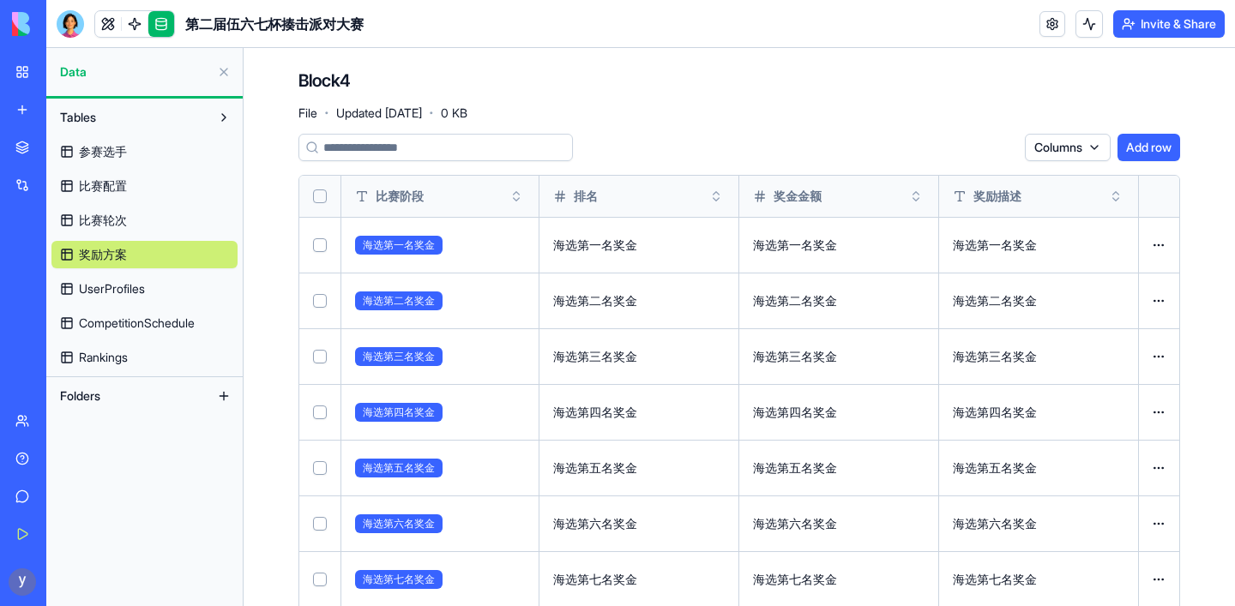
click at [129, 289] on span "UserProfiles" at bounding box center [112, 288] width 66 height 17
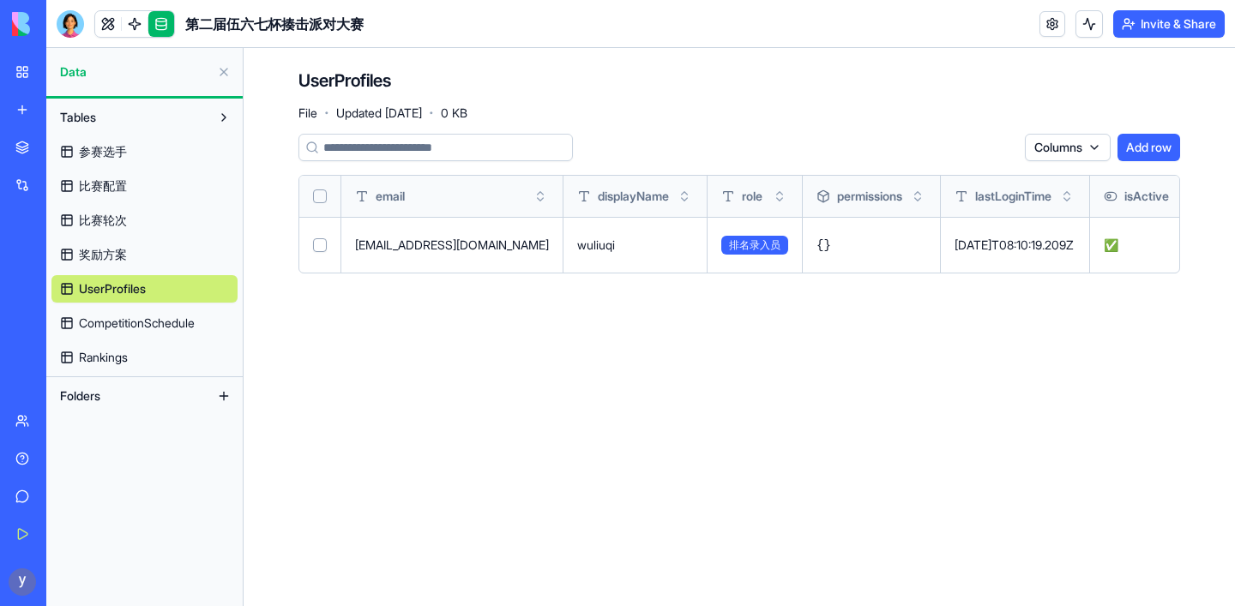
click at [150, 327] on span "CompetitionSchedule" at bounding box center [137, 323] width 116 height 17
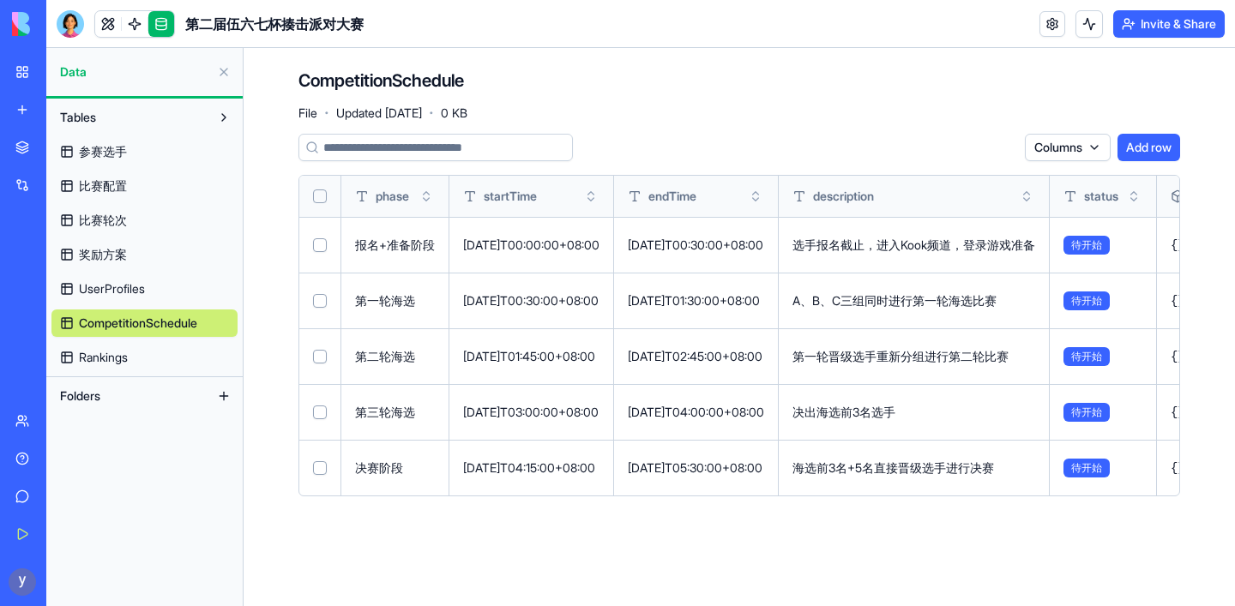
click at [128, 352] on span "Rankings" at bounding box center [103, 357] width 49 height 17
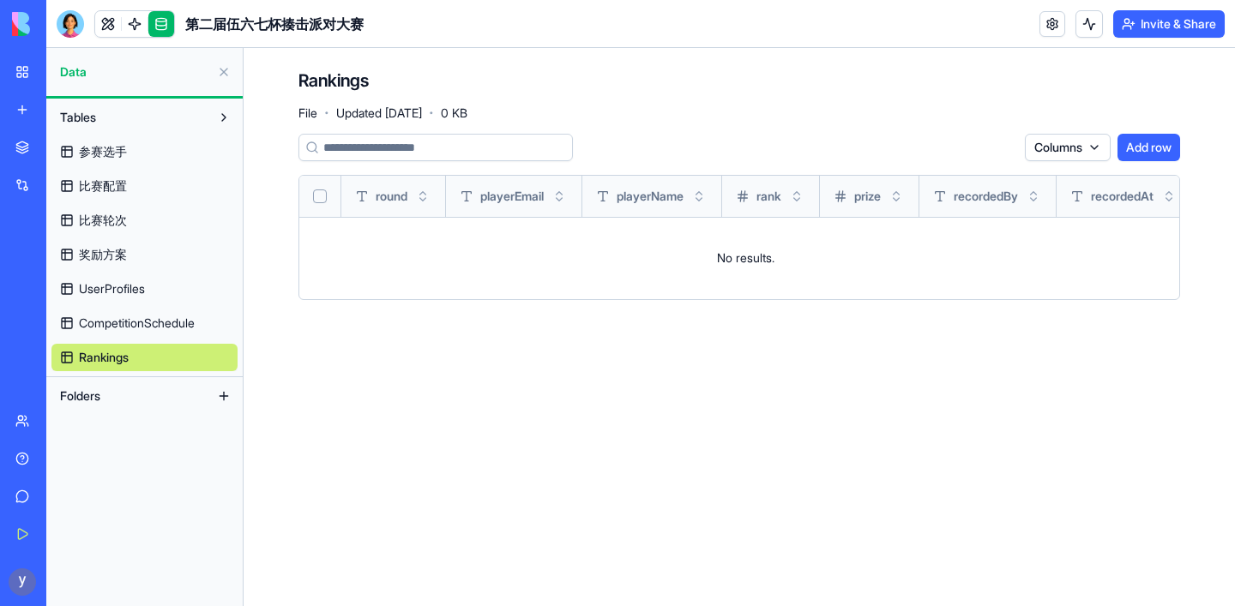
click at [126, 145] on span "参赛选手" at bounding box center [103, 151] width 48 height 17
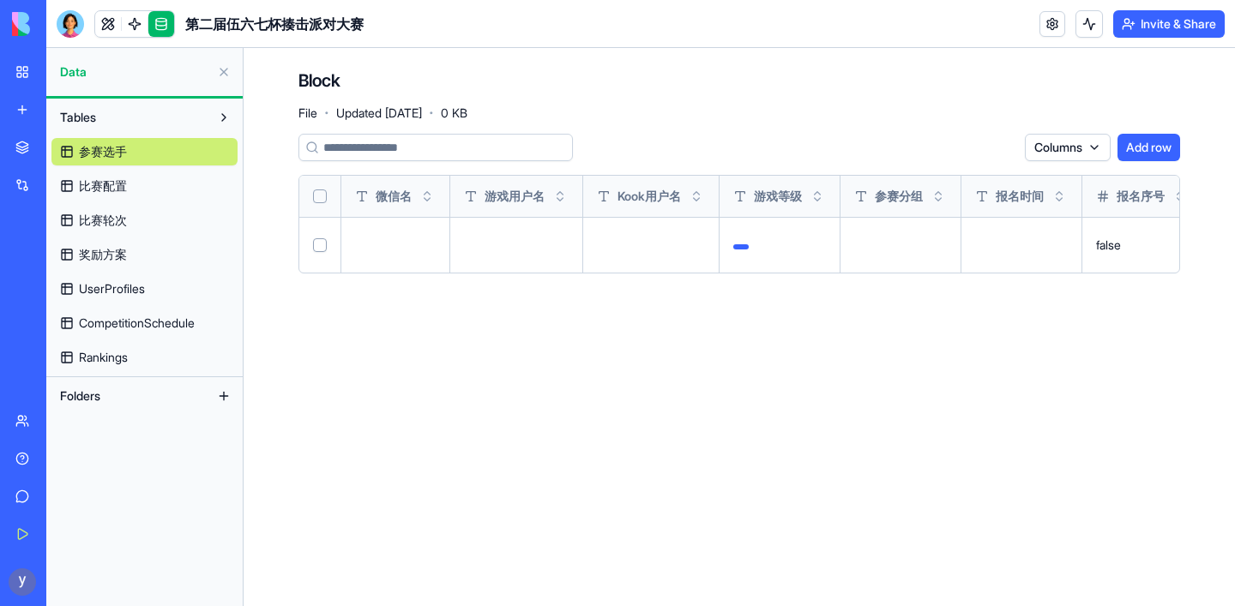
click at [319, 241] on button "Select row" at bounding box center [320, 245] width 14 height 14
click at [957, 147] on html "BETA My Workspace New app Marketplace Integrations Recent GitHub Project Summar…" at bounding box center [617, 303] width 1235 height 606
click at [952, 180] on div "Delete" at bounding box center [958, 182] width 101 height 27
click at [103, 21] on link at bounding box center [108, 24] width 26 height 26
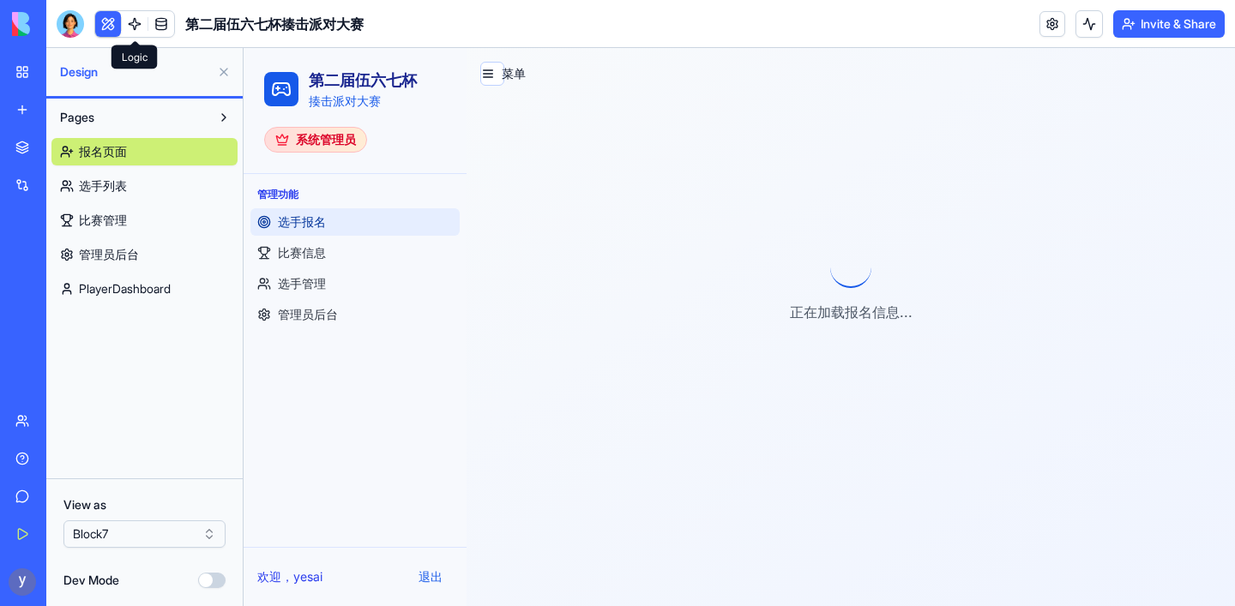
click at [137, 30] on link at bounding box center [135, 24] width 26 height 26
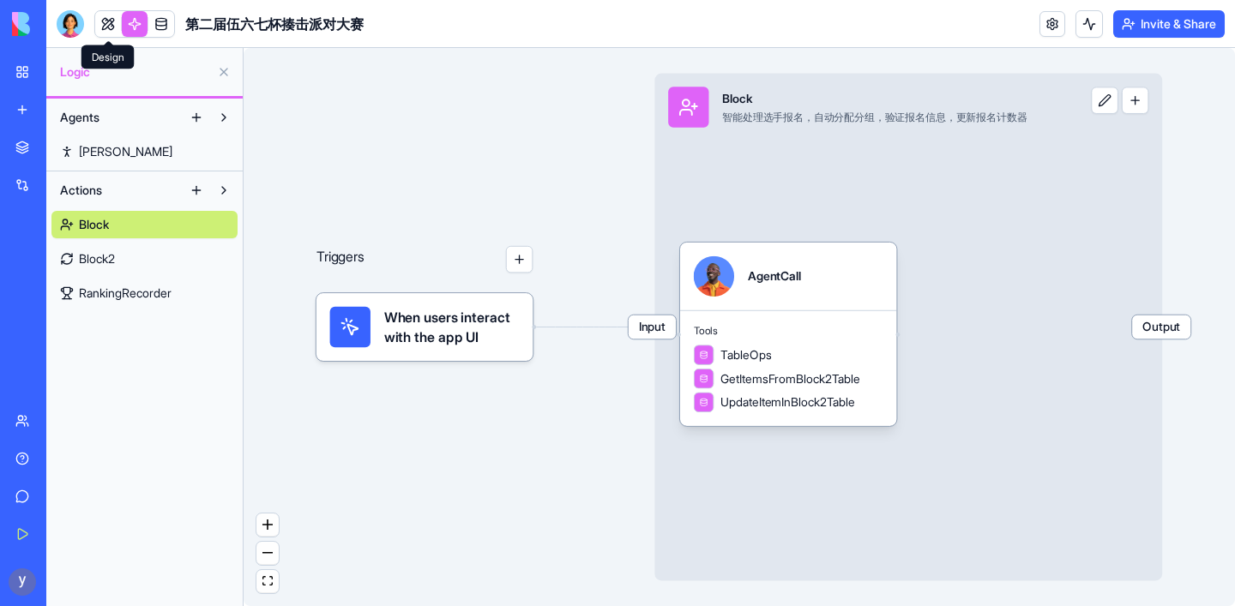
click at [104, 27] on link at bounding box center [108, 24] width 26 height 26
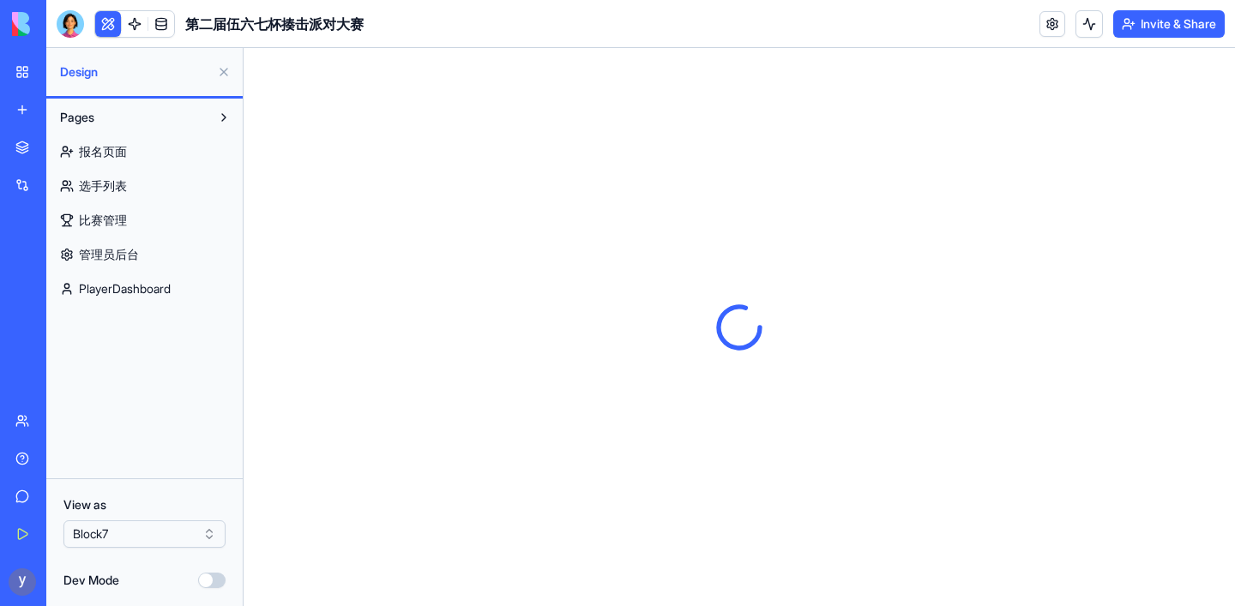
click at [78, 115] on span "Pages" at bounding box center [77, 117] width 34 height 17
click at [77, 114] on span "Pages" at bounding box center [77, 117] width 34 height 17
click at [24, 80] on link "My Workspace" at bounding box center [39, 72] width 69 height 34
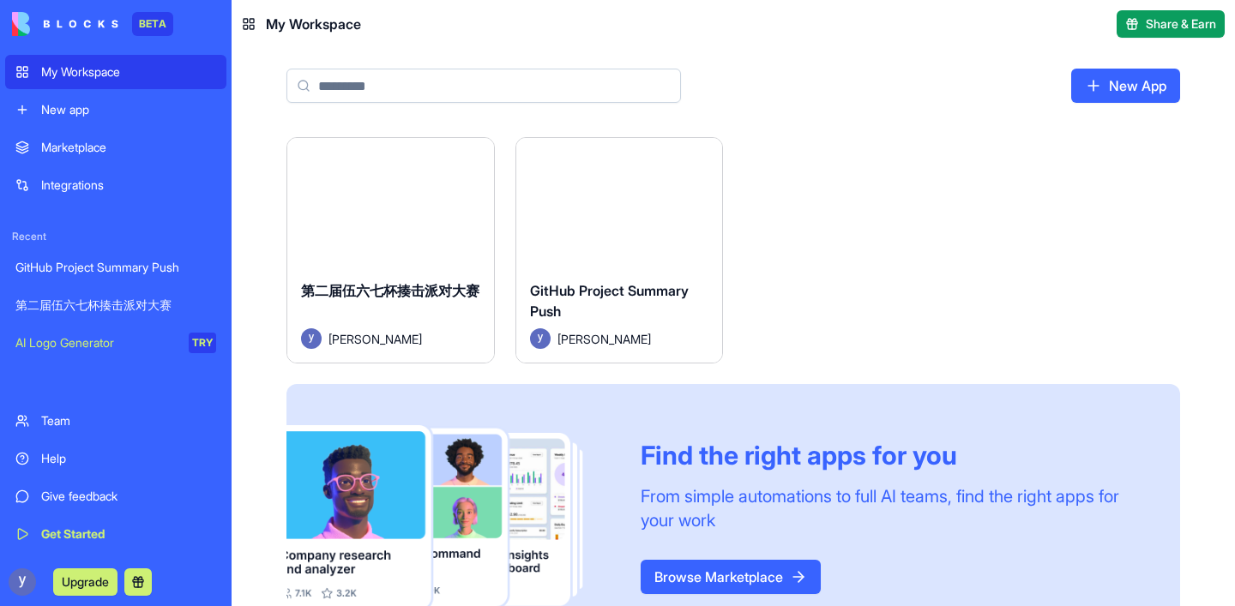
click at [77, 310] on div "第二届伍六七杯揍击派对大赛" at bounding box center [115, 305] width 201 height 17
